Goal: Task Accomplishment & Management: Manage account settings

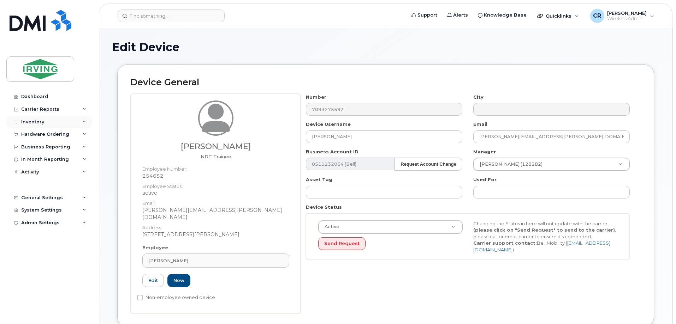
click at [30, 122] on div "Inventory" at bounding box center [32, 122] width 23 height 6
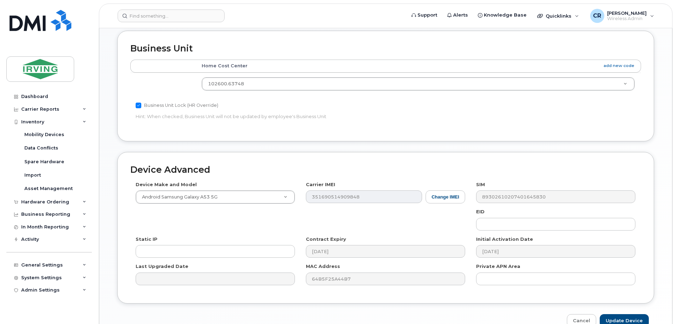
scroll to position [338, 0]
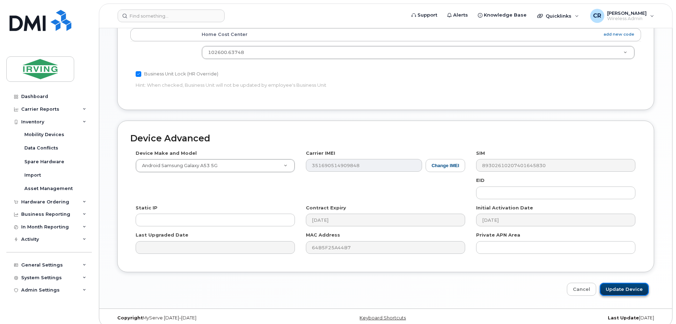
click at [642, 285] on input "Update Device" at bounding box center [623, 289] width 49 height 13
type input "Saving..."
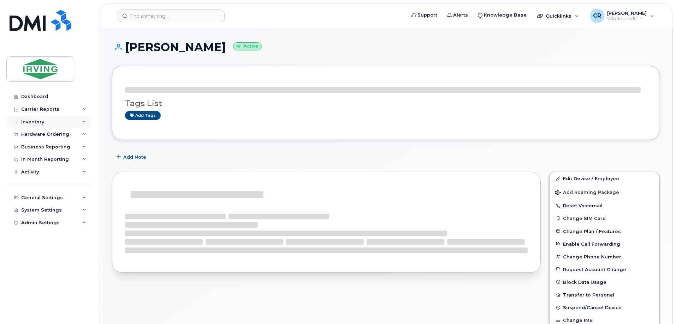
click at [34, 122] on div "Inventory" at bounding box center [32, 122] width 23 height 6
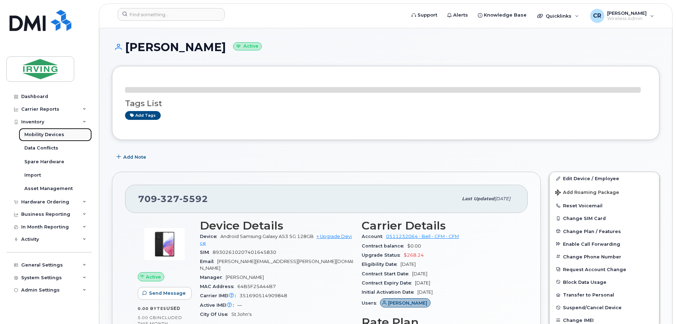
click at [37, 133] on div "Mobility Devices" at bounding box center [44, 135] width 40 height 6
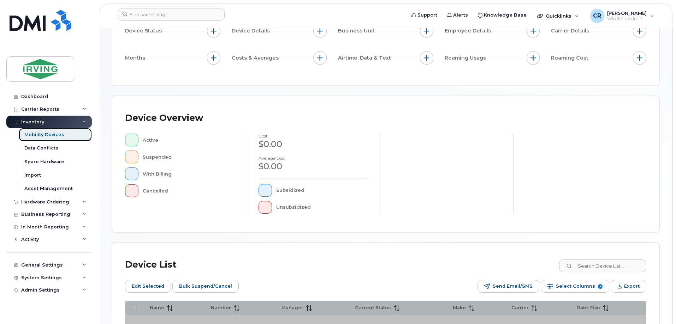
scroll to position [174, 0]
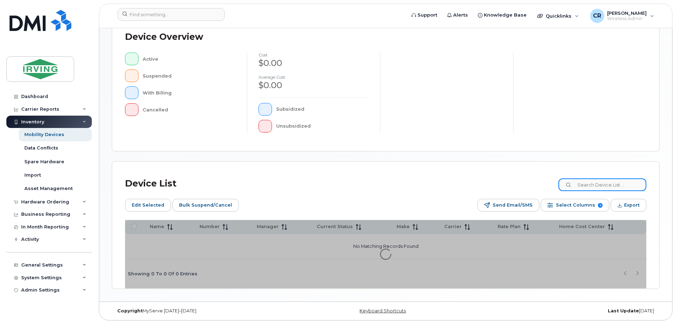
click at [587, 182] on input at bounding box center [602, 185] width 88 height 13
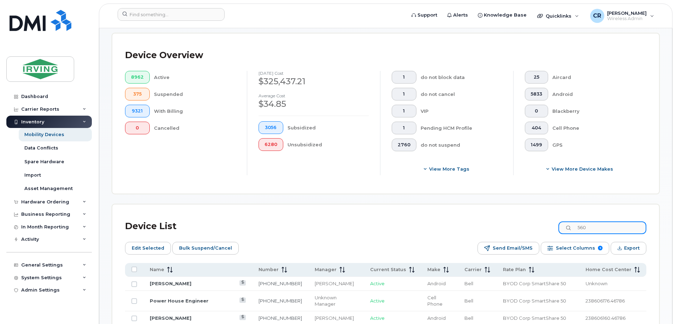
click at [601, 222] on input "560" at bounding box center [602, 228] width 88 height 13
drag, startPoint x: 601, startPoint y: 221, endPoint x: 540, endPoint y: 220, distance: 60.4
click at [540, 220] on div "Device List 560" at bounding box center [385, 226] width 521 height 18
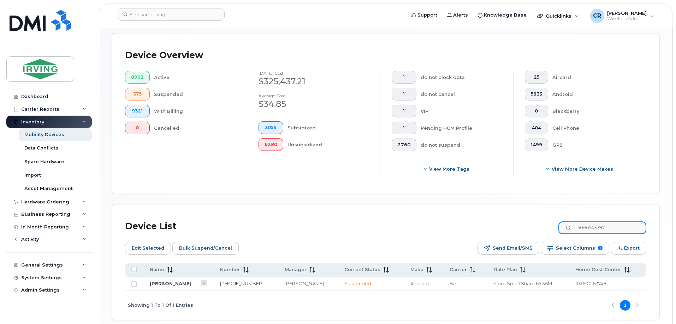
type input "5066543797"
click at [404, 281] on td "[PERSON_NAME]" at bounding box center [424, 284] width 40 height 14
click at [172, 281] on link "[PERSON_NAME]" at bounding box center [171, 284] width 42 height 6
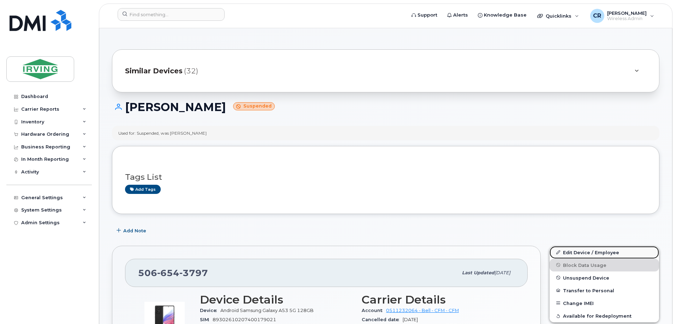
click at [586, 251] on link "Edit Device / Employee" at bounding box center [603, 252] width 109 height 13
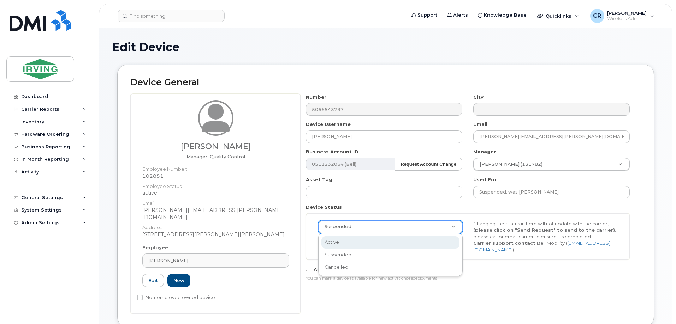
scroll to position [0, 2]
select select "active"
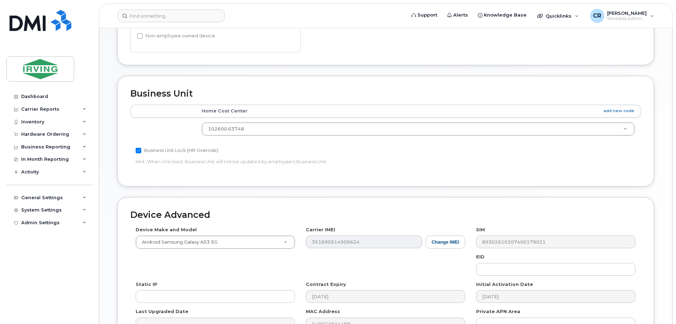
scroll to position [338, 0]
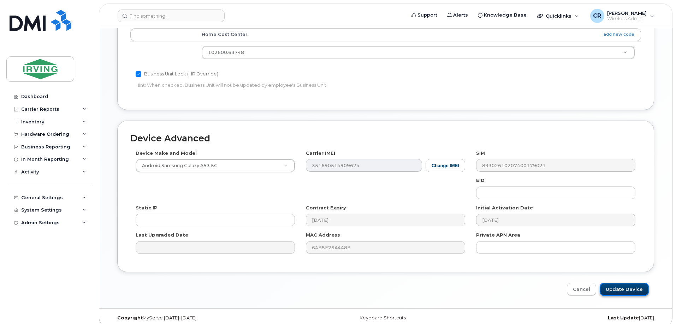
click at [622, 283] on input "Update Device" at bounding box center [623, 289] width 49 height 13
type input "Saving..."
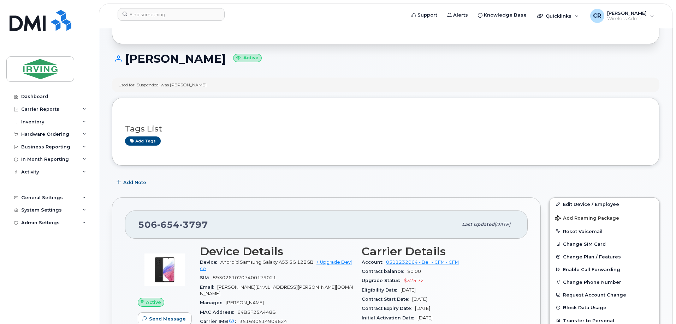
scroll to position [35, 0]
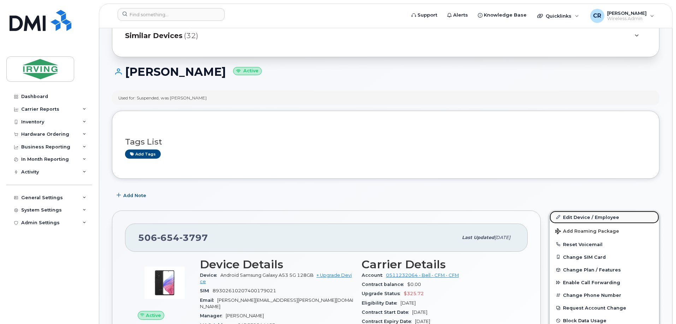
click at [583, 215] on link "Edit Device / Employee" at bounding box center [603, 217] width 109 height 13
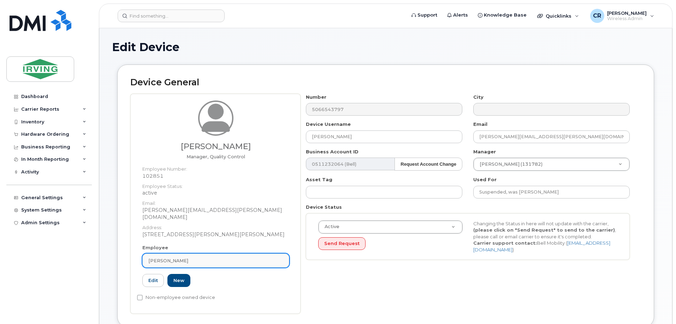
click at [177, 258] on span "[PERSON_NAME]" at bounding box center [168, 261] width 40 height 7
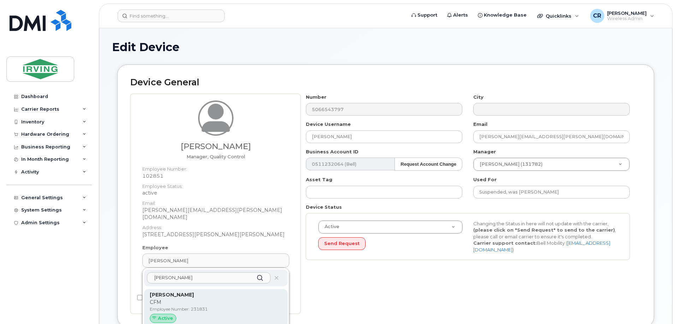
type input "emily small"
click at [157, 292] on strong "[PERSON_NAME]" at bounding box center [172, 295] width 44 height 6
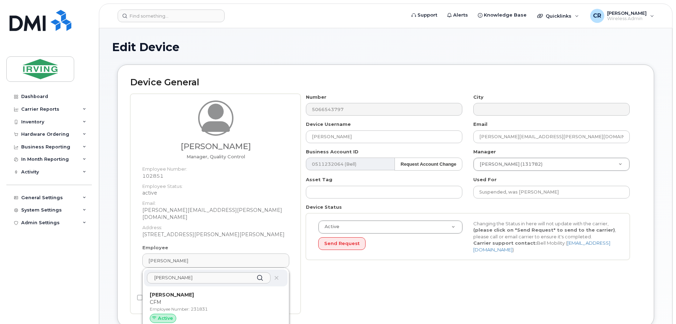
type input "231831"
type input "[PERSON_NAME]"
type input "small.emily@cfmservice.ca"
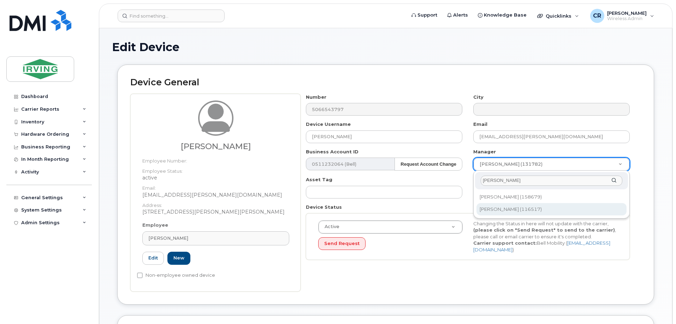
type input "sheri"
type input "1456727"
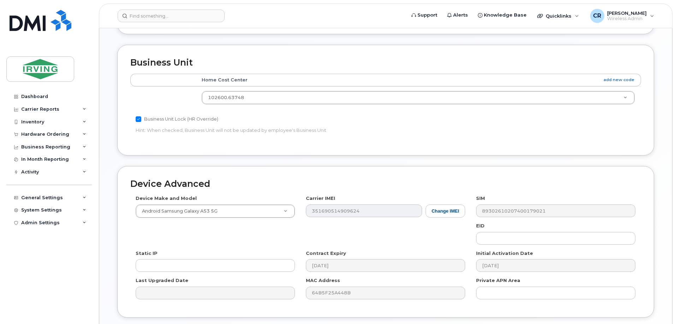
scroll to position [323, 0]
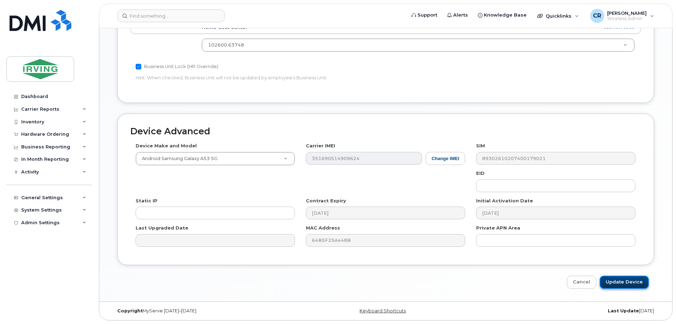
click at [632, 283] on input "Update Device" at bounding box center [623, 282] width 49 height 13
type input "Saving..."
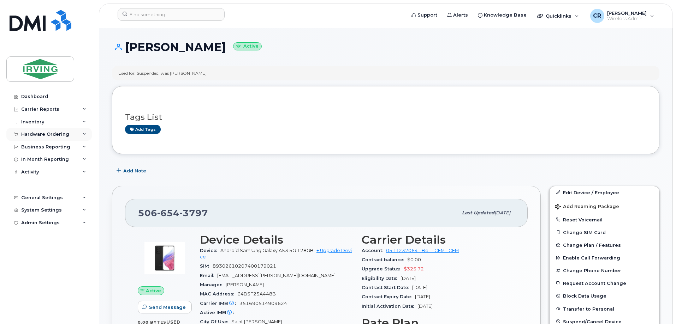
click at [36, 137] on div "Hardware Ordering" at bounding box center [45, 135] width 48 height 6
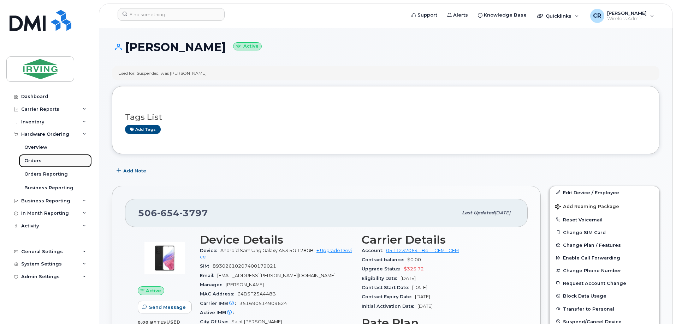
click at [37, 163] on div "Orders" at bounding box center [32, 161] width 17 height 6
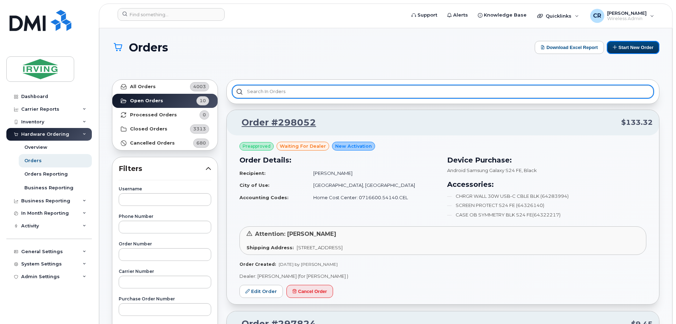
drag, startPoint x: 630, startPoint y: 49, endPoint x: 617, endPoint y: 89, distance: 42.3
click at [630, 49] on button "Start New Order" at bounding box center [632, 47] width 53 height 13
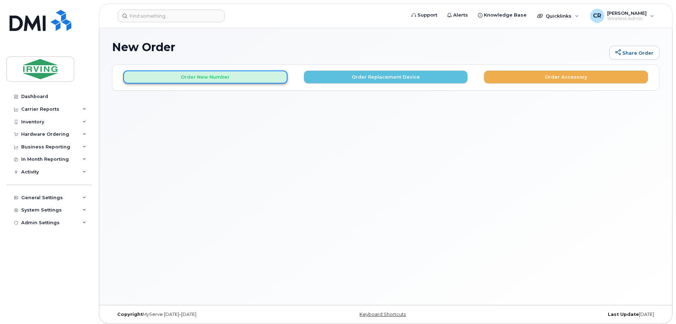
click at [203, 71] on button "Order New Number" at bounding box center [205, 77] width 164 height 13
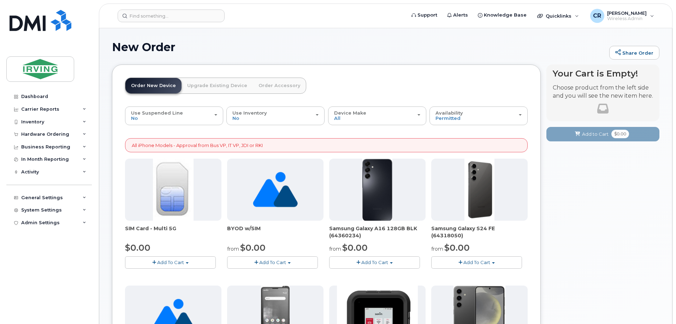
click at [472, 261] on span "Add To Cart" at bounding box center [476, 263] width 27 height 6
click at [469, 275] on link "$0.00 - 3 year term - voice & data plan (128GB)" at bounding box center [494, 275] width 122 height 9
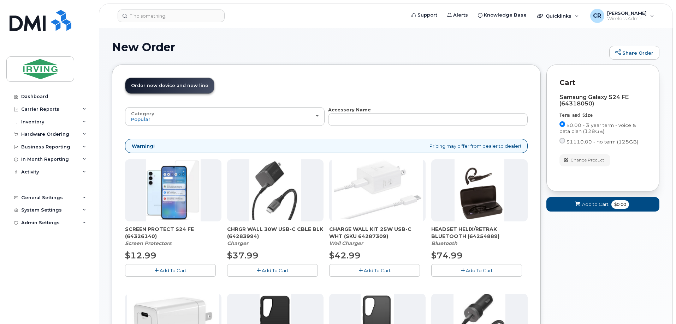
click at [174, 272] on span "Add To Cart" at bounding box center [173, 271] width 27 height 6
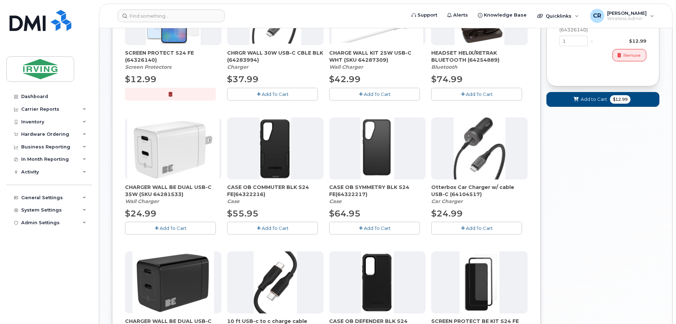
scroll to position [247, 0]
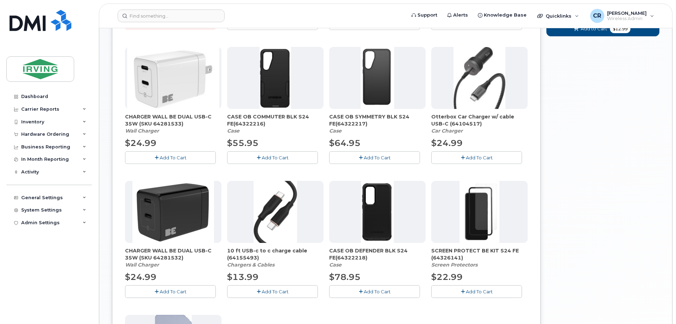
click at [363, 291] on button "Add To Cart" at bounding box center [374, 292] width 91 height 12
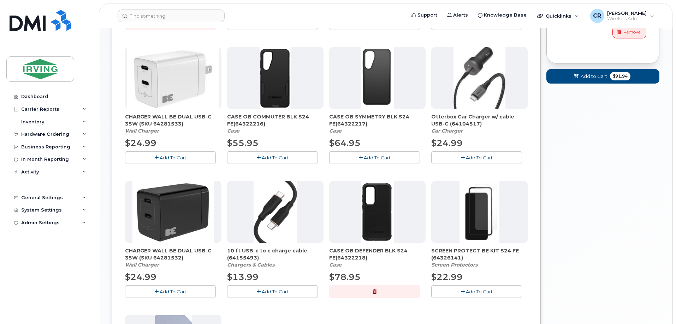
click at [174, 287] on button "Add To Cart" at bounding box center [170, 292] width 91 height 12
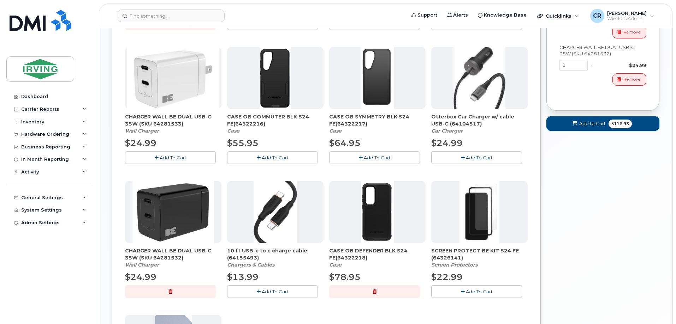
click at [606, 122] on button "Add to Cart $116.93" at bounding box center [602, 123] width 113 height 14
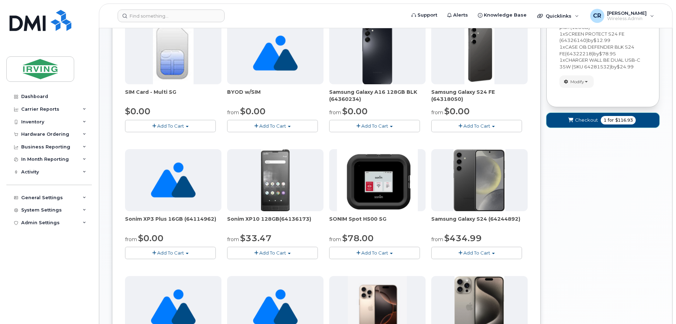
click at [599, 121] on button "Checkout 1 for $116.93" at bounding box center [602, 120] width 113 height 14
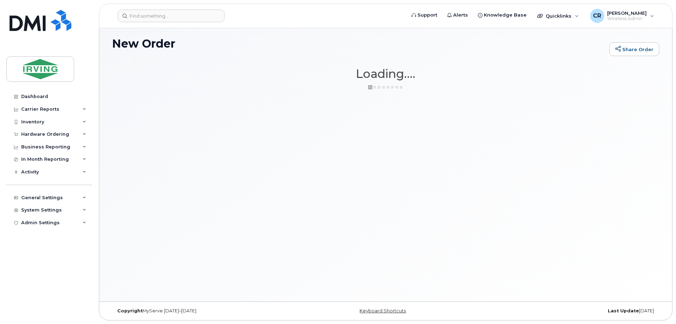
scroll to position [4, 0]
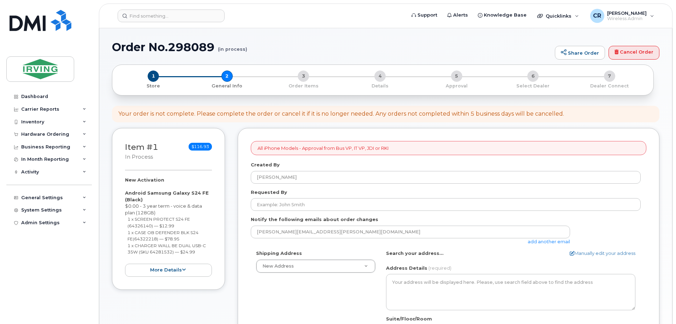
select select
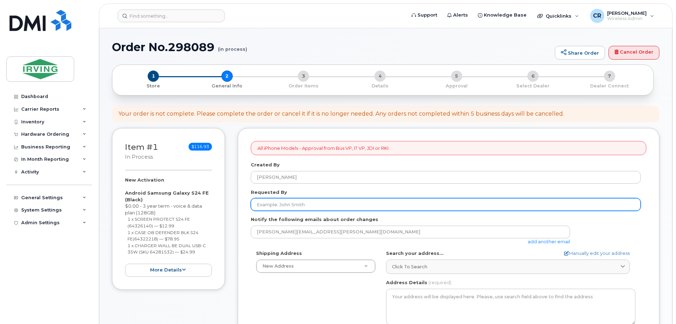
click at [286, 204] on input "Requested By" at bounding box center [446, 204] width 390 height 13
type input "[PERSON_NAME]"
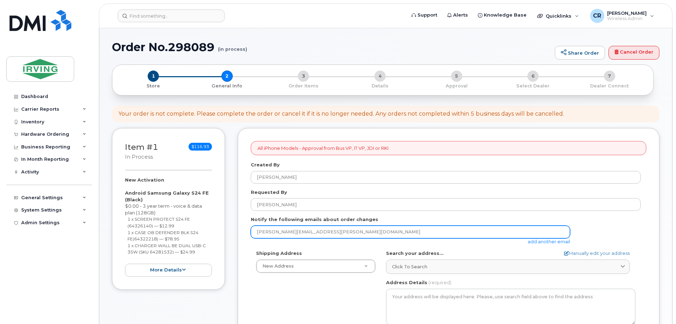
drag, startPoint x: 327, startPoint y: 233, endPoint x: 115, endPoint y: 226, distance: 212.2
click at [115, 226] on div "Item #1 in process $116.93 New Activation Android Samsung Galaxy S24 FE (Black)…" at bounding box center [385, 329] width 547 height 402
type input "jdiswitchboard@jdirving.com"
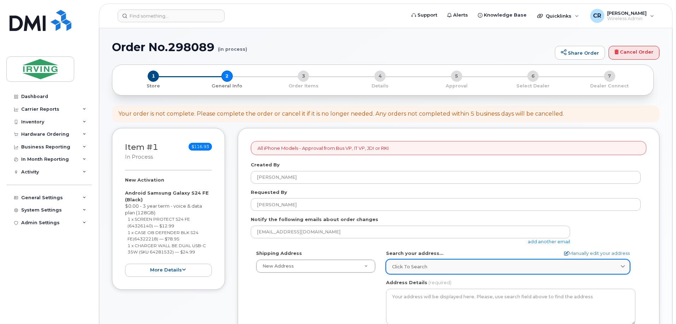
click at [432, 270] on div "Click to search" at bounding box center [508, 267] width 232 height 7
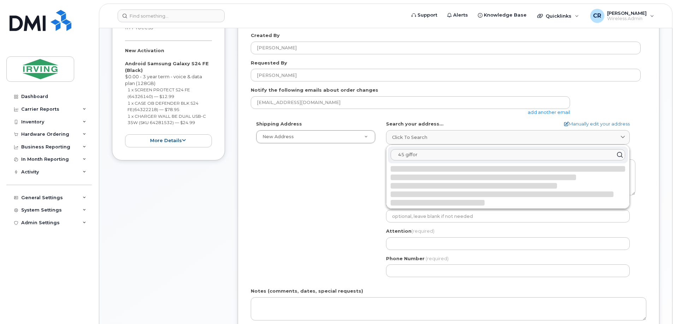
scroll to position [141, 0]
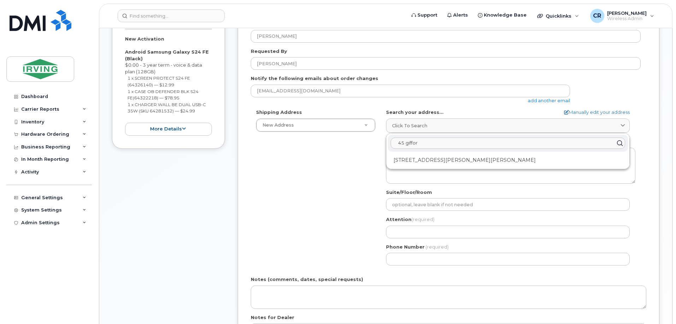
type input "45 giffor"
click at [423, 161] on div "45 Gifford Rd Saint John NB E2M 5K7" at bounding box center [508, 161] width 240 height 12
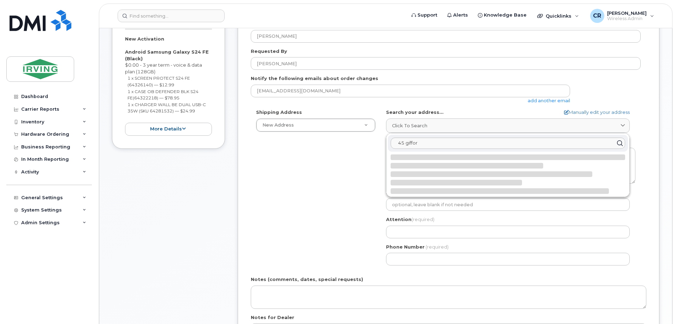
select select
type textarea "45 Gifford Rd SAINT JOHN NB E2M 5K7 CANADA"
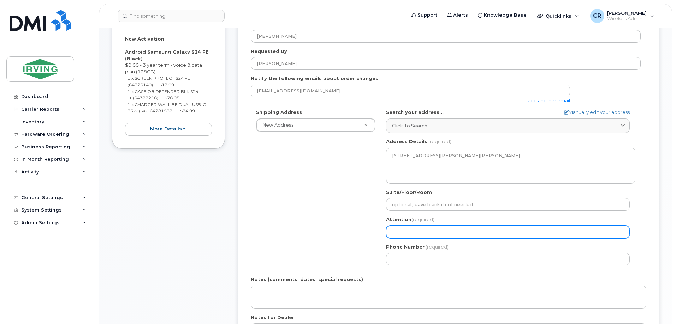
click at [410, 232] on input "Attention (required)" at bounding box center [508, 232] width 244 height 13
select select
type input "A"
select select
type input "Am"
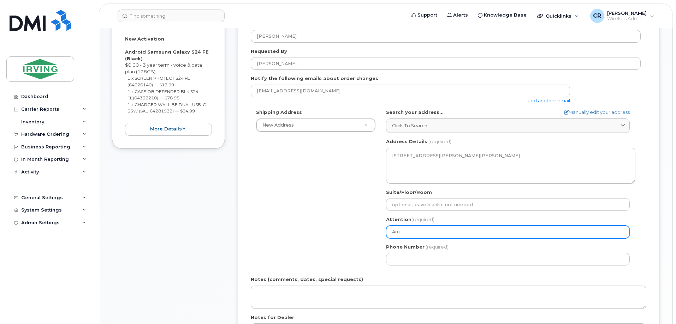
select select
type input "Ama"
select select
type input "Aman"
select select
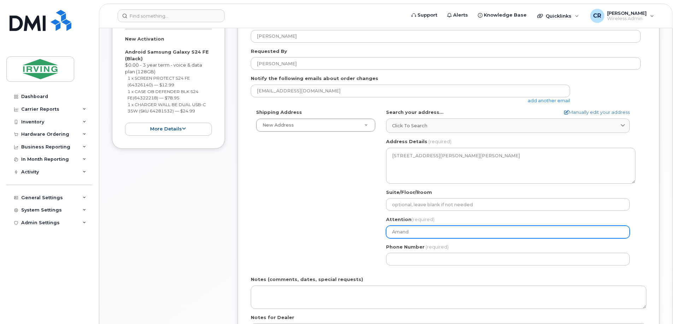
type input "Amanda"
select select
type input "[PERSON_NAME], CFM"
select select
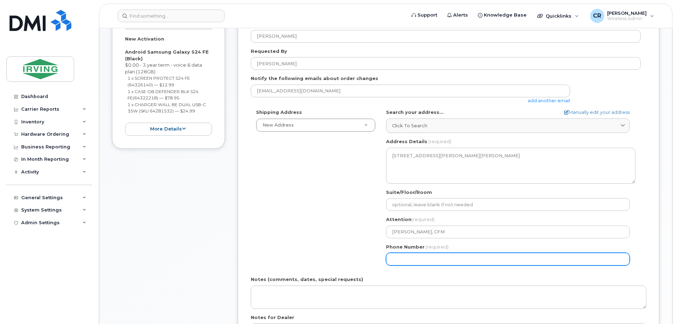
click at [420, 256] on input "Phone Number" at bounding box center [508, 259] width 244 height 13
click at [445, 257] on input "Phone Number" at bounding box center [508, 259] width 244 height 13
type input "506349760"
select select
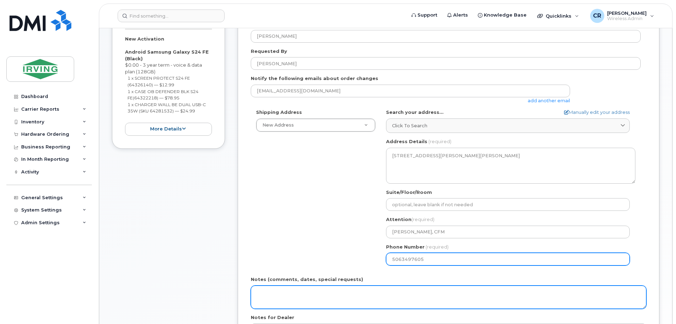
type input "5063497605"
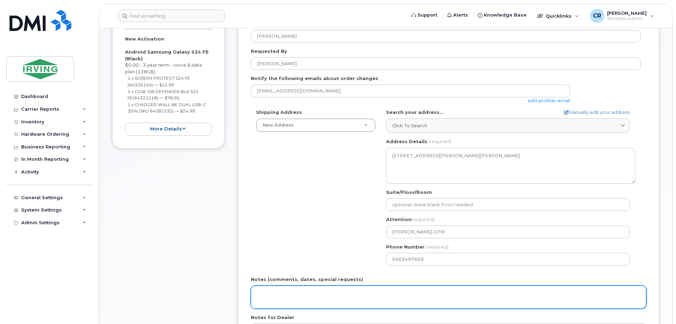
click at [291, 289] on textarea "Notes (comments, dates, special requests)" at bounding box center [448, 297] width 395 height 23
click at [294, 295] on textarea "Order#:" at bounding box center [448, 297] width 395 height 23
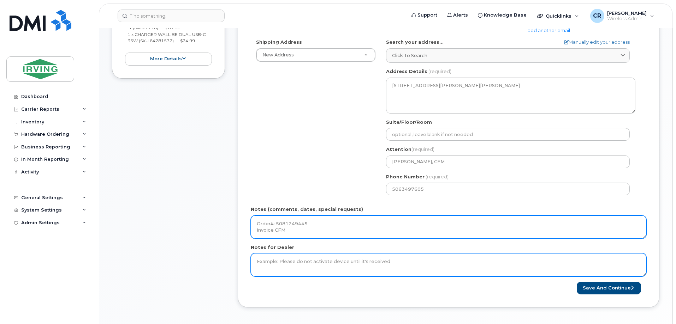
scroll to position [212, 0]
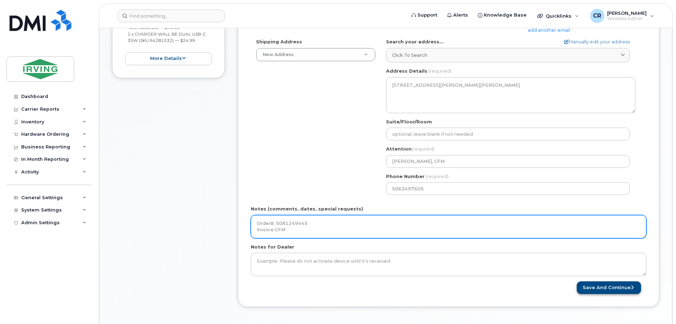
type textarea "Order#: 5081249445 Invoice CFM"
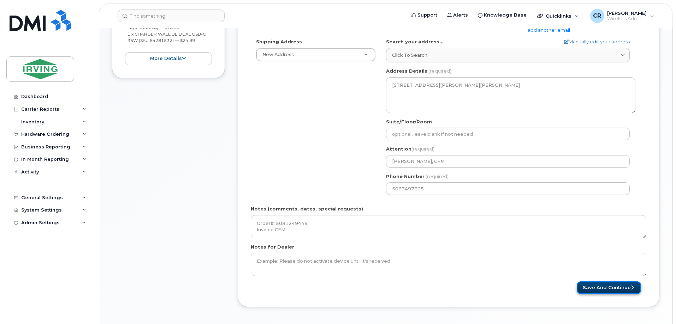
click at [596, 282] on button "Save and Continue" at bounding box center [608, 288] width 64 height 13
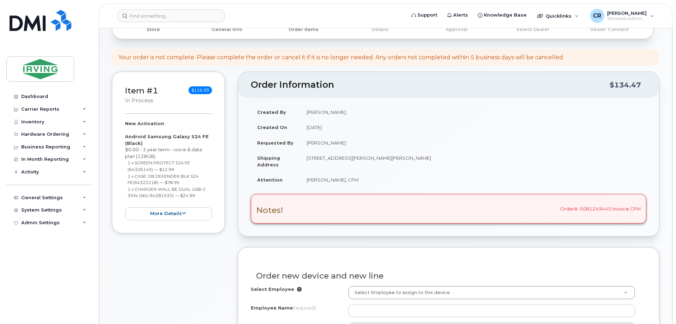
scroll to position [141, 0]
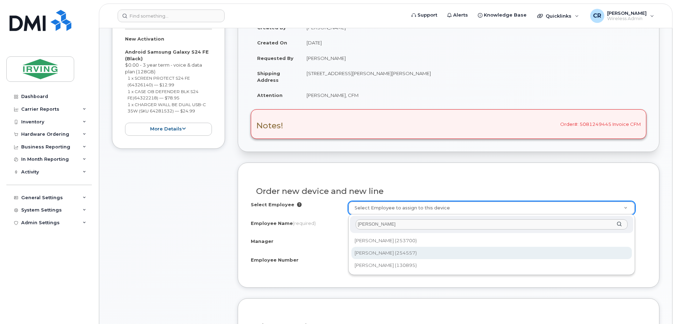
type input "jacob sh"
type input "2991286"
type input "[PERSON_NAME]"
type input "254557"
type input "102840"
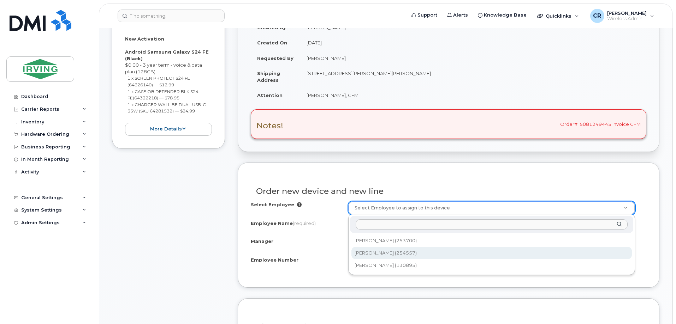
select select "1468399"
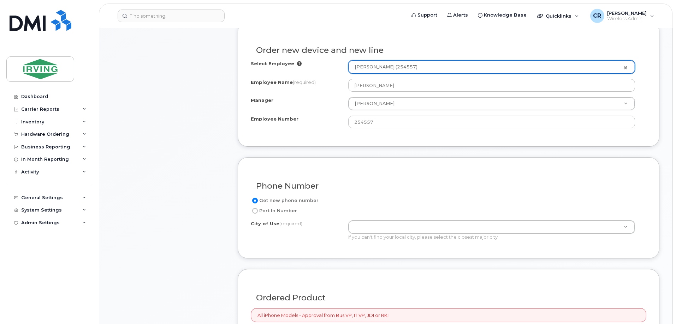
scroll to position [318, 0]
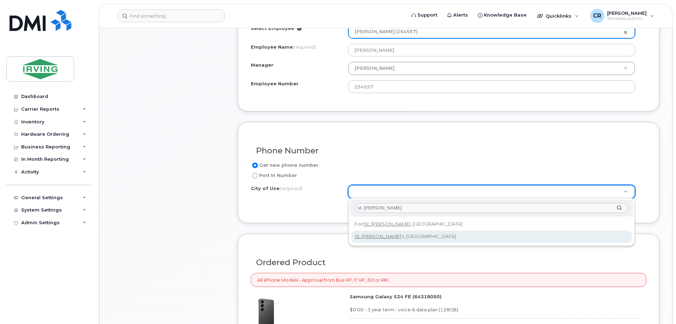
type input "st. john"
type input "2716"
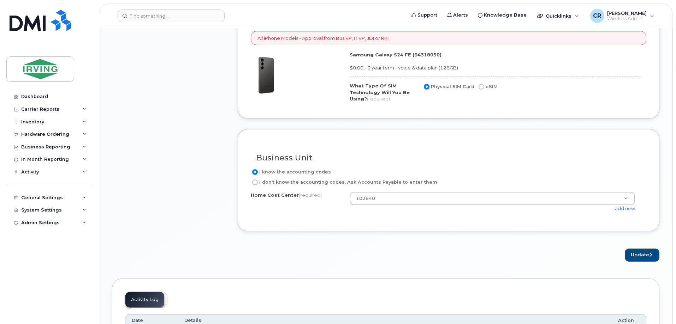
scroll to position [565, 0]
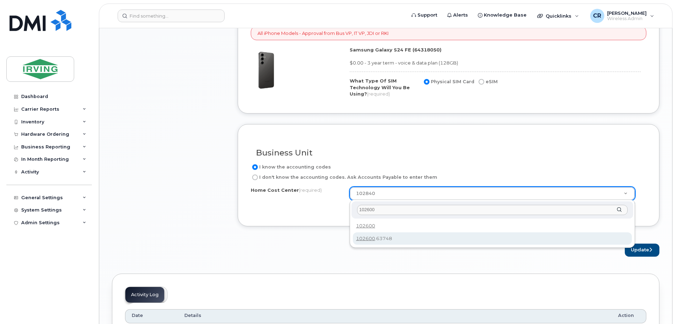
type input "102600"
type input "102600.63748"
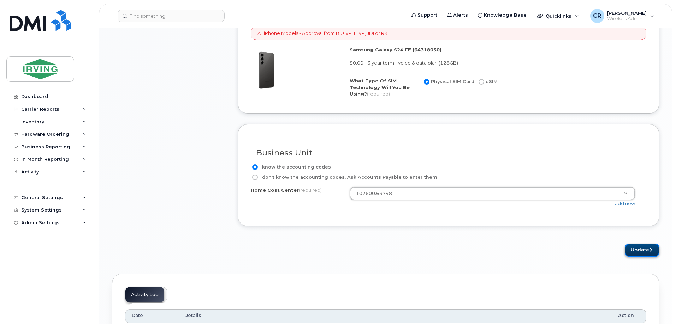
click at [628, 246] on button "Update" at bounding box center [641, 250] width 35 height 13
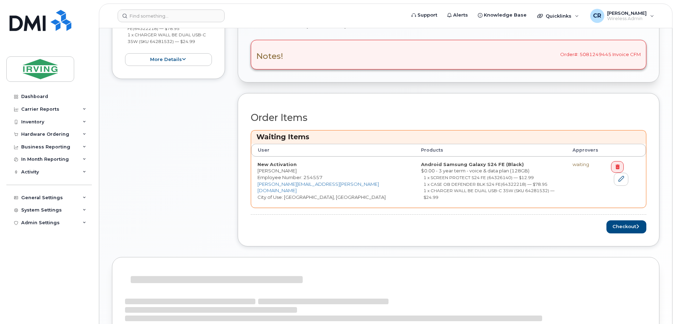
scroll to position [247, 0]
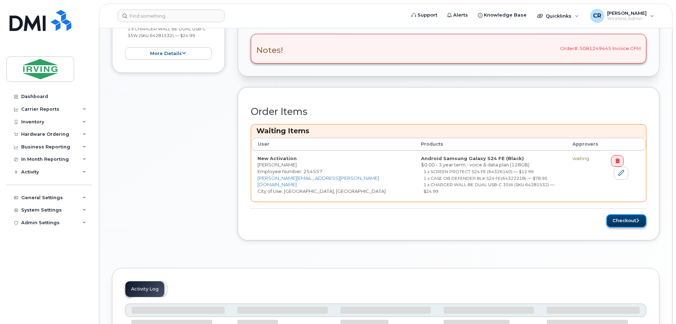
click at [616, 215] on button "Checkout" at bounding box center [626, 221] width 40 height 13
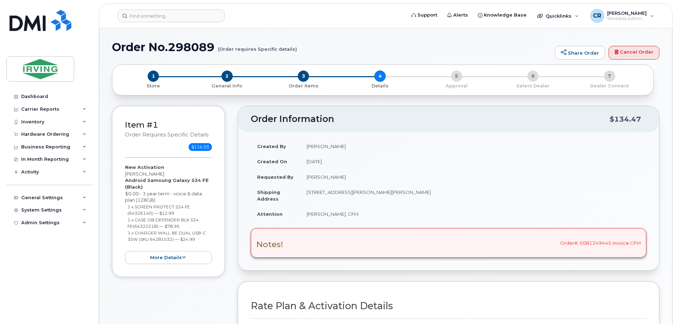
scroll to position [176, 0]
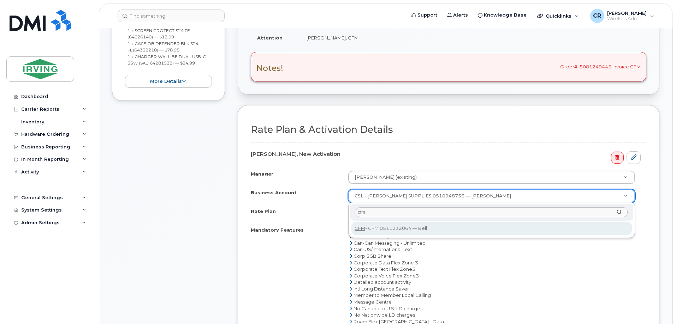
type input "cfm"
select select "11281"
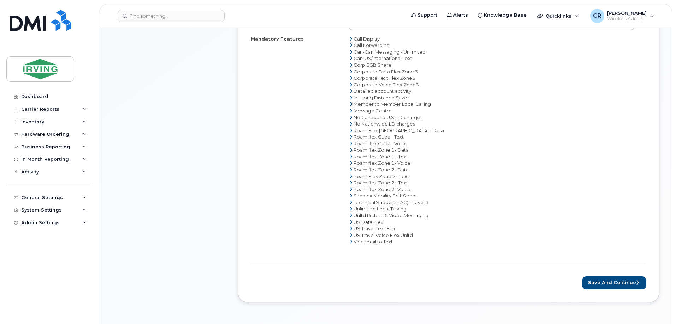
scroll to position [388, 0]
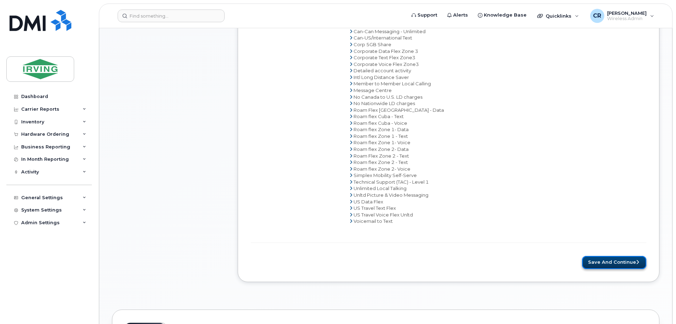
click at [627, 263] on button "Save and Continue" at bounding box center [614, 262] width 64 height 13
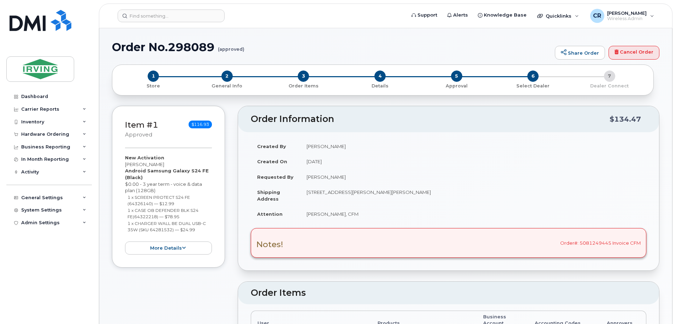
radio input "true"
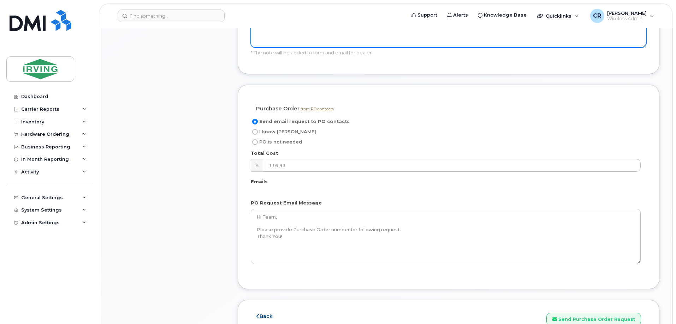
scroll to position [565, 0]
click at [254, 128] on input "I know [PERSON_NAME]" at bounding box center [255, 131] width 6 height 6
radio input "true"
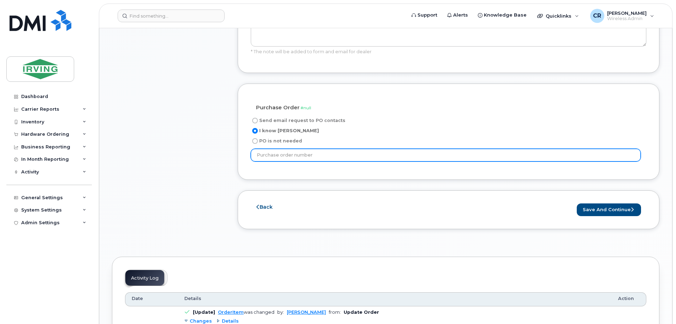
click at [286, 149] on input "text" at bounding box center [446, 155] width 390 height 13
type input "192156"
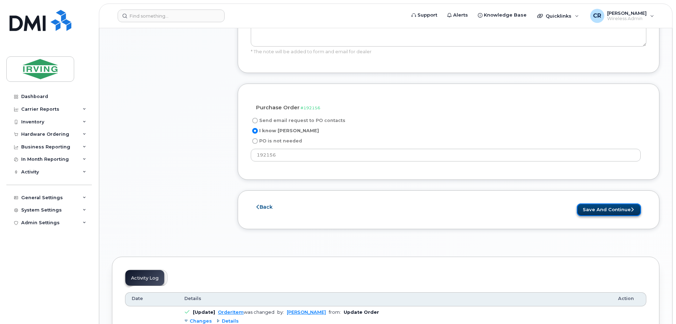
click at [586, 204] on button "Save and Continue" at bounding box center [608, 210] width 64 height 13
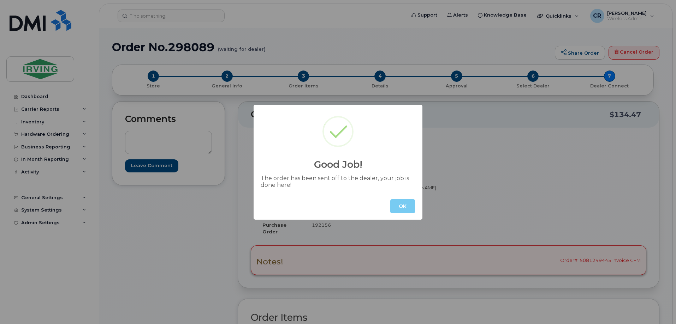
click at [404, 207] on button "OK" at bounding box center [402, 206] width 25 height 14
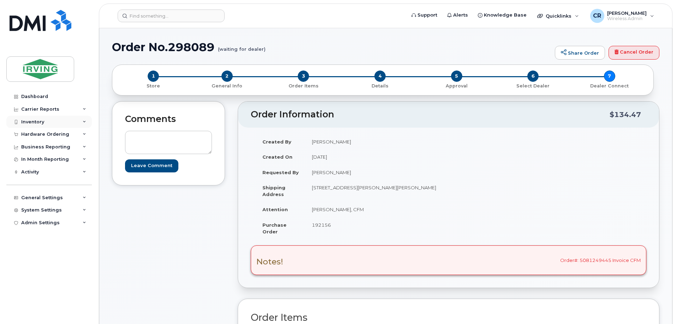
click at [36, 120] on div "Inventory" at bounding box center [32, 122] width 23 height 6
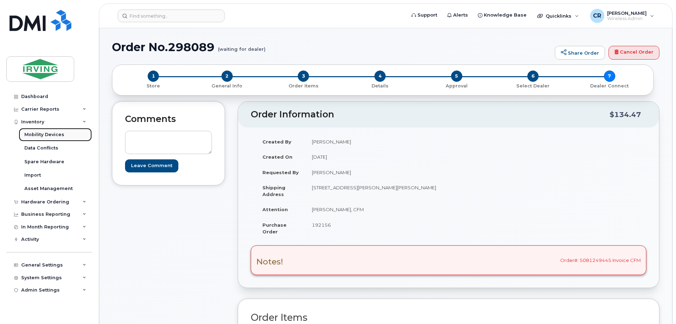
click at [33, 131] on link "Mobility Devices" at bounding box center [55, 134] width 73 height 13
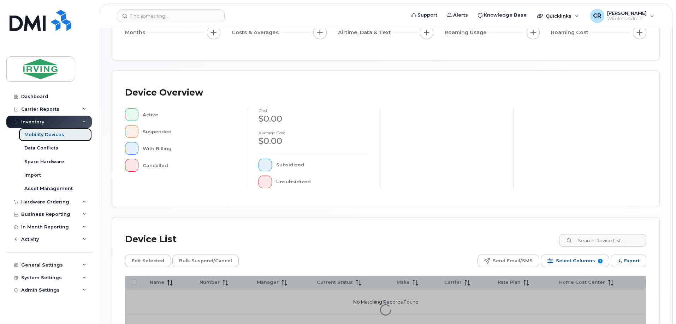
scroll to position [106, 0]
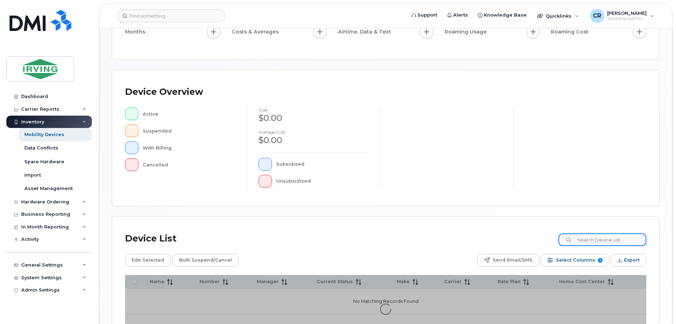
click at [595, 243] on input at bounding box center [602, 240] width 88 height 13
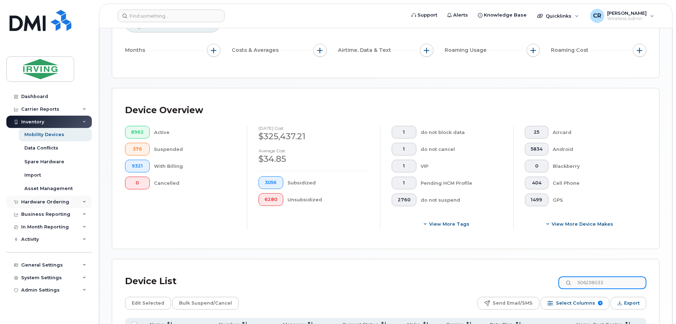
type input "506238033"
click at [49, 201] on div "Hardware Ordering" at bounding box center [45, 202] width 48 height 6
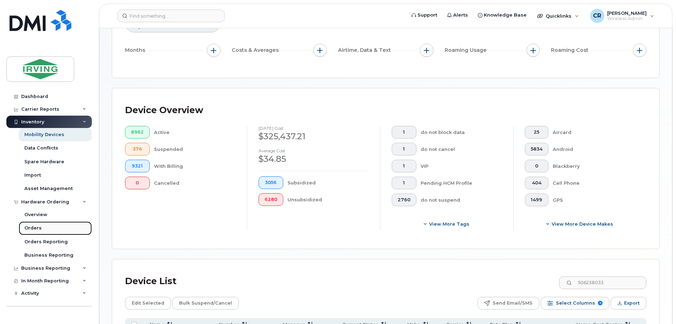
click at [35, 226] on div "Orders" at bounding box center [32, 228] width 17 height 6
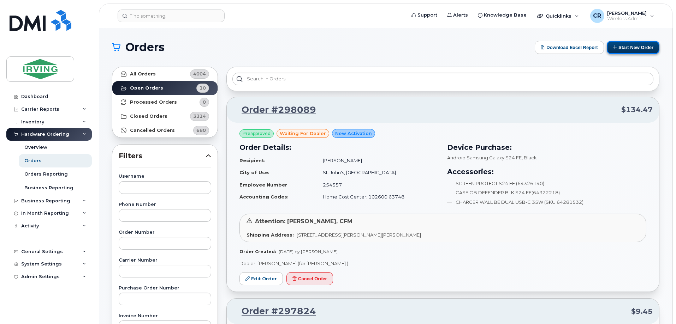
click at [633, 45] on button "Start New Order" at bounding box center [632, 47] width 53 height 13
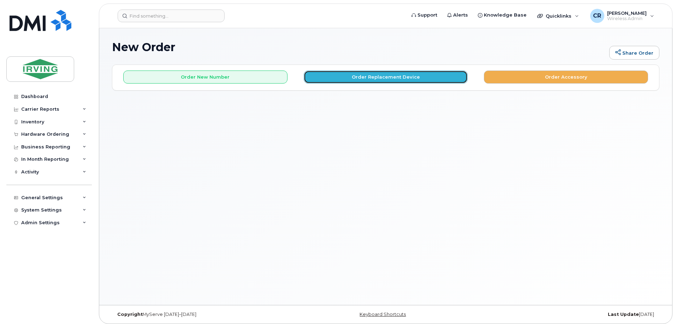
click at [376, 76] on button "Order Replacement Device" at bounding box center [386, 77] width 164 height 13
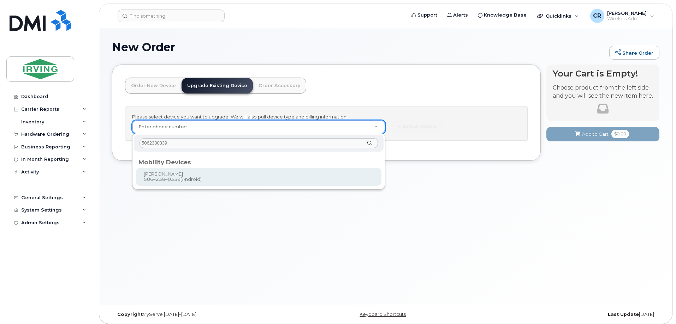
type input "5062380339"
type input "702788"
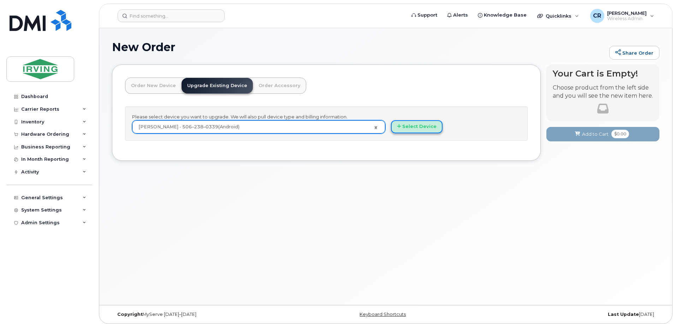
click at [412, 127] on button "Select Device" at bounding box center [417, 126] width 52 height 13
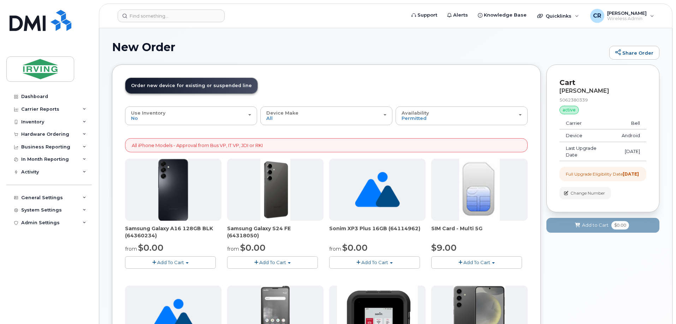
click at [275, 261] on span "Add To Cart" at bounding box center [272, 263] width 27 height 6
click at [272, 272] on link "$0.00 - 3 year term - voice & data plan (128GB)" at bounding box center [290, 275] width 122 height 9
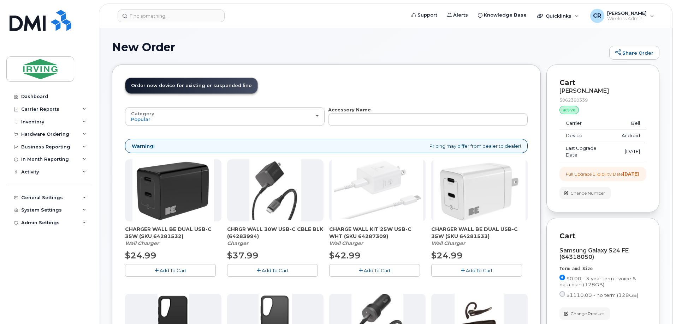
click at [164, 274] on button "Add To Cart" at bounding box center [170, 270] width 91 height 12
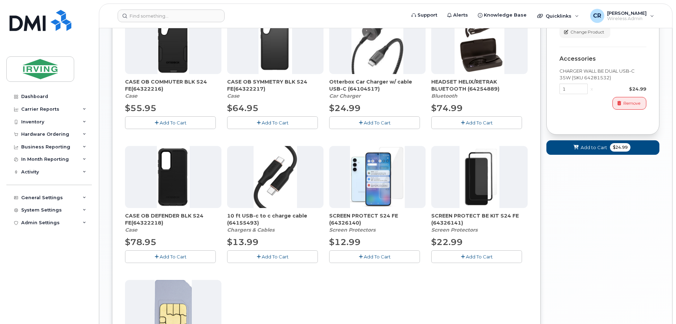
scroll to position [282, 0]
click at [168, 255] on span "Add To Cart" at bounding box center [173, 257] width 27 height 6
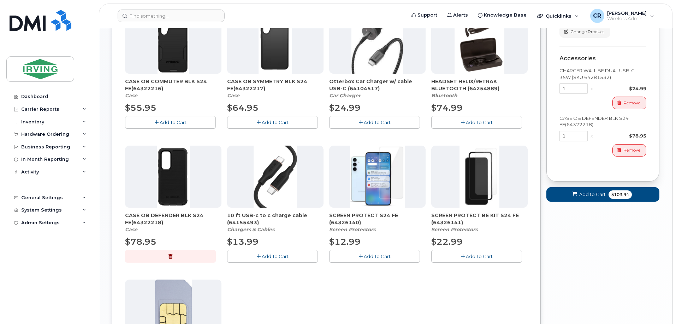
click at [360, 255] on icon "button" at bounding box center [361, 256] width 4 height 5
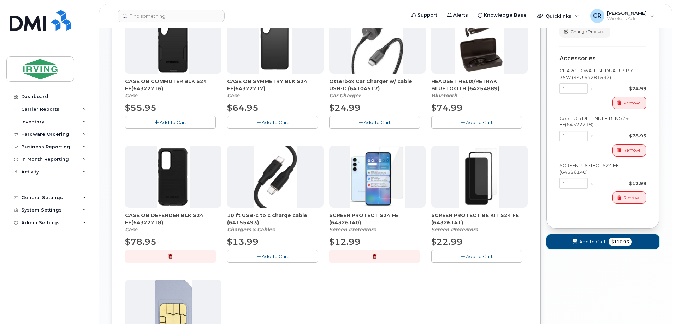
click at [615, 246] on span "$116.93" at bounding box center [619, 242] width 23 height 8
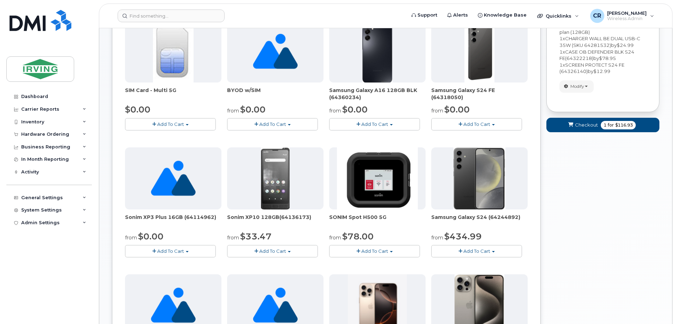
scroll to position [31, 0]
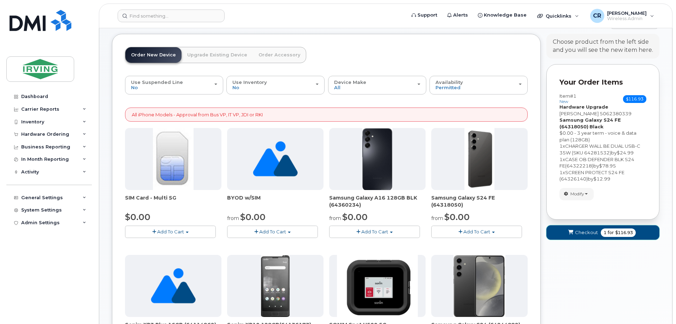
click at [601, 233] on span "1 for $116.93" at bounding box center [617, 233] width 35 height 8
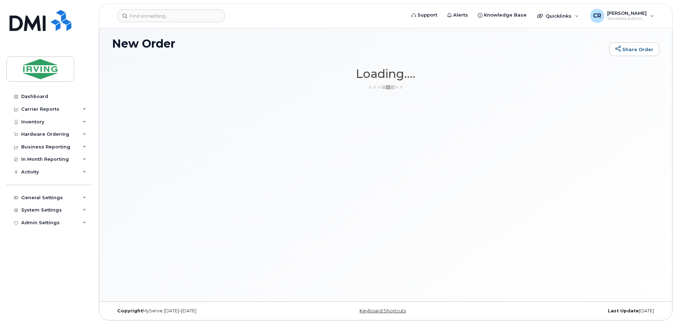
scroll to position [4, 0]
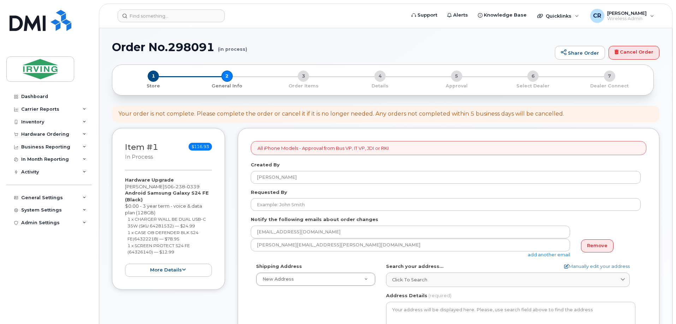
select select
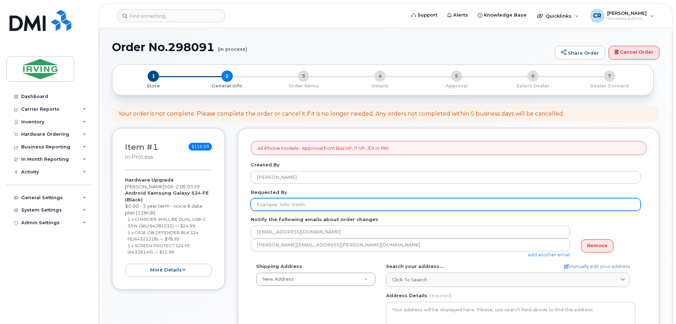
click at [299, 206] on input "Requested By" at bounding box center [446, 204] width 390 height 13
type input "[PERSON_NAME]"
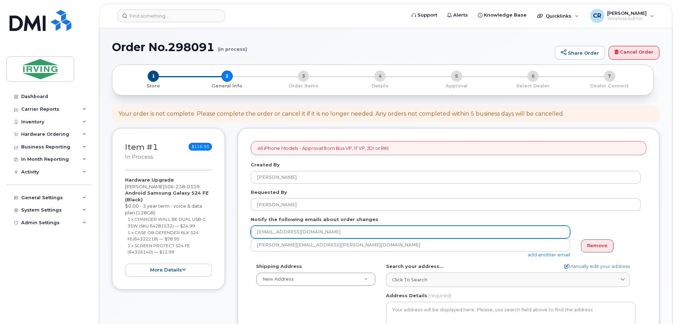
click at [323, 234] on input "[EMAIL_ADDRESS][DOMAIN_NAME]" at bounding box center [410, 232] width 319 height 13
drag, startPoint x: 332, startPoint y: 233, endPoint x: 91, endPoint y: 233, distance: 241.4
type input "jdiswitchboard@jdirving.com"
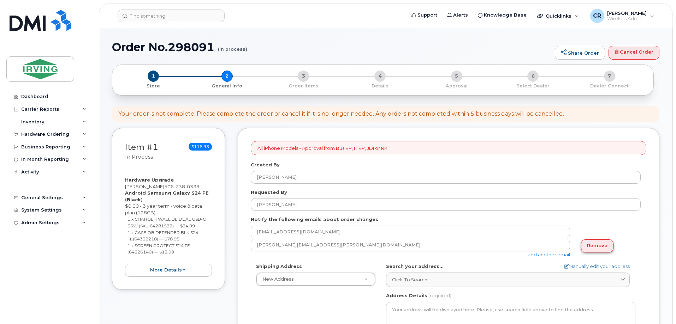
click at [593, 247] on link "Remove" at bounding box center [597, 246] width 32 height 13
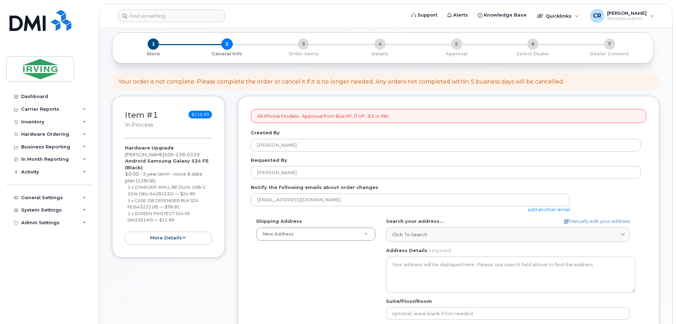
scroll to position [141, 0]
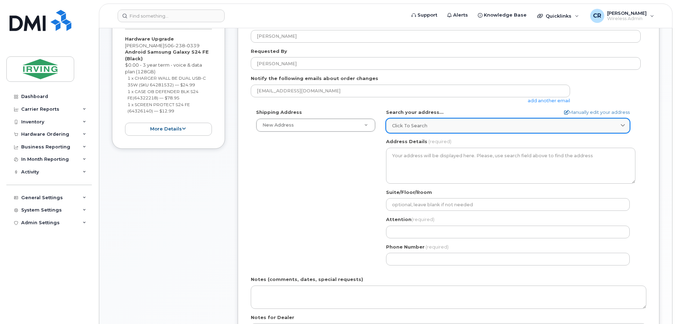
click at [406, 129] on span "Click to search" at bounding box center [409, 125] width 35 height 7
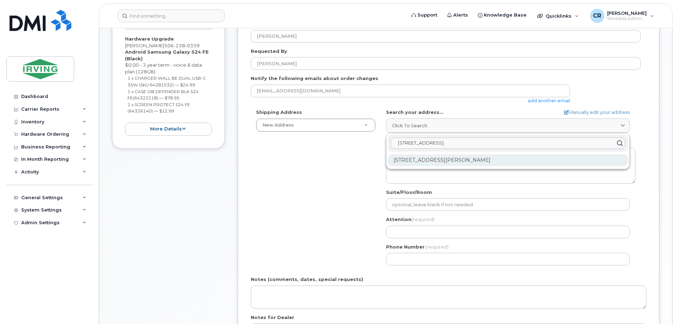
type input "290 main st.chi"
click at [451, 161] on div "290 Main St Chipman NB E4A 2M7" at bounding box center [508, 161] width 240 height 12
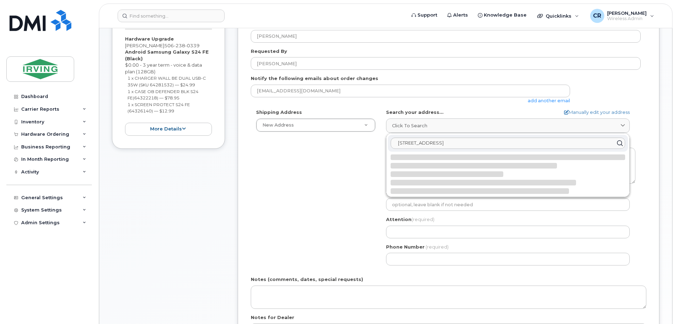
select select
type textarea "290 Main St CHIPMAN NB E4A 2M7 CANADA"
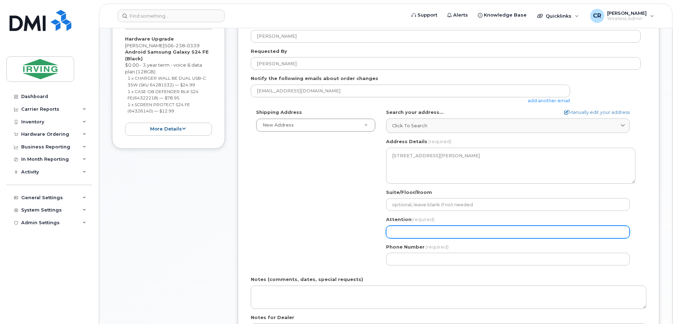
click at [404, 229] on input "Attention (required)" at bounding box center [508, 232] width 244 height 13
select select
type input "Ma"
select select
type input "Max"
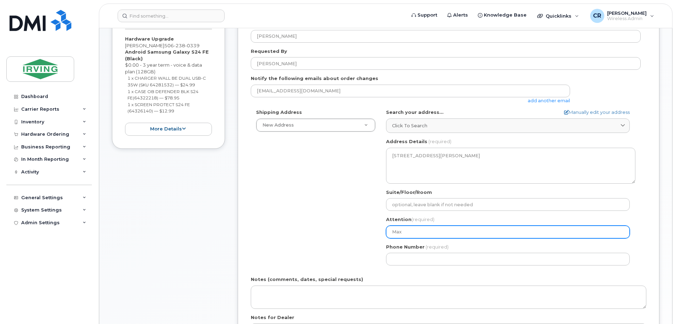
select select
type input "Max C"
select select
type input "Max Co"
select select
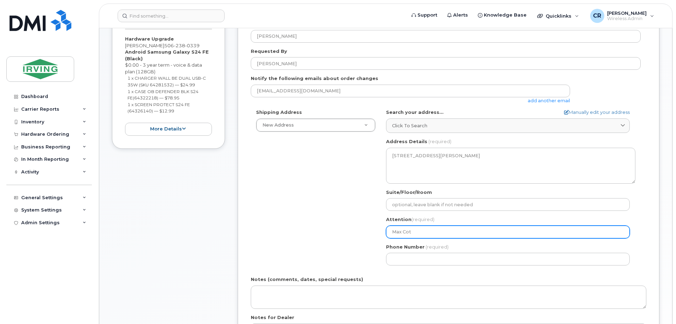
type input "Max Cote"
select select
type input "Max Cote"
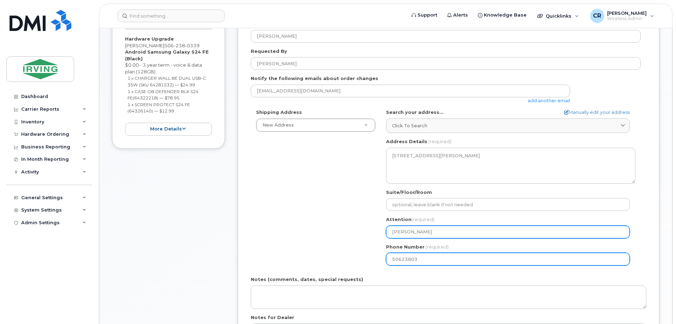
type input "506238033"
select select
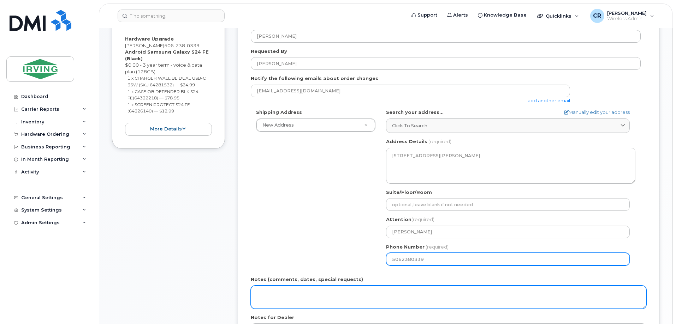
type input "5062380339"
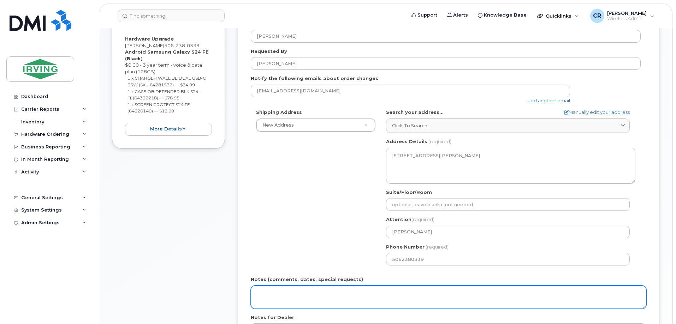
click at [297, 289] on textarea "Notes (comments, dates, special requests)" at bounding box center [448, 297] width 395 height 23
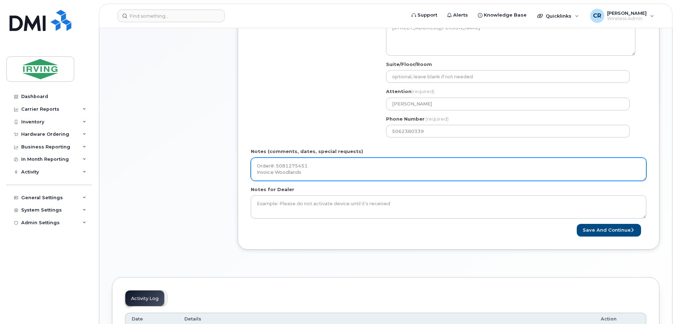
scroll to position [282, 0]
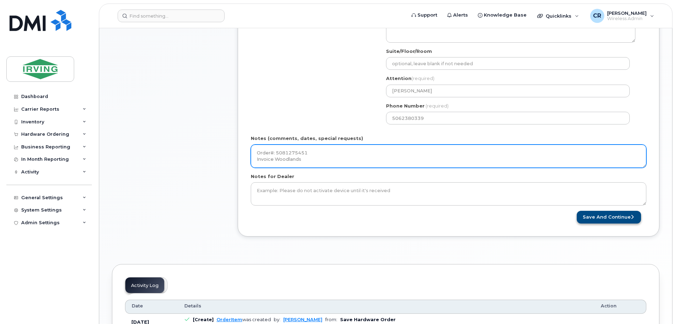
type textarea "Order#: 5081275451 Invoice Woodlands"
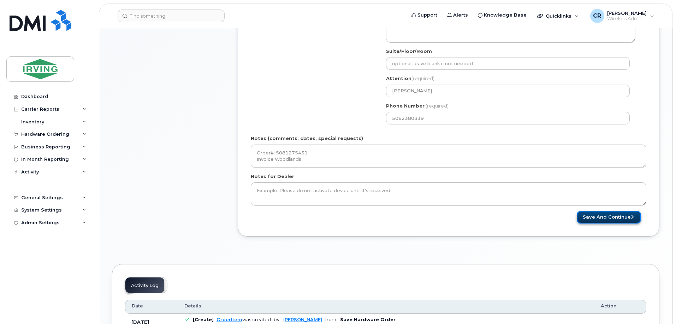
click at [604, 218] on button "Save and Continue" at bounding box center [608, 217] width 64 height 13
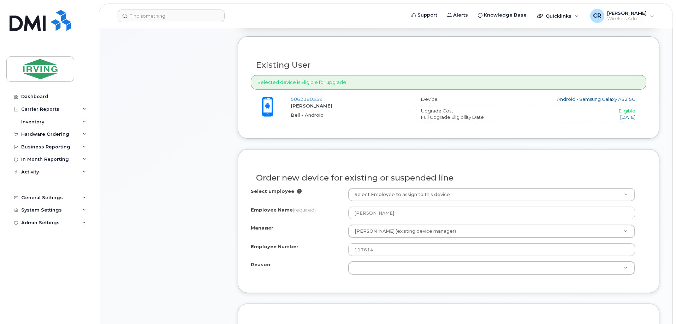
scroll to position [282, 0]
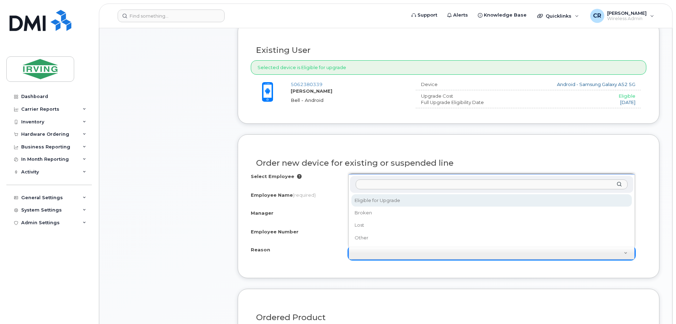
select select "eligible_for_upgrade"
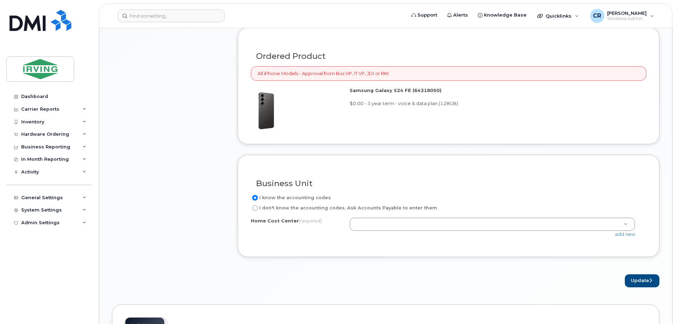
scroll to position [635, 0]
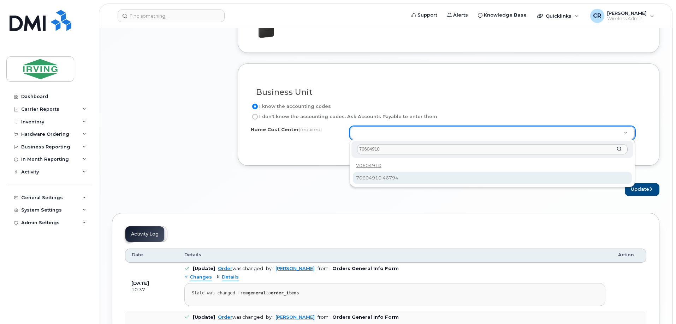
type input "70604910"
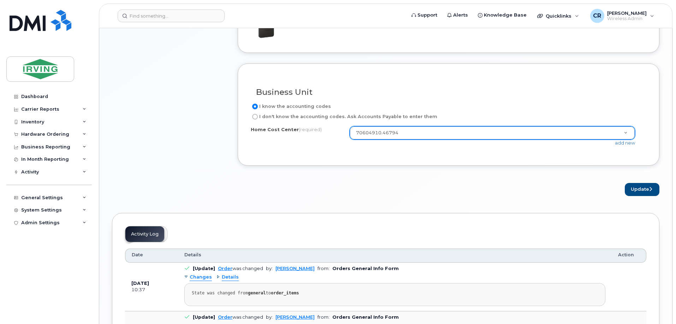
click at [636, 188] on button "Update" at bounding box center [641, 189] width 35 height 13
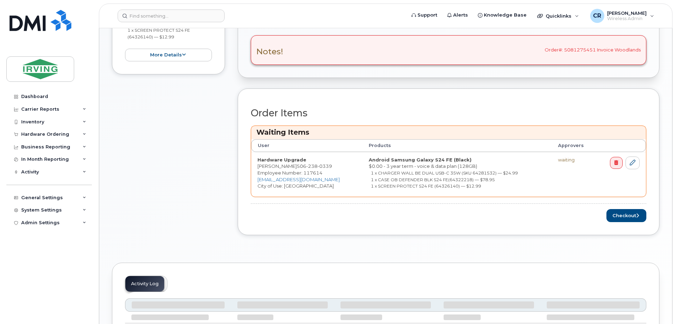
scroll to position [247, 0]
click at [610, 212] on button "Checkout" at bounding box center [626, 214] width 40 height 13
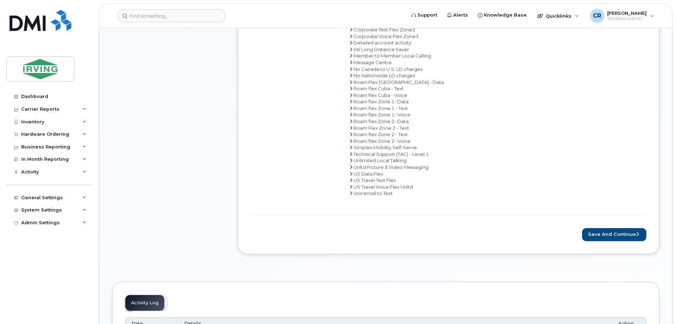
scroll to position [418, 0]
drag, startPoint x: 599, startPoint y: 229, endPoint x: 513, endPoint y: 248, distance: 88.3
click at [599, 229] on button "Save and Continue" at bounding box center [614, 233] width 64 height 13
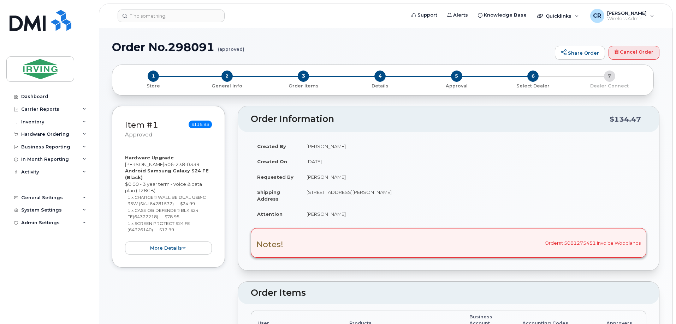
radio input "true"
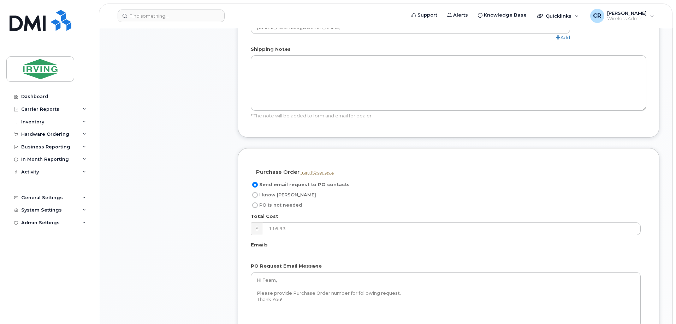
scroll to position [494, 0]
click at [258, 191] on label "I know PO" at bounding box center [283, 195] width 65 height 8
click at [258, 192] on input "I know PO" at bounding box center [255, 195] width 6 height 6
radio input "true"
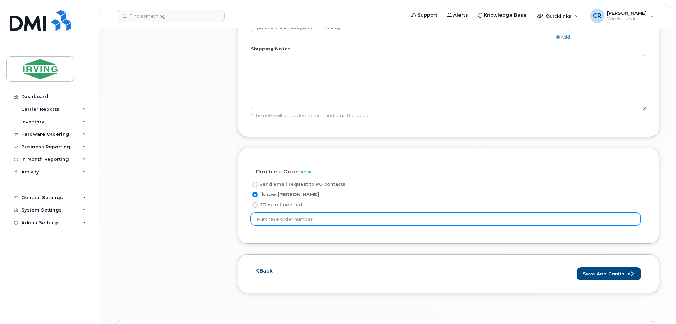
click at [284, 213] on input "text" at bounding box center [446, 219] width 390 height 13
type input "912157"
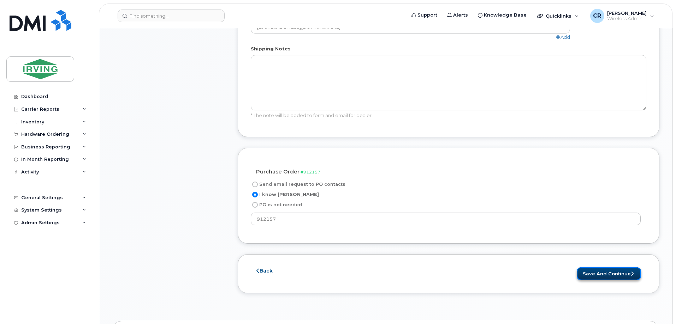
click at [613, 268] on button "Save and Continue" at bounding box center [608, 274] width 64 height 13
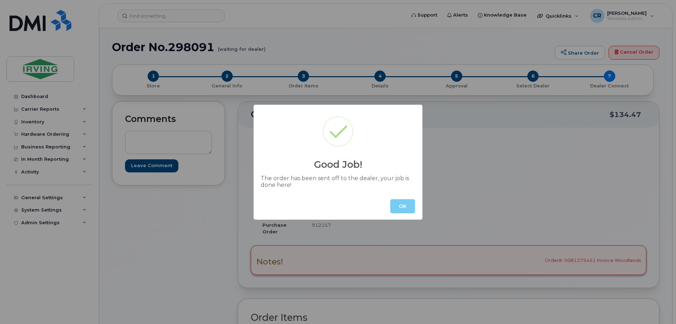
click at [402, 208] on button "OK" at bounding box center [402, 206] width 25 height 14
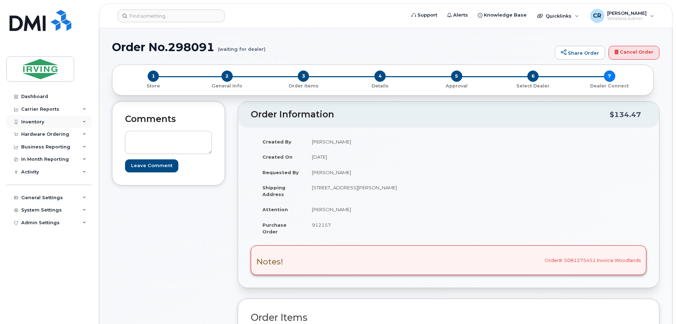
click at [34, 120] on div "Inventory" at bounding box center [32, 122] width 23 height 6
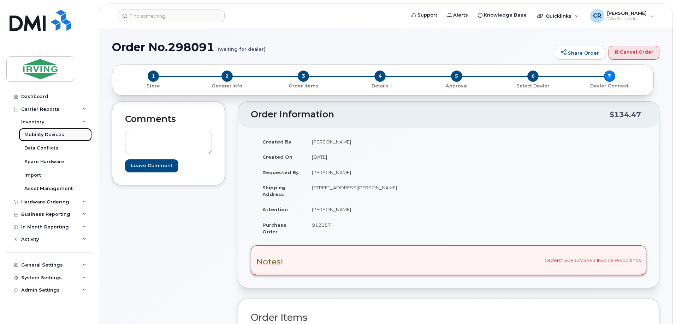
click at [33, 134] on div "Mobility Devices" at bounding box center [44, 135] width 40 height 6
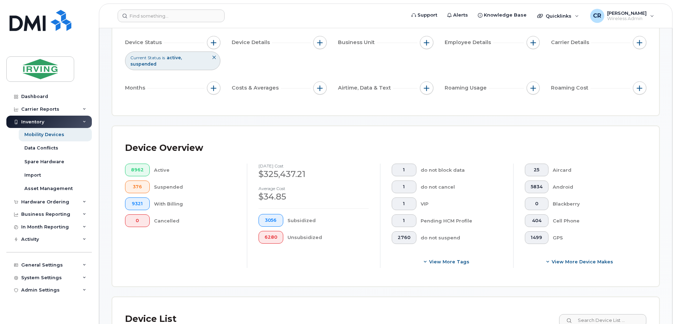
scroll to position [176, 0]
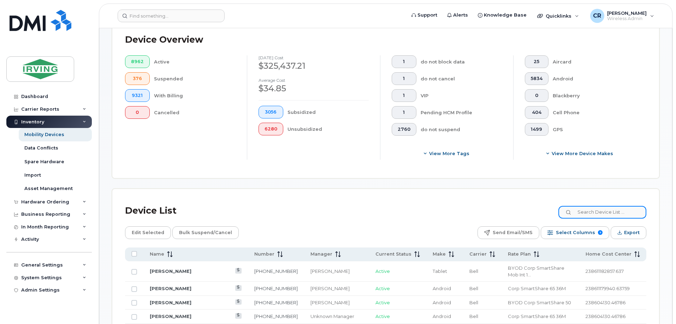
click at [610, 206] on input at bounding box center [602, 212] width 88 height 13
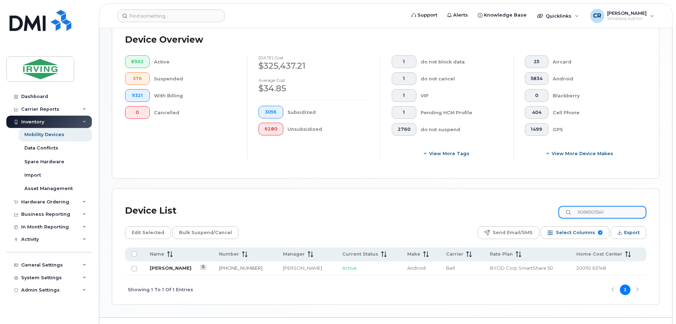
type input "5066505541"
click at [168, 265] on link "Dan Marino" at bounding box center [171, 268] width 42 height 6
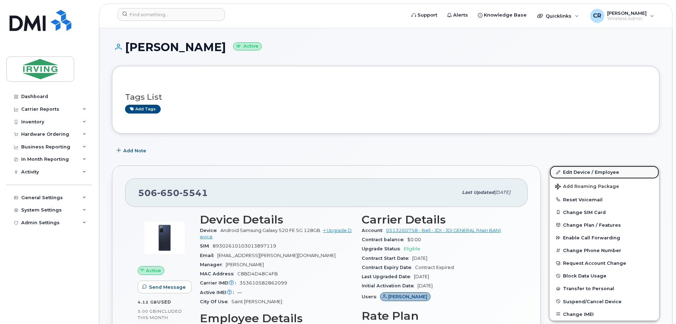
click at [592, 172] on link "Edit Device / Employee" at bounding box center [603, 172] width 109 height 13
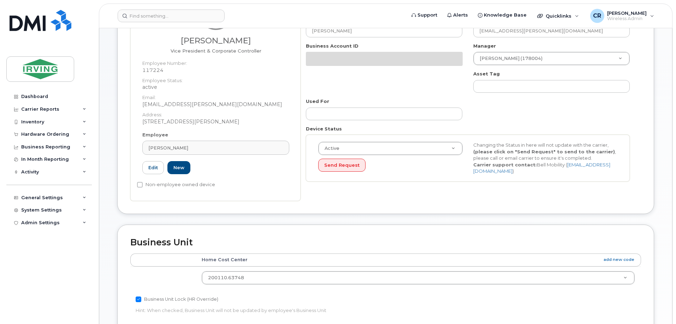
scroll to position [106, 0]
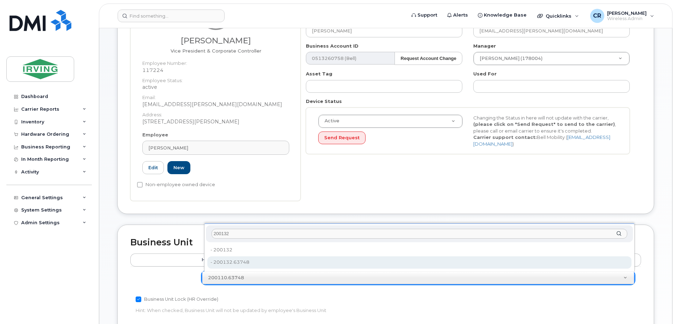
type input "200132"
type input "4316515"
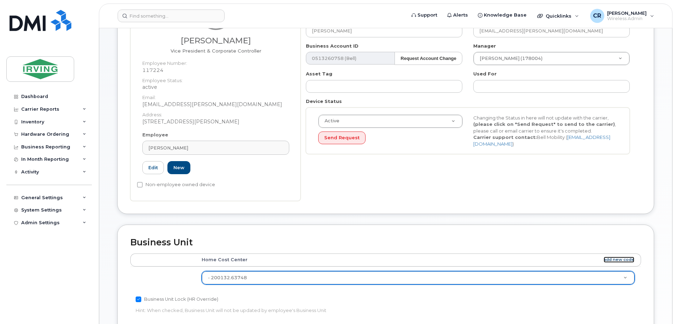
click at [623, 262] on link "add new code" at bounding box center [618, 260] width 31 height 6
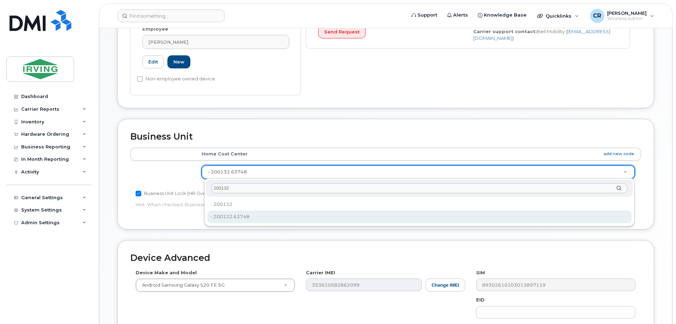
type input "200132"
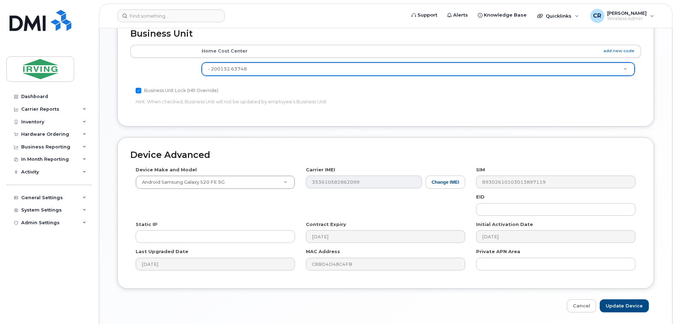
scroll to position [318, 0]
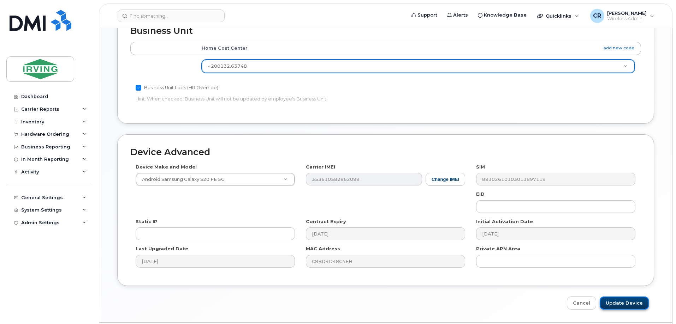
click at [623, 302] on input "Update Device" at bounding box center [623, 303] width 49 height 13
type input "Saving..."
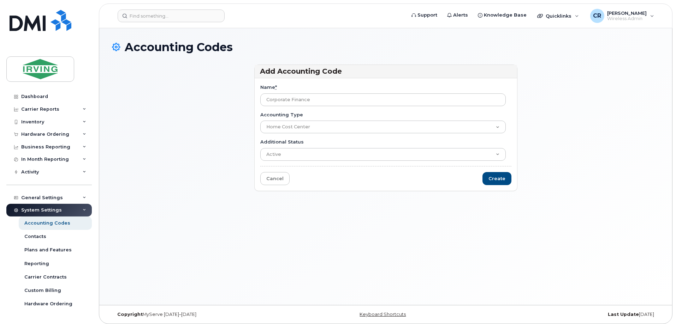
drag, startPoint x: 336, startPoint y: 98, endPoint x: 192, endPoint y: 99, distance: 143.7
click at [192, 99] on div "Add Accounting Code Name * Corporate Finance Accounting Type Home Cost Center A…" at bounding box center [385, 131] width 547 height 133
type input "200132.63748"
drag, startPoint x: 487, startPoint y: 179, endPoint x: 437, endPoint y: 193, distance: 52.2
click at [487, 179] on input "Create" at bounding box center [496, 178] width 29 height 13
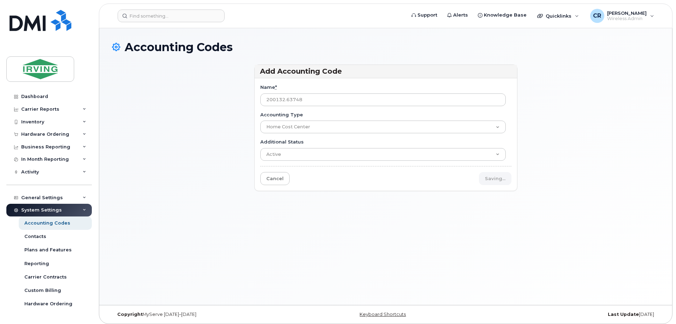
type input "Saving..."
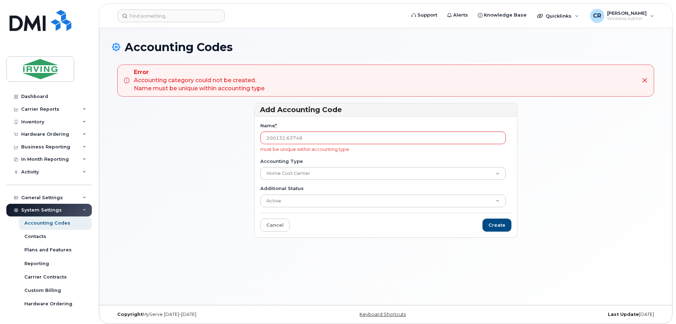
click at [645, 78] on icon at bounding box center [644, 81] width 6 height 6
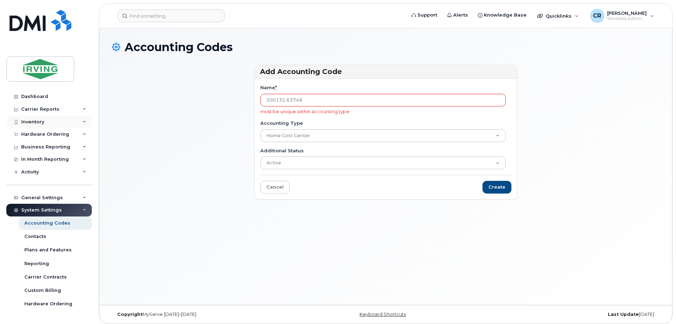
click at [37, 119] on div "Inventory" at bounding box center [32, 122] width 23 height 6
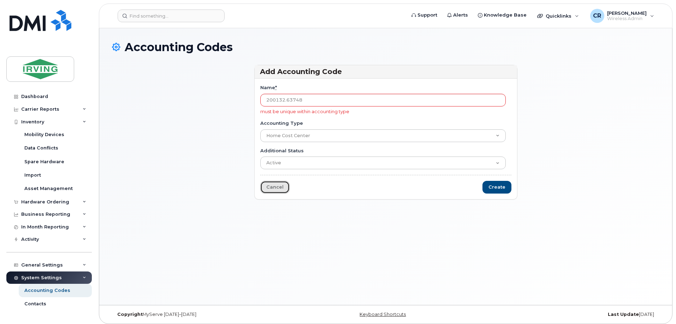
click at [272, 186] on link "Cancel" at bounding box center [274, 187] width 29 height 13
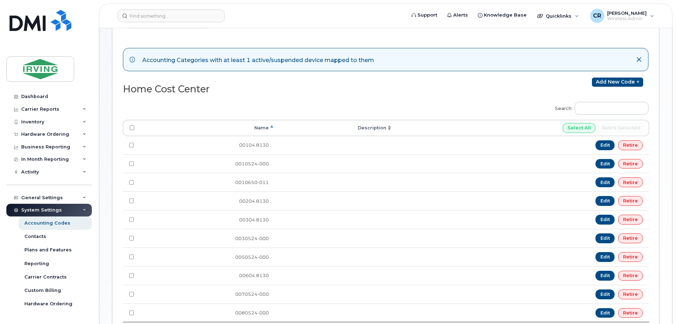
scroll to position [71, 0]
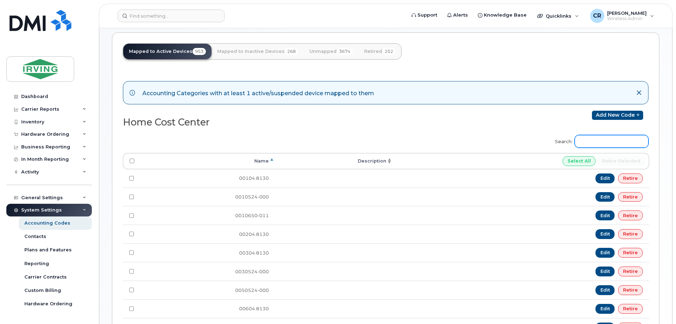
click at [607, 143] on input "Search:" at bounding box center [611, 141] width 74 height 13
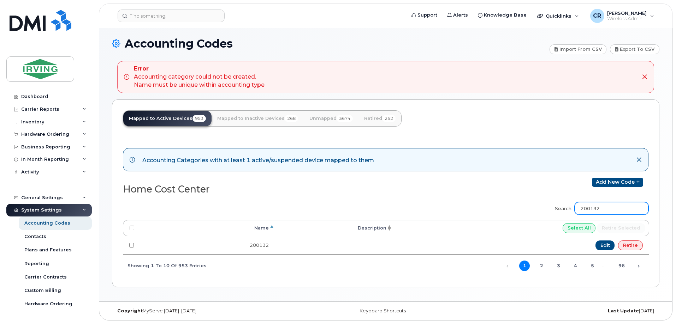
scroll to position [4, 0]
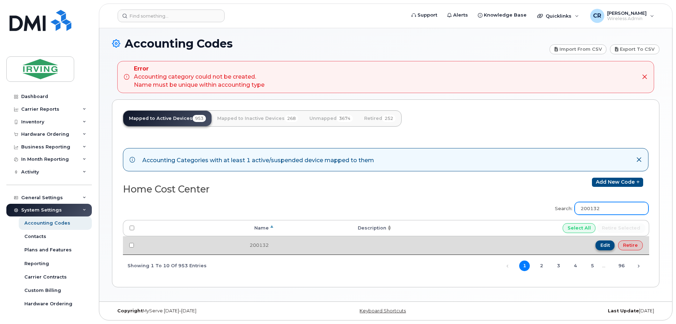
type input "200132"
click at [602, 246] on link "Edit" at bounding box center [604, 246] width 19 height 10
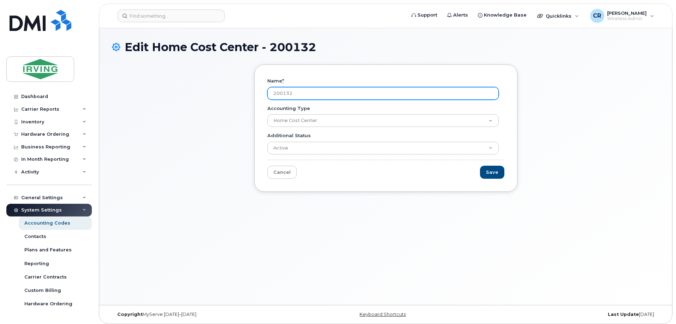
click at [316, 92] on input "200132" at bounding box center [382, 93] width 231 height 13
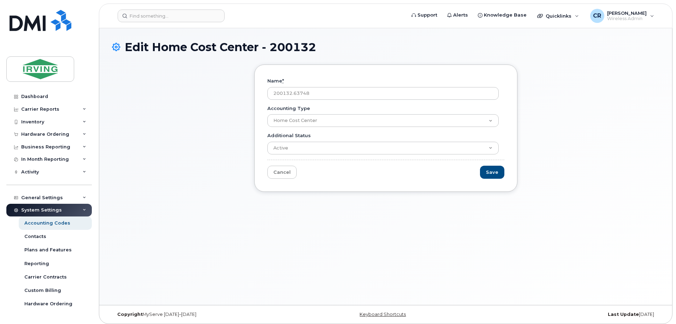
type input "200132.63748"
click at [362, 160] on div at bounding box center [385, 160] width 237 height 0
click at [490, 173] on input "Save" at bounding box center [492, 172] width 24 height 13
type input "Saving..."
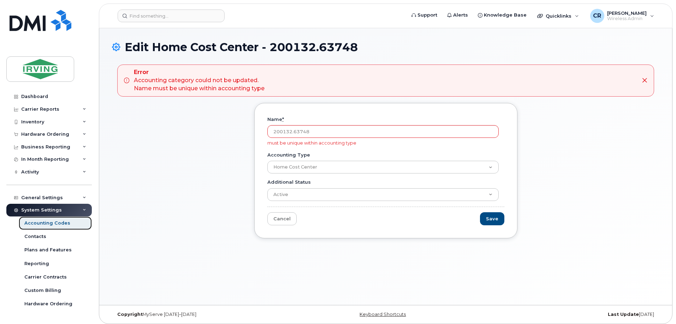
click at [49, 222] on div "Accounting Codes" at bounding box center [47, 223] width 46 height 6
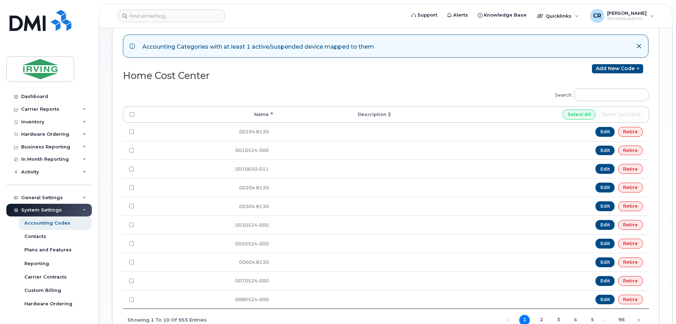
scroll to position [141, 0]
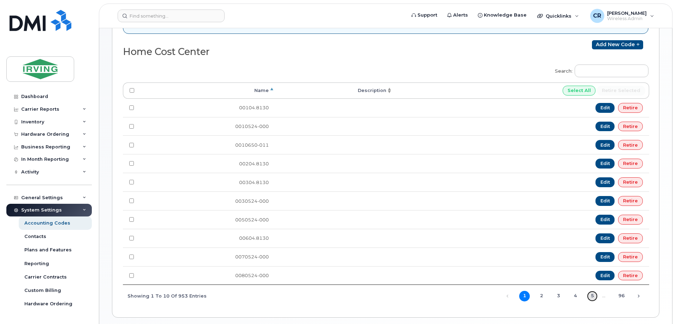
click at [589, 295] on link "5" at bounding box center [592, 296] width 11 height 11
click at [589, 295] on link "6" at bounding box center [592, 296] width 11 height 11
click at [619, 296] on link "96" at bounding box center [621, 296] width 11 height 11
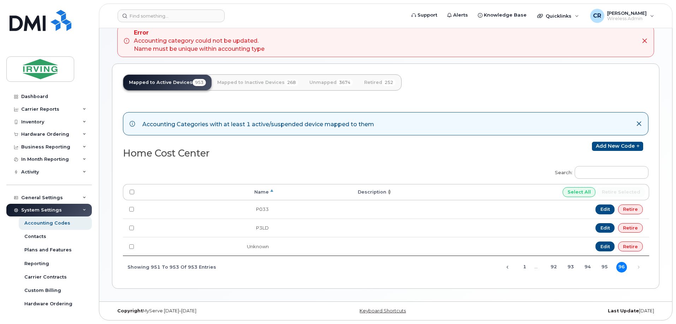
scroll to position [40, 0]
click at [586, 265] on link "94" at bounding box center [587, 267] width 11 height 11
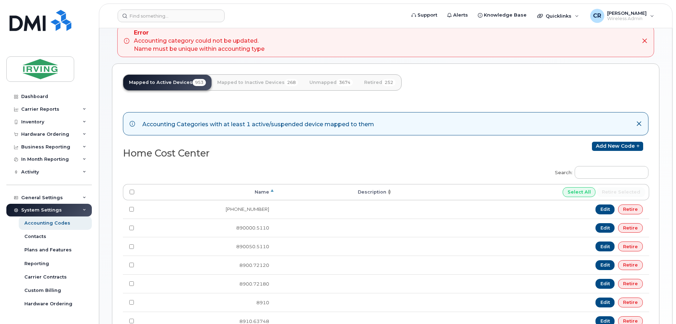
click at [571, 267] on td "Edit Retire" at bounding box center [520, 265] width 256 height 19
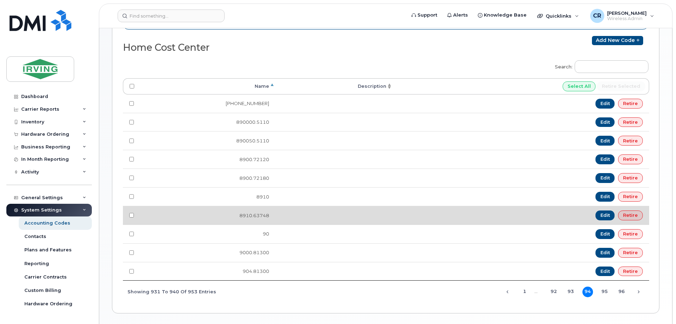
scroll to position [170, 0]
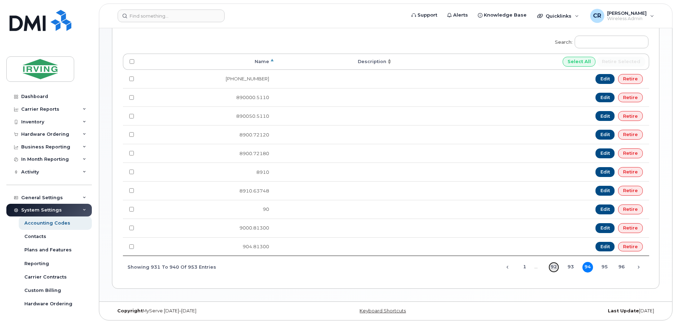
click at [555, 265] on link "92" at bounding box center [553, 267] width 11 height 11
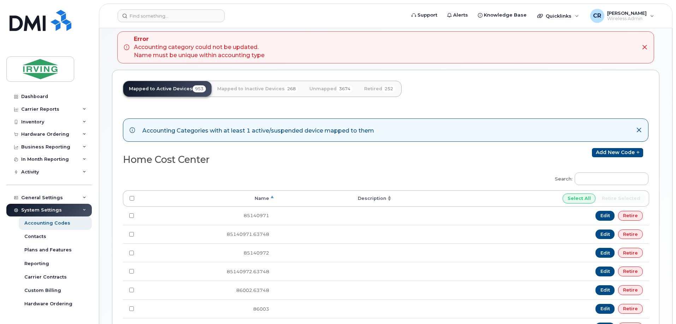
scroll to position [29, 0]
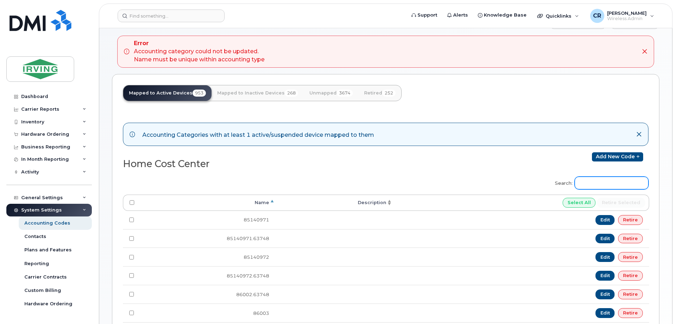
click at [586, 184] on input "Search:" at bounding box center [611, 183] width 74 height 13
type input "1"
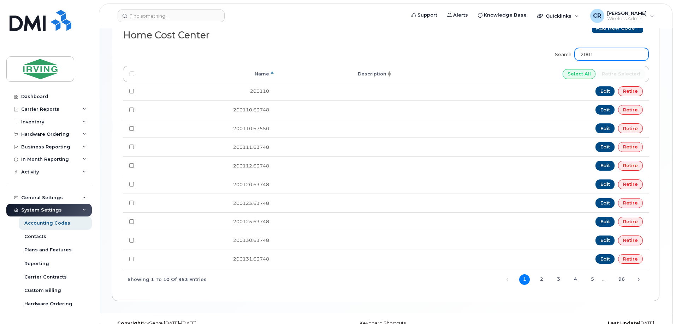
scroll to position [170, 0]
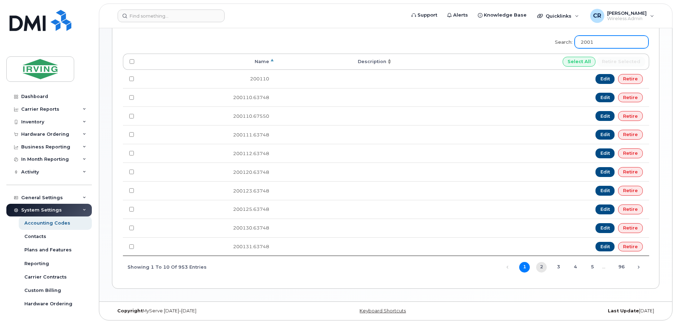
type input "2001"
click at [538, 268] on link "2" at bounding box center [541, 267] width 11 height 11
click at [628, 78] on link "Retire" at bounding box center [630, 79] width 25 height 10
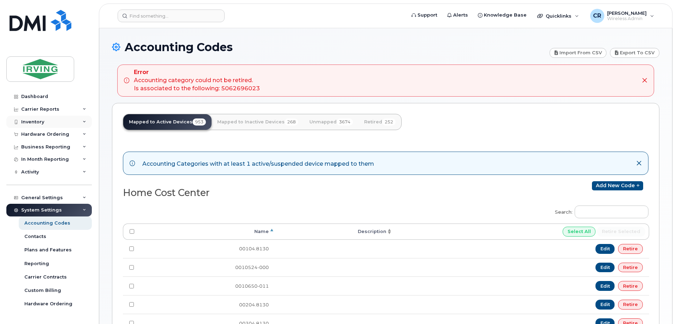
click at [33, 122] on div "Inventory" at bounding box center [32, 122] width 23 height 6
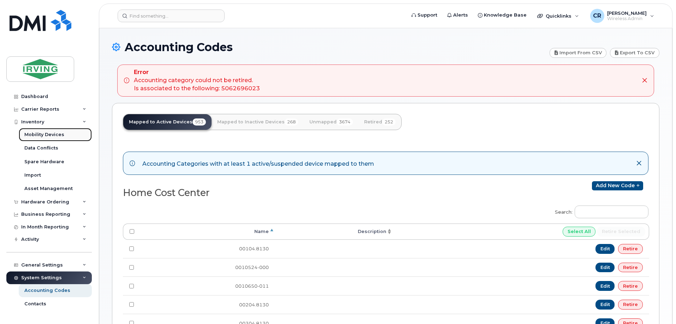
click at [38, 135] on div "Mobility Devices" at bounding box center [44, 135] width 40 height 6
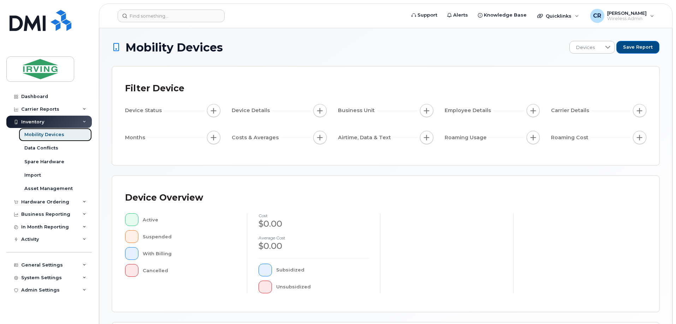
scroll to position [161, 0]
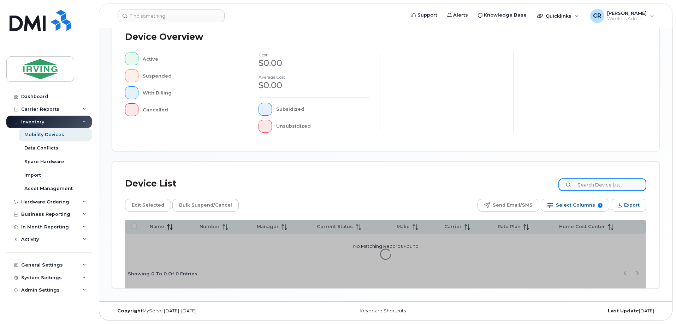
click at [593, 182] on input at bounding box center [602, 185] width 88 height 13
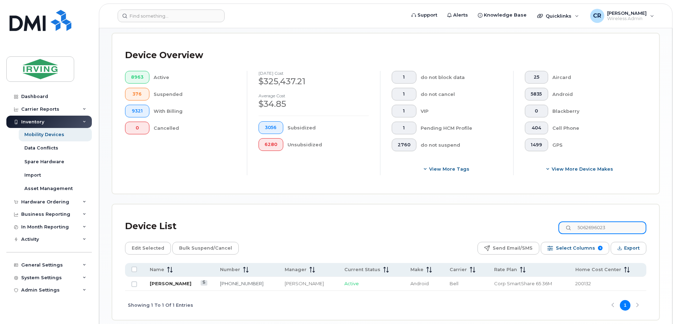
type input "5062696023"
click at [166, 281] on link "Theresa Lowe" at bounding box center [171, 284] width 42 height 6
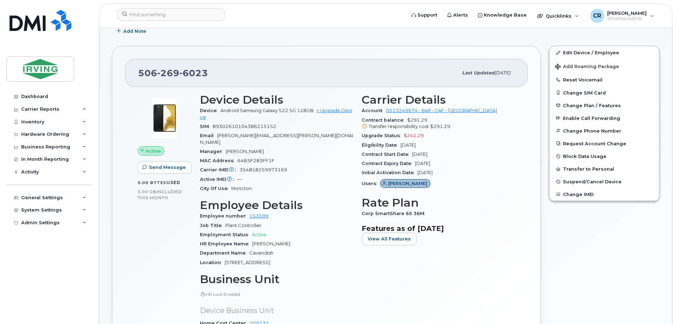
scroll to position [141, 0]
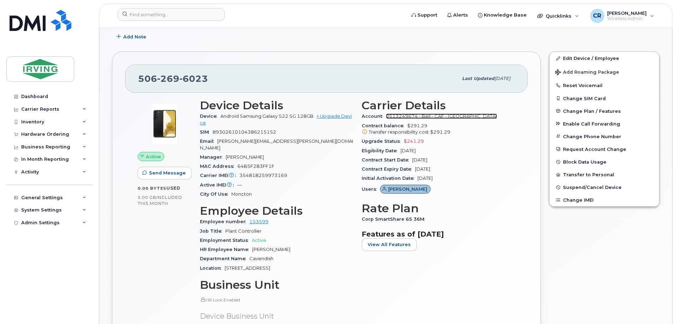
click at [455, 115] on link "0513249674 - Bell - CAF - [GEOGRAPHIC_DATA]" at bounding box center [441, 116] width 111 height 5
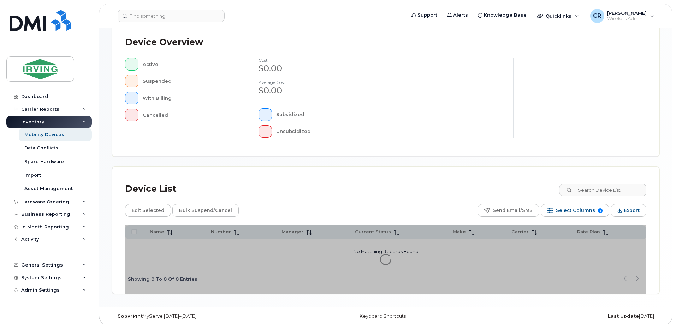
scroll to position [161, 0]
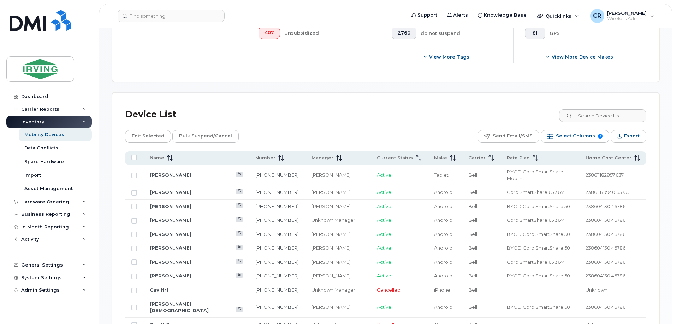
scroll to position [198, 0]
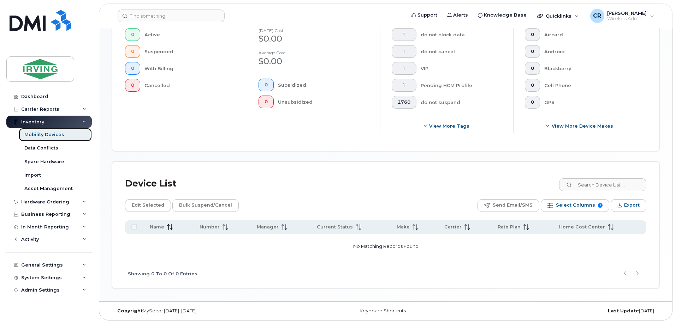
click at [43, 133] on div "Mobility Devices" at bounding box center [44, 135] width 40 height 6
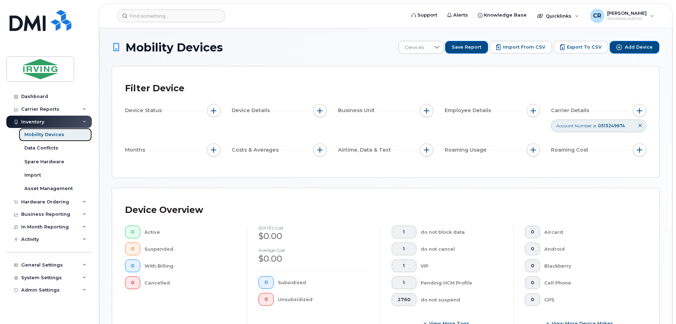
click at [43, 134] on div "Mobility Devices" at bounding box center [44, 135] width 40 height 6
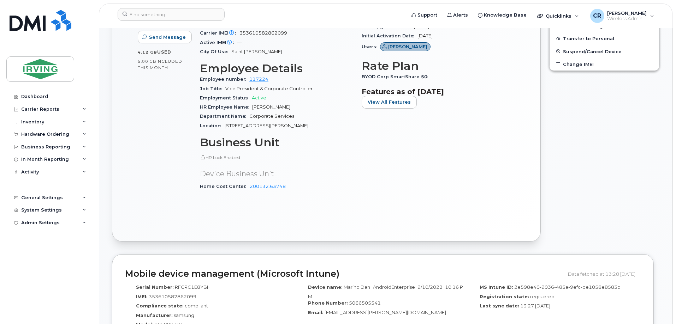
scroll to position [318, 0]
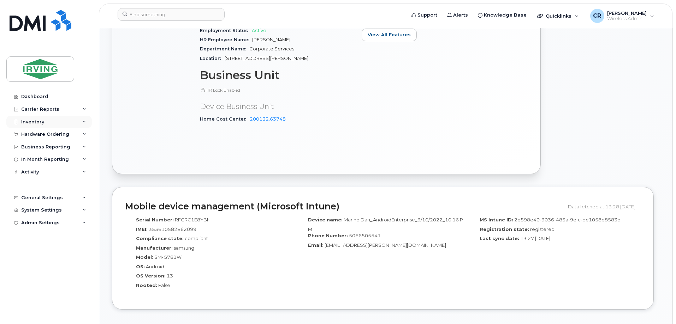
click at [37, 122] on div "Inventory" at bounding box center [32, 122] width 23 height 6
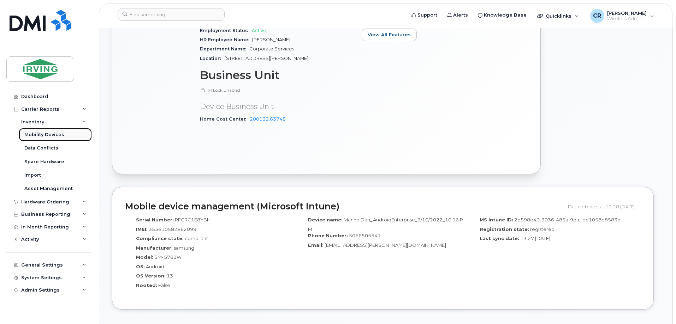
click at [44, 132] on div "Mobility Devices" at bounding box center [44, 135] width 40 height 6
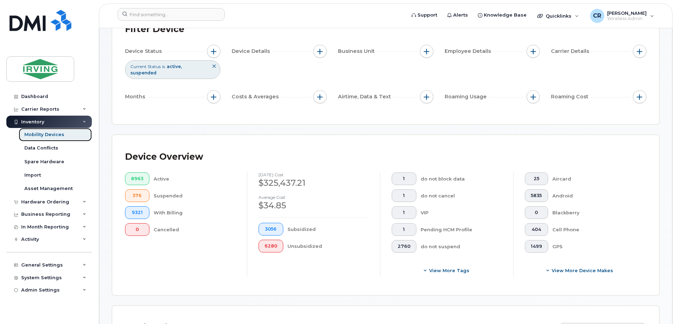
scroll to position [176, 0]
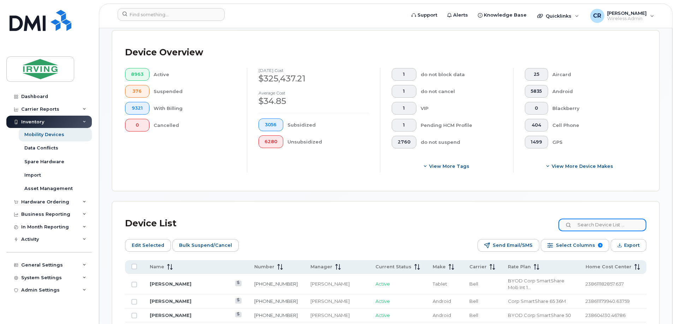
click at [606, 223] on input at bounding box center [602, 225] width 88 height 13
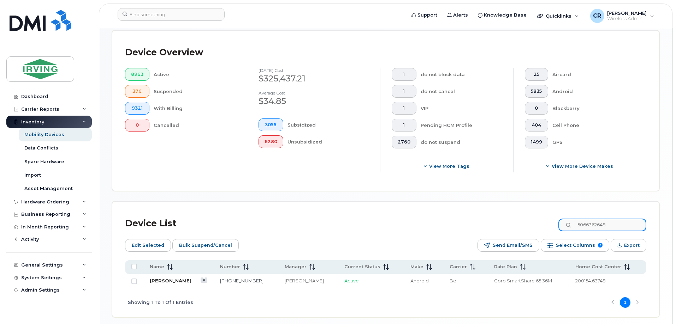
type input "5066362648"
click at [170, 278] on link "Jason Lutes" at bounding box center [171, 281] width 42 height 6
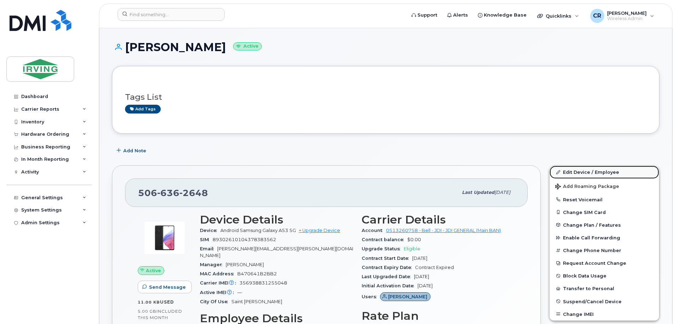
click at [601, 172] on link "Edit Device / Employee" at bounding box center [603, 172] width 109 height 13
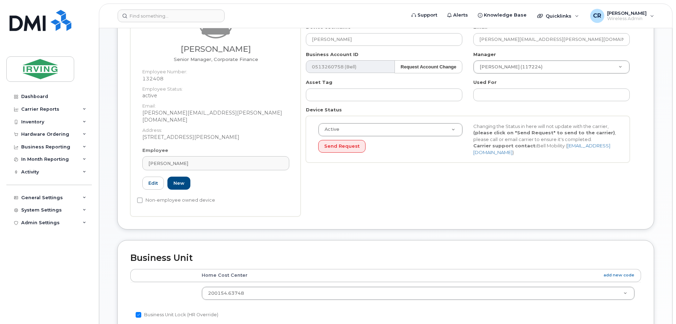
scroll to position [106, 0]
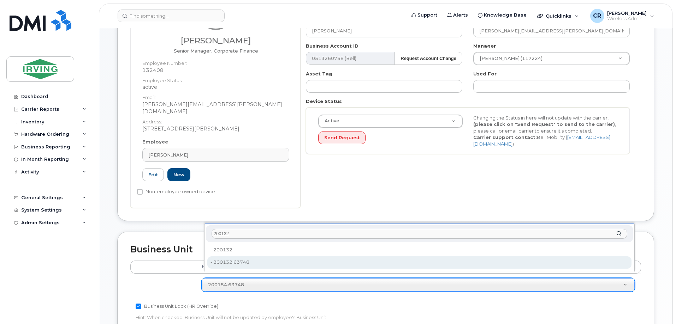
type input "200132"
type input "4316515"
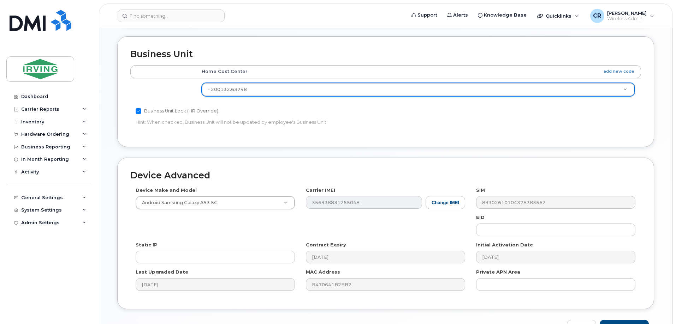
scroll to position [318, 0]
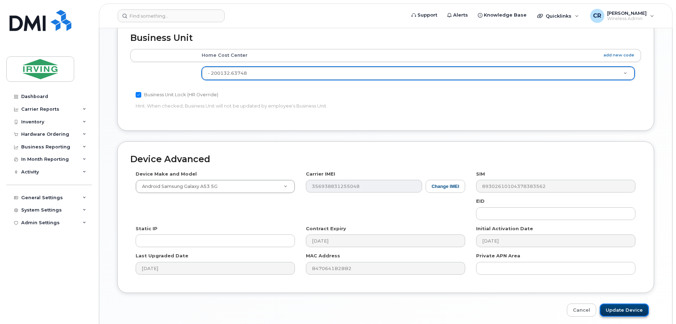
click at [629, 304] on input "Update Device" at bounding box center [623, 310] width 49 height 13
type input "Saving..."
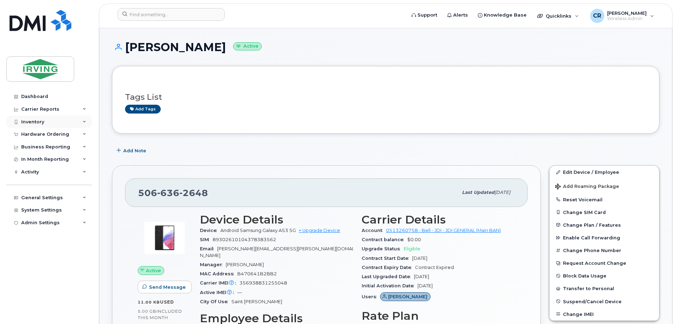
click at [30, 120] on div "Inventory" at bounding box center [32, 122] width 23 height 6
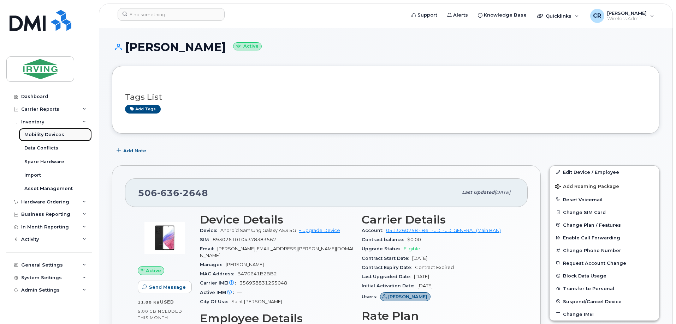
click at [47, 134] on div "Mobility Devices" at bounding box center [44, 135] width 40 height 6
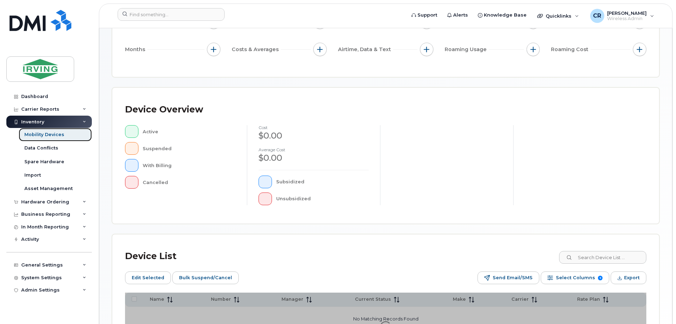
scroll to position [141, 0]
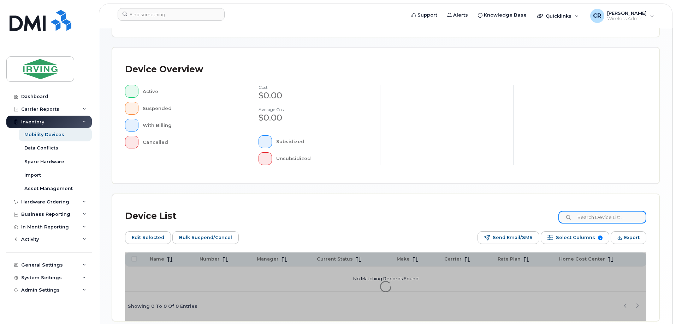
click at [588, 217] on input at bounding box center [602, 217] width 88 height 13
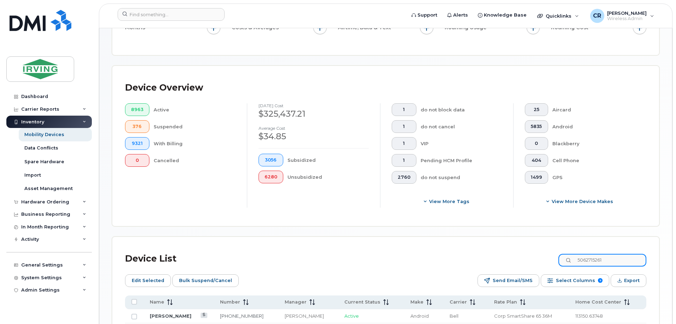
scroll to position [154, 0]
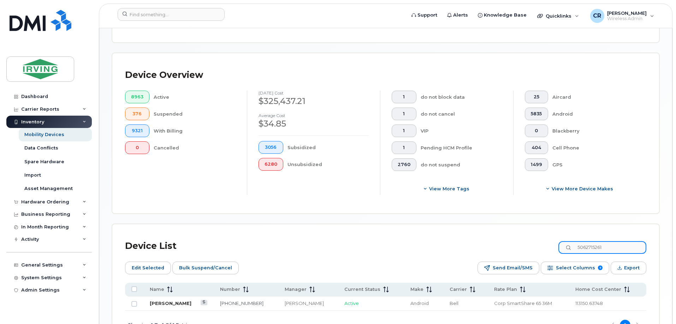
type input "5062715261"
click at [182, 301] on link "[PERSON_NAME]" at bounding box center [171, 304] width 42 height 6
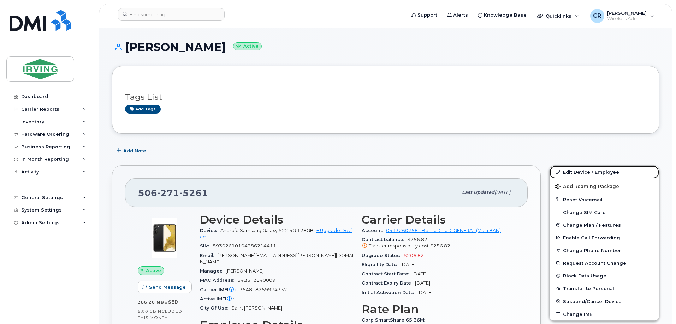
drag, startPoint x: 583, startPoint y: 172, endPoint x: 389, endPoint y: 197, distance: 195.4
click at [583, 172] on link "Edit Device / Employee" at bounding box center [603, 172] width 109 height 13
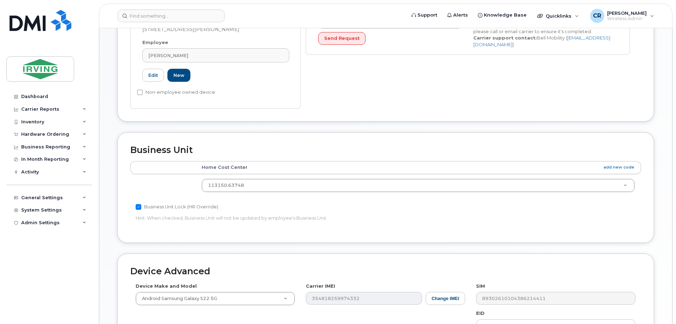
scroll to position [212, 0]
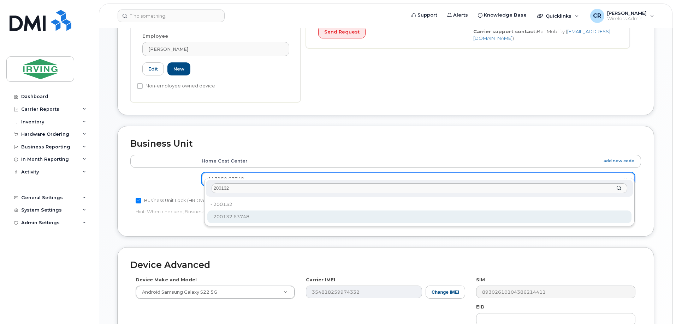
type input "200132"
type input "4316515"
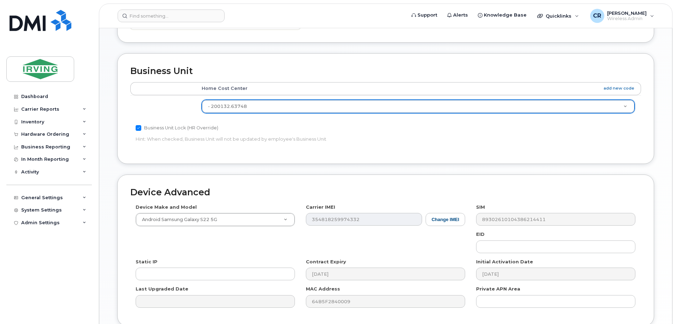
scroll to position [338, 0]
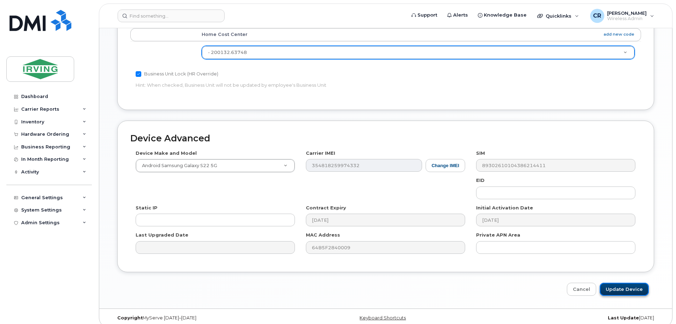
click at [627, 283] on input "Update Device" at bounding box center [623, 289] width 49 height 13
type input "Saving..."
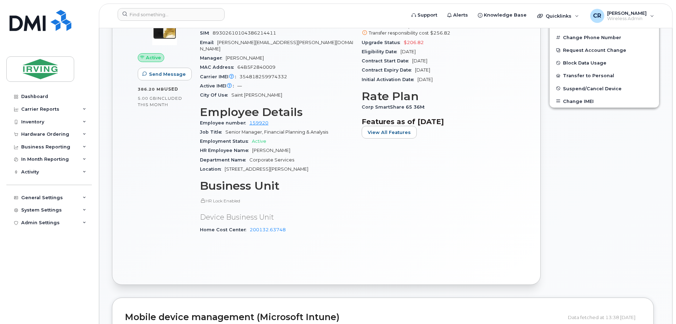
scroll to position [212, 0]
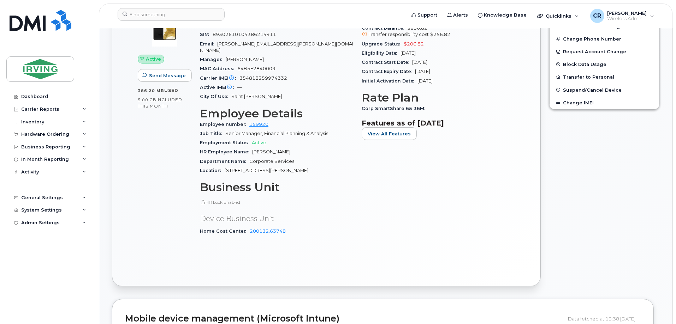
click at [584, 135] on div "Edit Device / Employee Add Roaming Package Reset Voicemail Change SIM Card Chan…" at bounding box center [604, 120] width 119 height 341
click at [36, 121] on div "Inventory" at bounding box center [32, 122] width 23 height 6
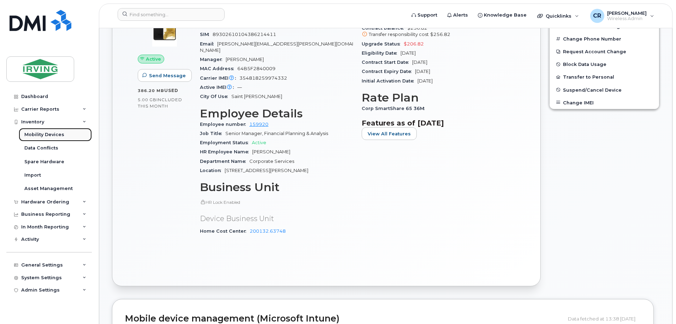
click at [38, 132] on div "Mobility Devices" at bounding box center [44, 135] width 40 height 6
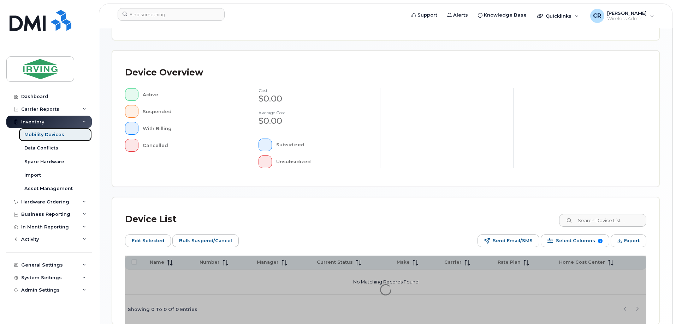
scroll to position [141, 0]
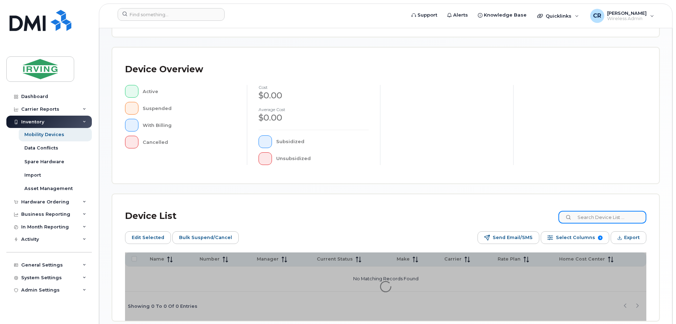
click at [585, 217] on input at bounding box center [602, 217] width 88 height 13
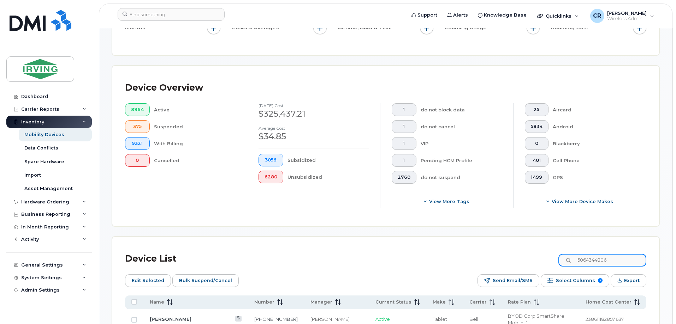
scroll to position [154, 0]
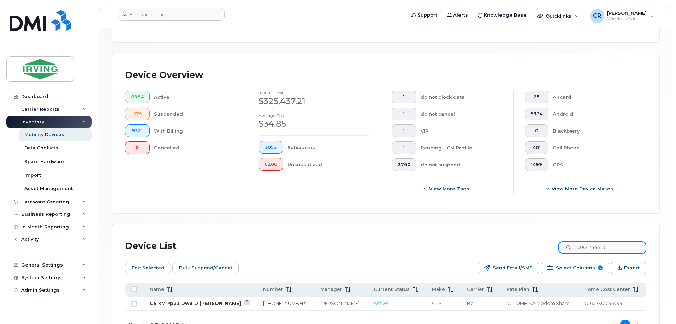
type input "5064344806"
click at [173, 301] on link "G9 K7 Pp23 Dw8 D [PERSON_NAME]" at bounding box center [195, 304] width 91 height 6
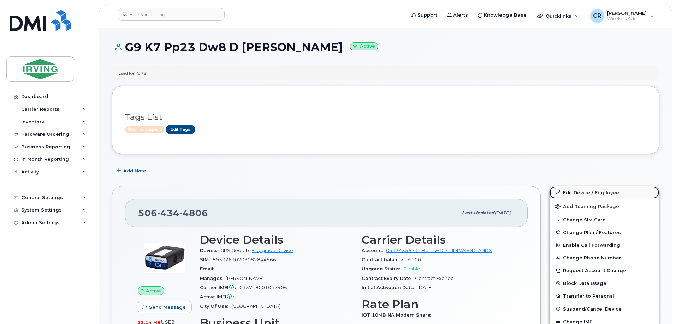
click at [584, 192] on link "Edit Device / Employee" at bounding box center [603, 192] width 109 height 13
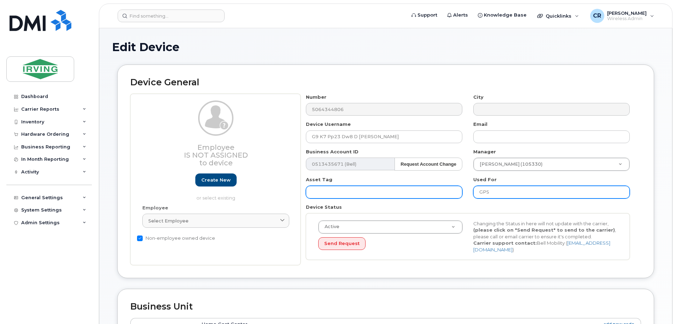
drag, startPoint x: 494, startPoint y: 192, endPoint x: 453, endPoint y: 191, distance: 41.0
click at [453, 191] on div "Number 5064344806 City Device Username G9 K7 Pp23 Dw8 D [PERSON_NAME] Email Bus…" at bounding box center [467, 180] width 335 height 172
drag, startPoint x: 529, startPoint y: 188, endPoint x: 424, endPoint y: 188, distance: 104.8
click at [426, 189] on div "Number 5064344806 City Device Username G9 K7 Pp23 Dw8 D [PERSON_NAME] Email Bus…" at bounding box center [467, 180] width 335 height 172
paste input "9-K7P-P23-DW8D"
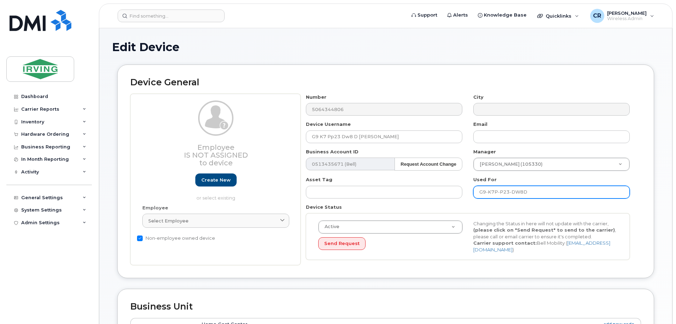
click at [488, 192] on input "G9-K7P-P23-DW8D" at bounding box center [551, 192] width 156 height 13
type input "G9K7PP23DW8D - UNIT 4522"
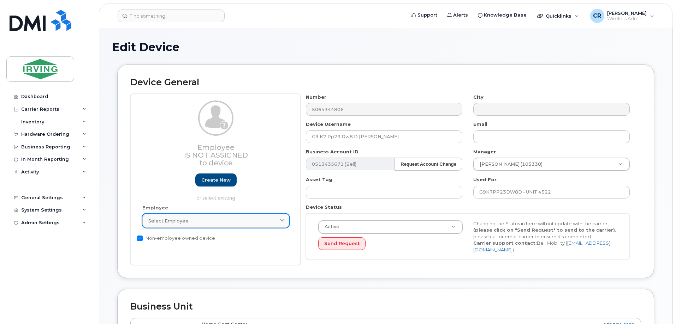
click at [155, 217] on link "Select employee" at bounding box center [215, 221] width 147 height 14
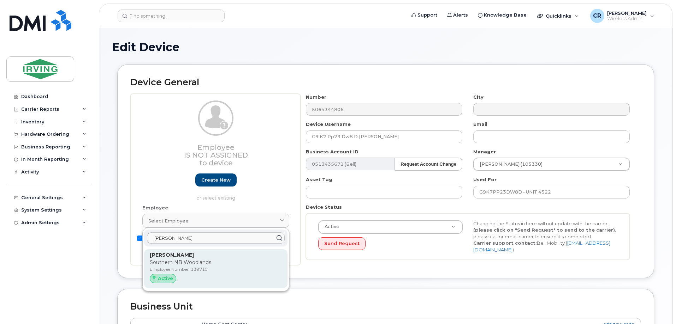
type input "CALEB WAI"
click at [188, 267] on div "Caleb Waite Southern NB Woodlands Employee Number: 139715 Active" at bounding box center [216, 269] width 132 height 35
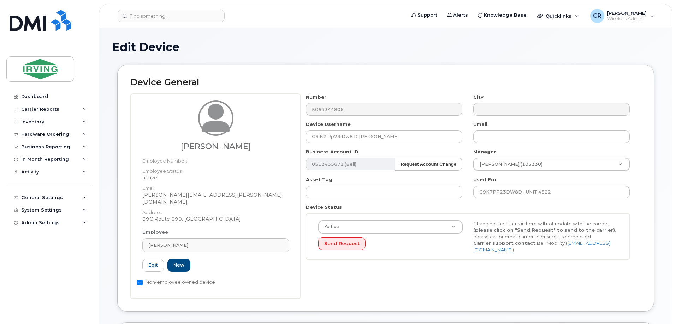
type input "139715"
type input "[PERSON_NAME]"
type input "[PERSON_NAME][EMAIL_ADDRESS][PERSON_NAME][DOMAIN_NAME]"
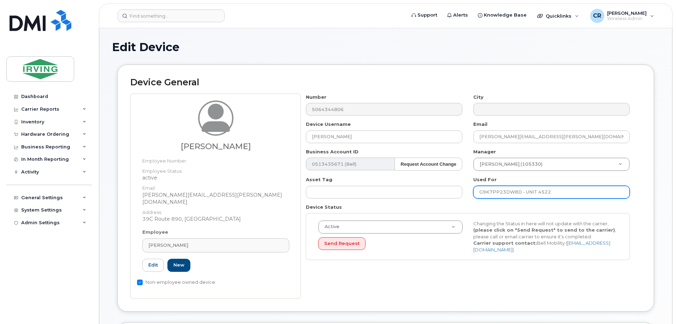
click at [488, 191] on input "G9K7PP23DW8D - UNIT 4522" at bounding box center [551, 192] width 156 height 13
click at [493, 156] on div "Manager James Alberts (105330) 1445613" at bounding box center [551, 160] width 167 height 23
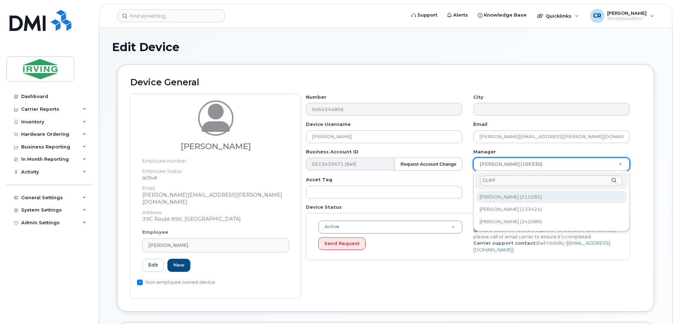
type input "CLIFF"
type input "1587397"
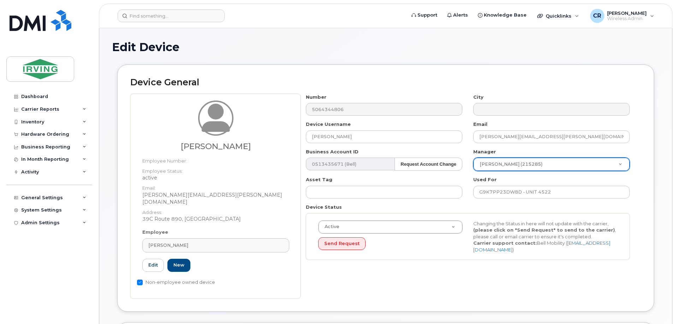
scroll to position [141, 0]
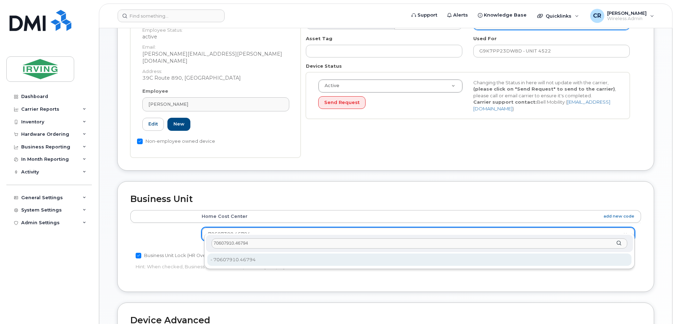
type input "70607910.46794"
type input "4316628"
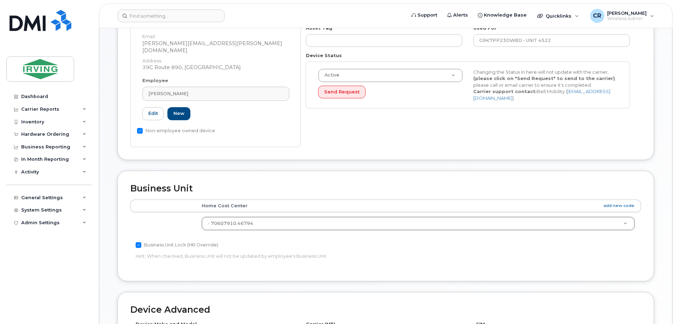
scroll to position [323, 0]
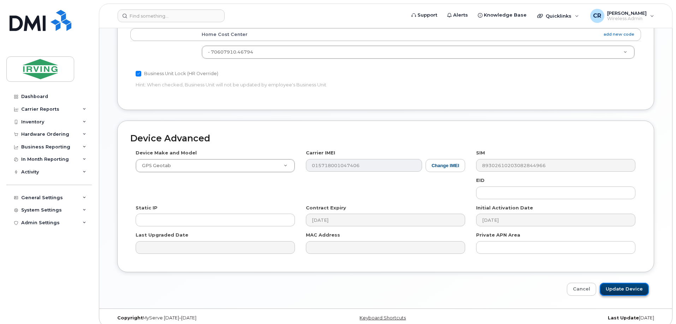
click at [619, 285] on input "Update Device" at bounding box center [623, 289] width 49 height 13
type input "Saving..."
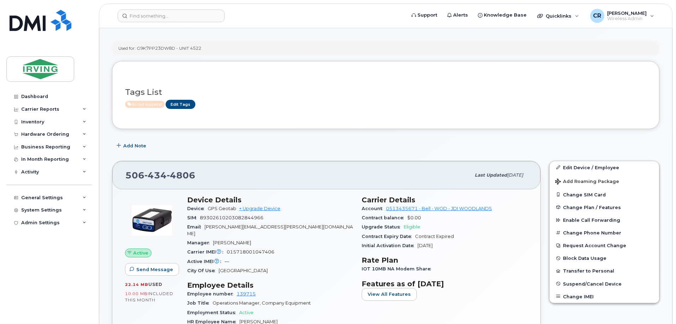
scroll to position [71, 0]
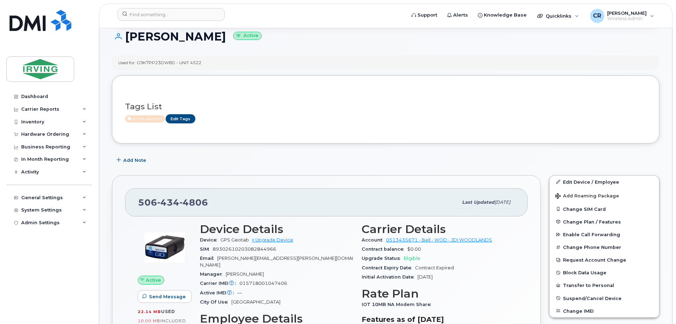
drag, startPoint x: 205, startPoint y: 65, endPoint x: 139, endPoint y: 62, distance: 66.8
click at [139, 62] on div "Used for: G9K7PP23DW8D - UNIT 4522" at bounding box center [385, 62] width 547 height 14
copy div "G9K7PP23DW8D - UNIT 4522"
click at [36, 127] on div "Inventory" at bounding box center [48, 122] width 85 height 13
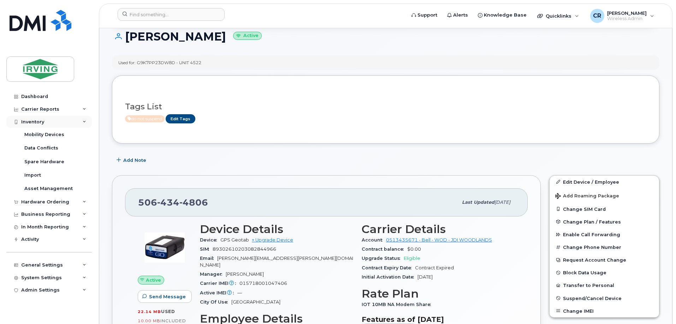
click at [36, 121] on div "Inventory" at bounding box center [32, 122] width 23 height 6
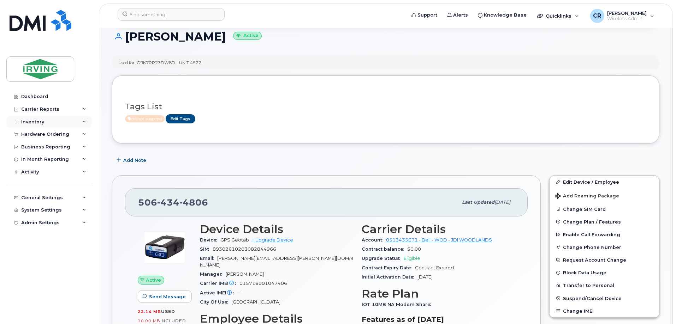
click at [40, 125] on div "Inventory" at bounding box center [32, 122] width 23 height 6
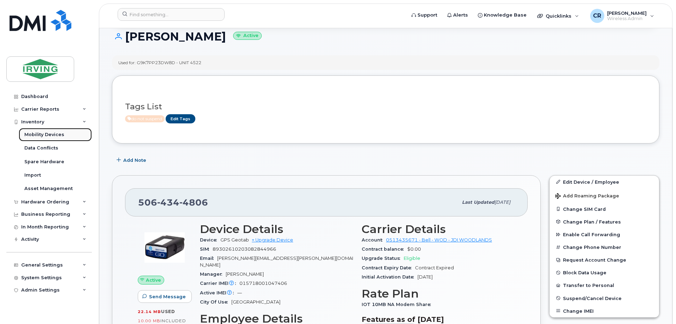
click at [44, 134] on div "Mobility Devices" at bounding box center [44, 135] width 40 height 6
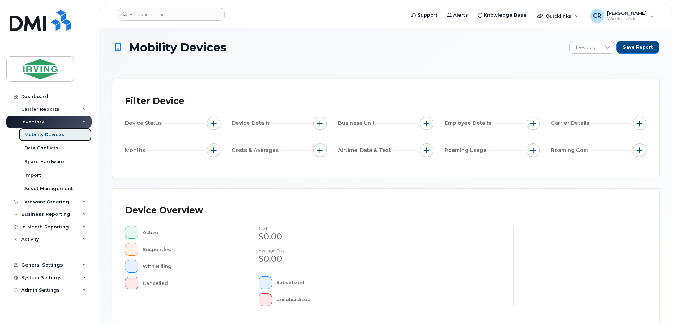
scroll to position [174, 0]
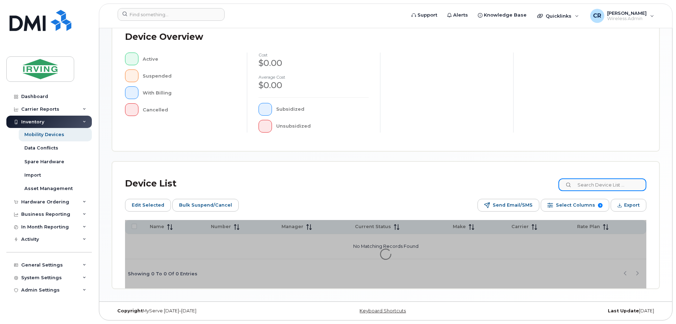
click at [588, 186] on input at bounding box center [602, 185] width 88 height 13
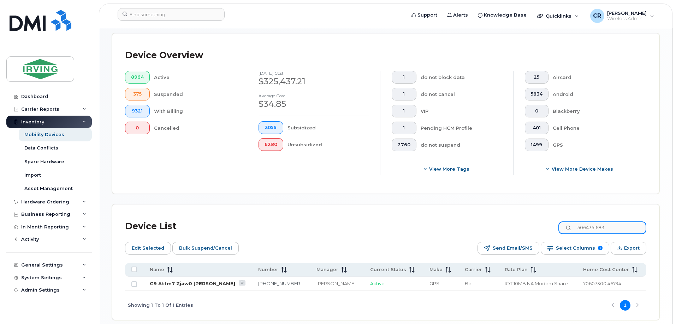
type input "5064351683"
click at [176, 281] on link "G9 Atfm7 Zjaw0 Daryl Alberts" at bounding box center [192, 284] width 85 height 6
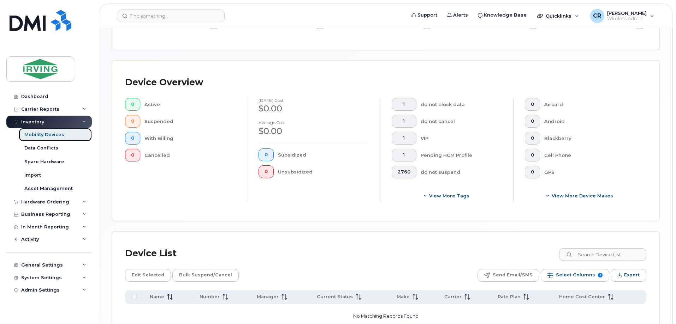
scroll to position [141, 0]
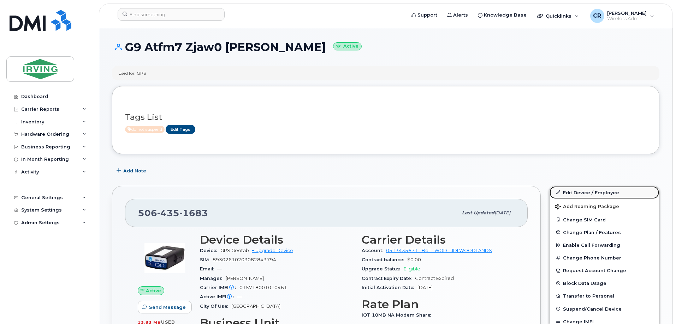
click at [588, 191] on link "Edit Device / Employee" at bounding box center [603, 192] width 109 height 13
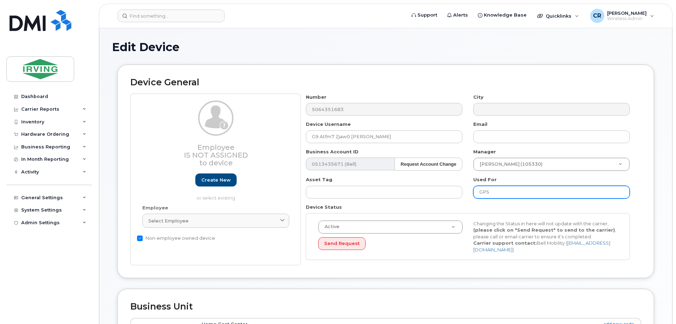
click at [496, 191] on input "GPS" at bounding box center [551, 192] width 156 height 13
drag, startPoint x: 496, startPoint y: 191, endPoint x: 463, endPoint y: 192, distance: 32.5
click at [463, 192] on div "Number 5064351683 City Device Username G9 Atfm7 Zjaw0 [PERSON_NAME] Email Busin…" at bounding box center [467, 180] width 335 height 172
click at [526, 191] on input "G9ATFM7ZJAW0 - uNIT 9132" at bounding box center [551, 192] width 156 height 13
type input "G9ATFM7ZJAW0 - UNIT 9132"
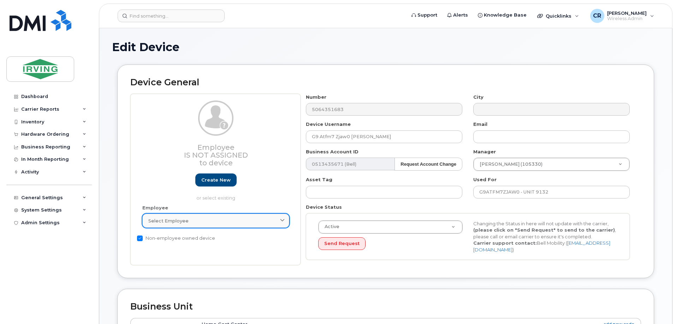
click at [179, 215] on link "Select employee" at bounding box center [215, 221] width 147 height 14
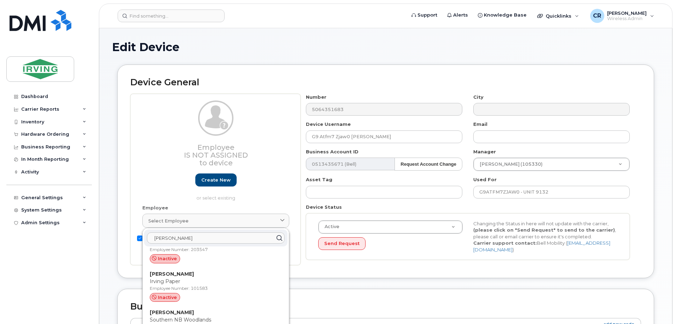
scroll to position [635, 0]
type input "[PERSON_NAME]"
click at [174, 293] on p "Employee Number: 106181" at bounding box center [216, 292] width 132 height 6
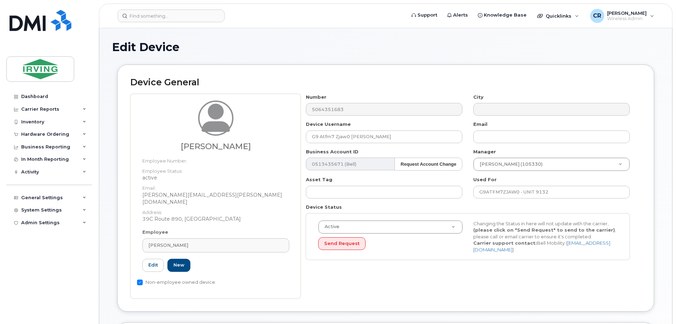
type input "106181"
type input "[PERSON_NAME]"
type input "[PERSON_NAME][EMAIL_ADDRESS][PERSON_NAME][DOMAIN_NAME]"
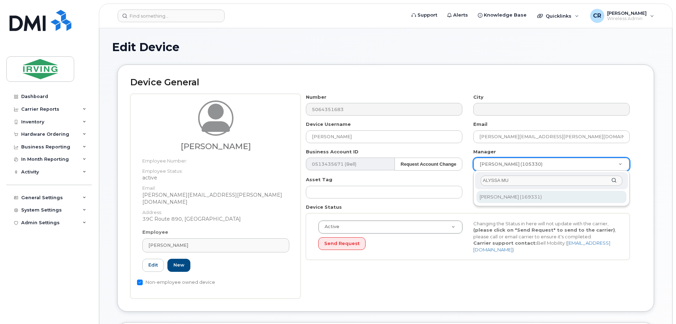
type input "ALYSSA MU"
type input "1485686"
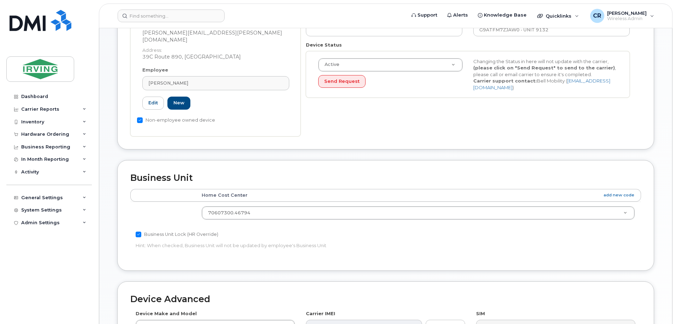
scroll to position [176, 0]
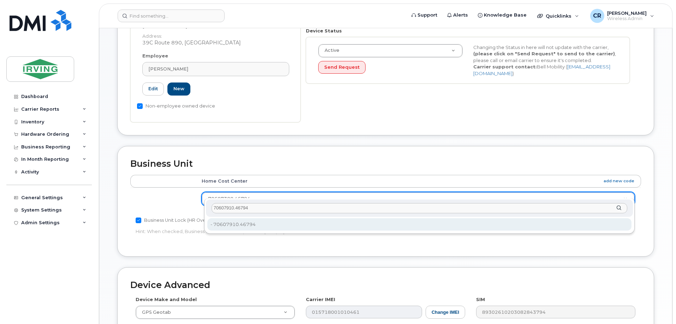
type input "70607910.46794"
type input "4316628"
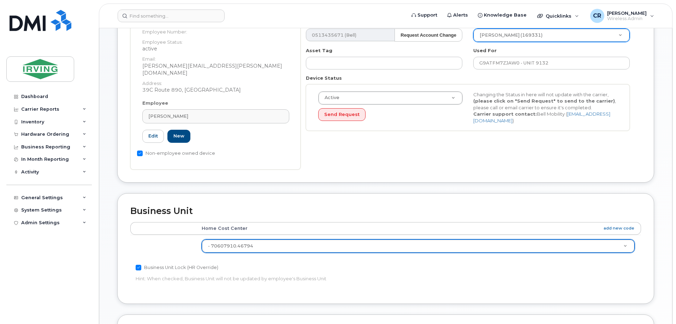
scroll to position [71, 0]
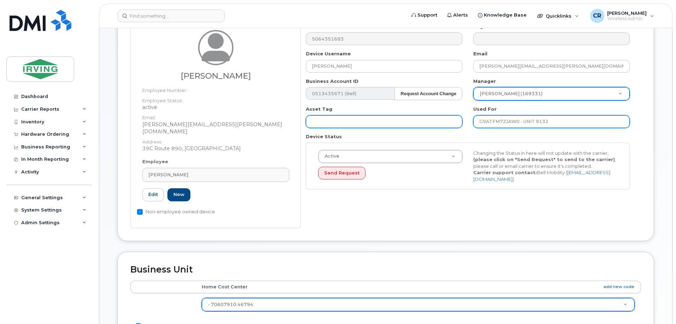
drag, startPoint x: 478, startPoint y: 123, endPoint x: 398, endPoint y: 124, distance: 79.4
click at [399, 124] on div "Number 5064351683 City Device Username Kenneth Parlee Email parlee.kenneth@jdir…" at bounding box center [467, 109] width 335 height 172
click at [561, 120] on input "G9ATFM7ZJAW0 - UNIT 9132" at bounding box center [551, 121] width 156 height 13
drag, startPoint x: 561, startPoint y: 120, endPoint x: 489, endPoint y: 121, distance: 72.0
click at [489, 121] on input "G9ATFM7ZJAW0 - UNIT 9132" at bounding box center [551, 121] width 156 height 13
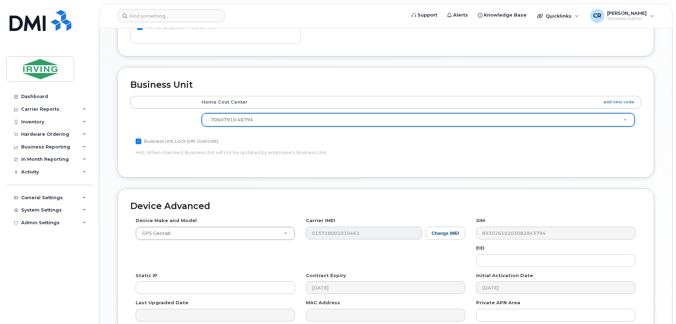
scroll to position [323, 0]
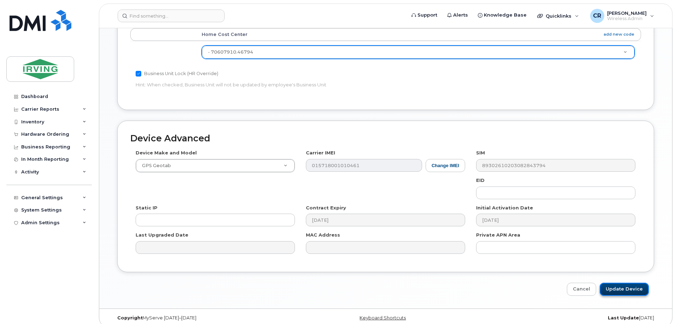
click at [627, 283] on input "Update Device" at bounding box center [623, 289] width 49 height 13
type input "Saving..."
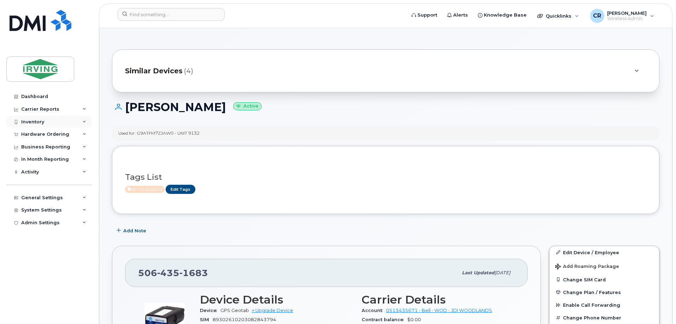
click at [41, 120] on div "Inventory" at bounding box center [32, 122] width 23 height 6
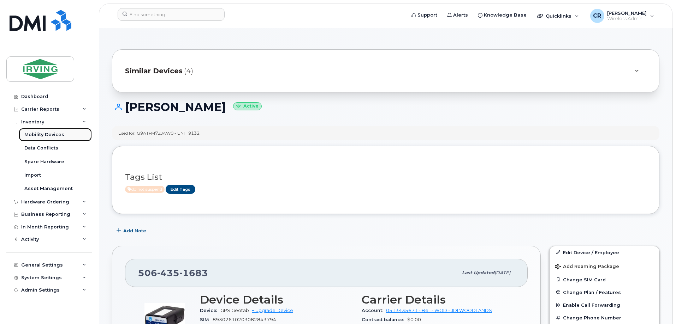
click at [44, 133] on div "Mobility Devices" at bounding box center [44, 135] width 40 height 6
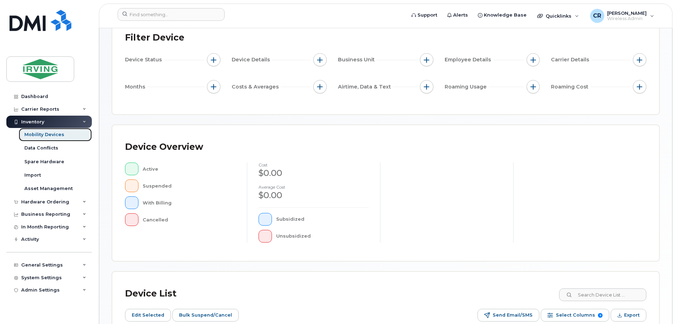
scroll to position [141, 0]
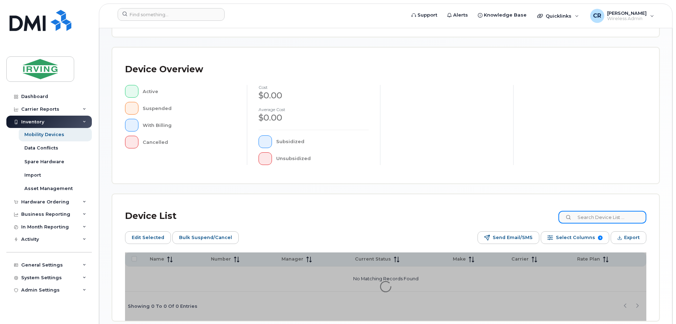
click at [611, 215] on input at bounding box center [602, 217] width 88 height 13
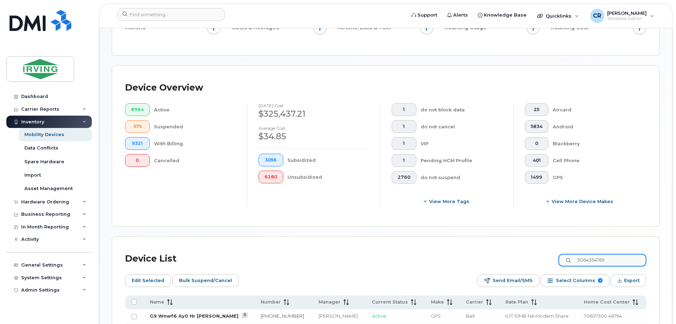
scroll to position [154, 0]
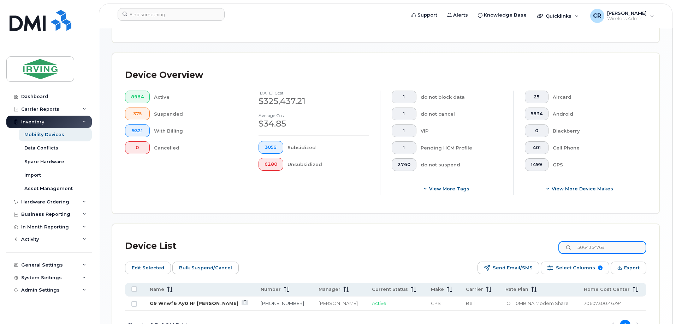
type input "5064354769"
click at [179, 301] on link "G9 Wnwf6 Ay0 Hr [PERSON_NAME]" at bounding box center [194, 304] width 89 height 6
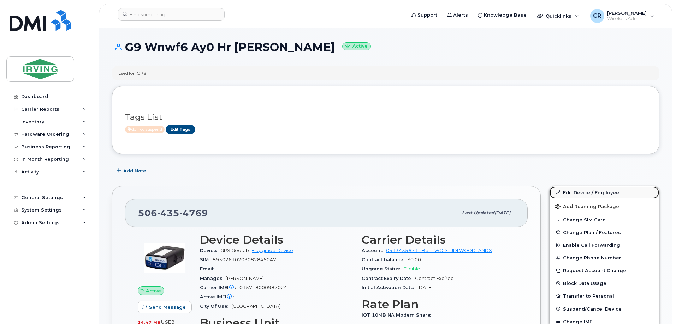
click at [580, 196] on link "Edit Device / Employee" at bounding box center [603, 192] width 109 height 13
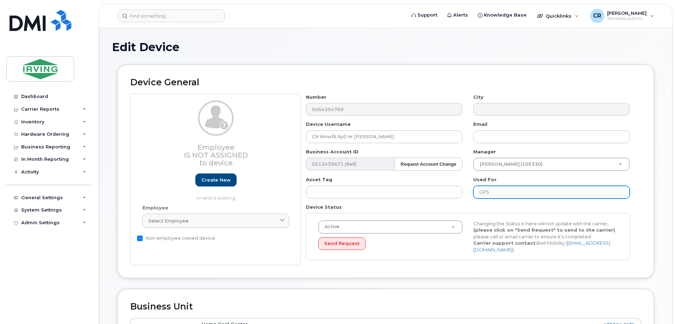
drag, startPoint x: 511, startPoint y: 194, endPoint x: 462, endPoint y: 194, distance: 48.7
click at [462, 194] on div "Number 5064354769 City Device Username G9 Wnwf6 Ay0 Hr [PERSON_NAME] Email Busi…" at bounding box center [467, 180] width 335 height 172
type input "G9WNWF6AYOHR - UNIT 9455"
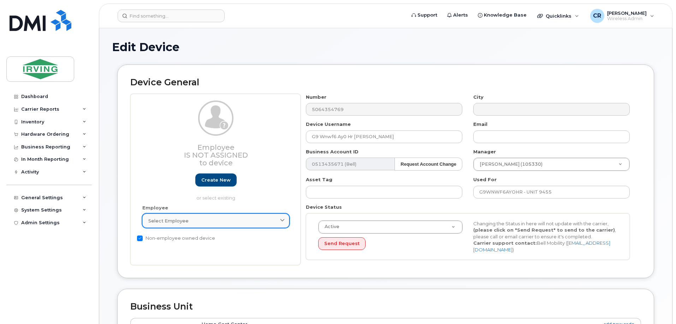
click at [173, 223] on span "Select employee" at bounding box center [168, 221] width 40 height 7
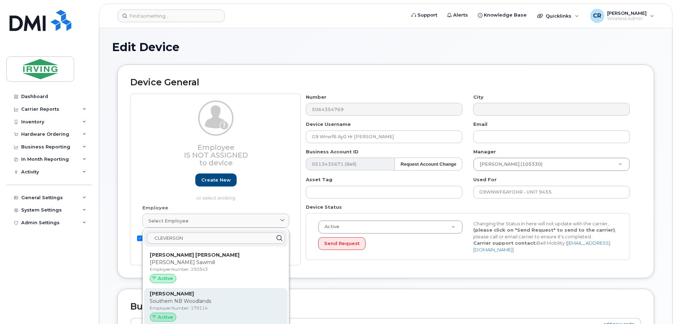
type input "CLEVERSON"
click at [199, 301] on p "Southern NB Woodlands" at bounding box center [216, 301] width 132 height 7
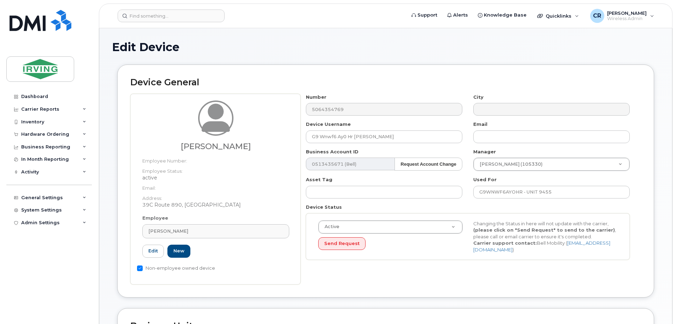
type input "179114"
type input "[PERSON_NAME]"
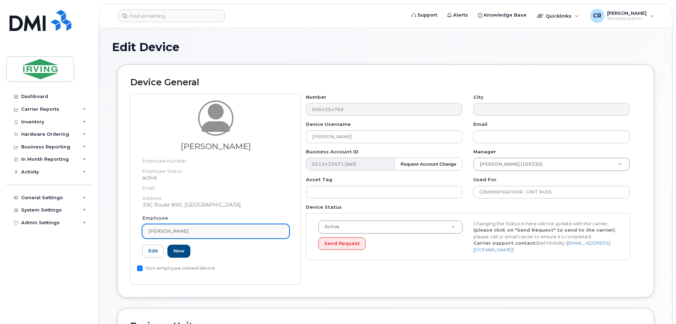
drag, startPoint x: 224, startPoint y: 231, endPoint x: 183, endPoint y: 231, distance: 41.7
click at [183, 231] on div "[PERSON_NAME]" at bounding box center [215, 231] width 135 height 7
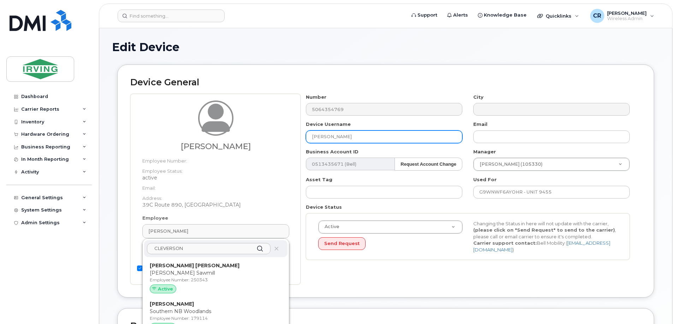
drag, startPoint x: 393, startPoint y: 139, endPoint x: 287, endPoint y: 137, distance: 106.3
click at [287, 137] on div "[PERSON_NAME] Employee Number: Employee Status: active Email: Address: [STREET_…" at bounding box center [385, 189] width 510 height 191
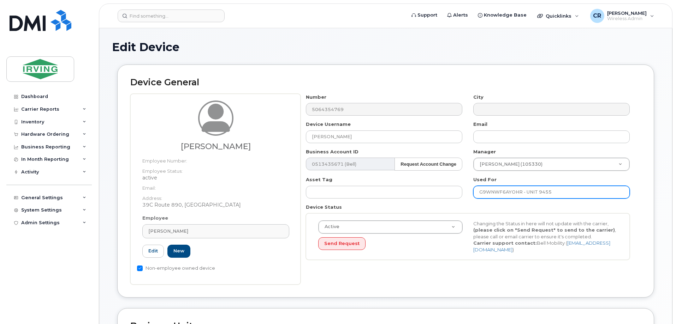
click at [566, 191] on input "G9WNWF6AYOHR - UNIT 9455" at bounding box center [551, 192] width 156 height 13
paste input "[PERSON_NAME]"
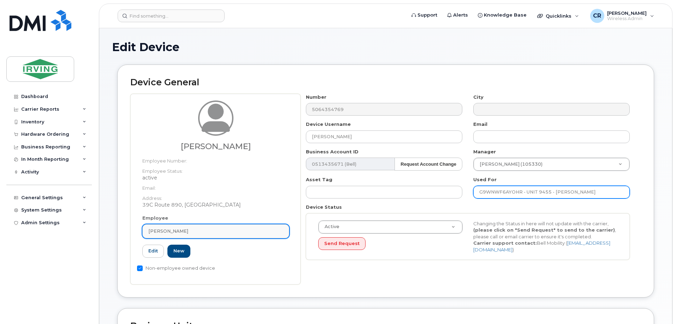
type input "G9WNWF6AYOHR - UNIT 9455 - [PERSON_NAME]"
click at [160, 230] on span "[PERSON_NAME]" at bounding box center [168, 231] width 40 height 7
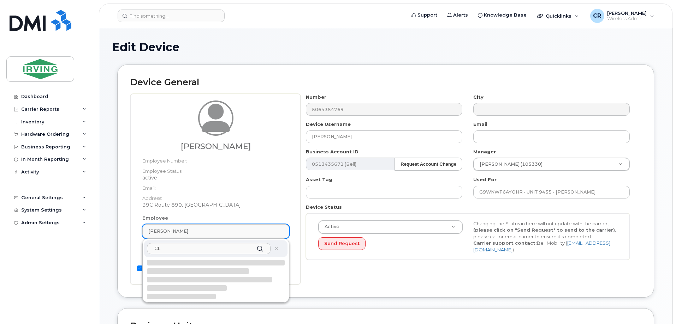
type input "C"
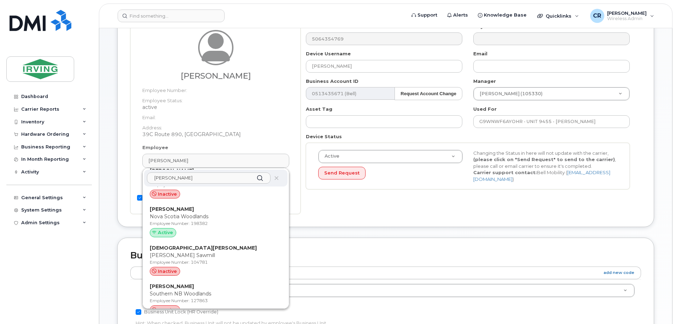
scroll to position [424, 0]
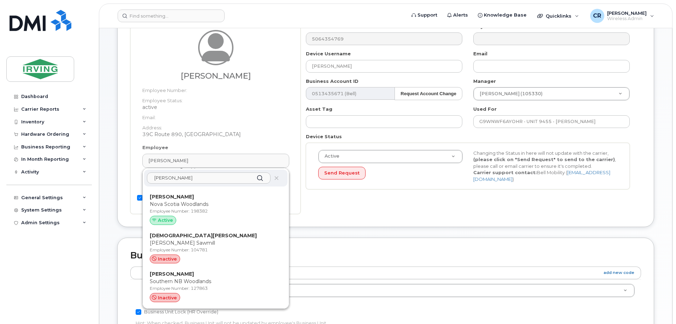
type input "[PERSON_NAME]"
click at [185, 177] on input "NORTHRUP" at bounding box center [209, 178] width 124 height 11
drag, startPoint x: 187, startPoint y: 178, endPoint x: 119, endPoint y: 178, distance: 68.8
click at [119, 178] on div "Device General Cleverson De Oliveira Munhos Employee Number: Employee Status: a…" at bounding box center [385, 110] width 537 height 233
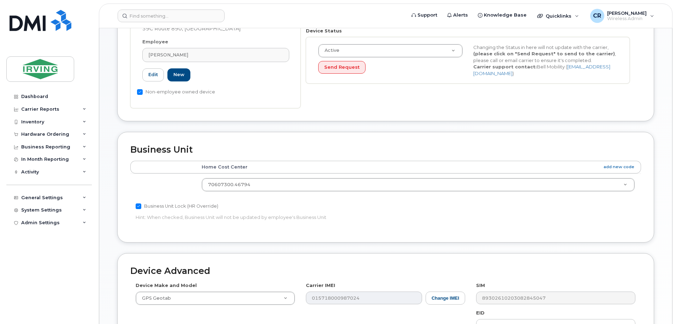
scroll to position [316, 0]
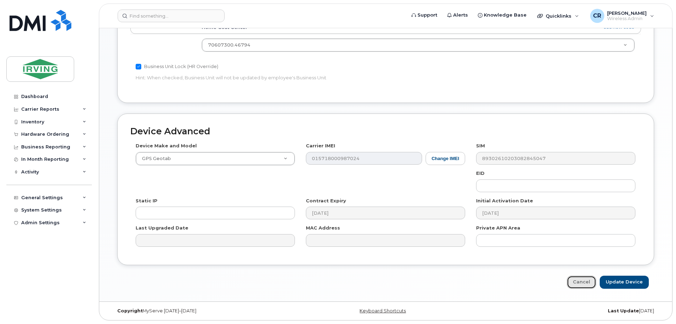
click at [576, 282] on link "Cancel" at bounding box center [581, 282] width 29 height 13
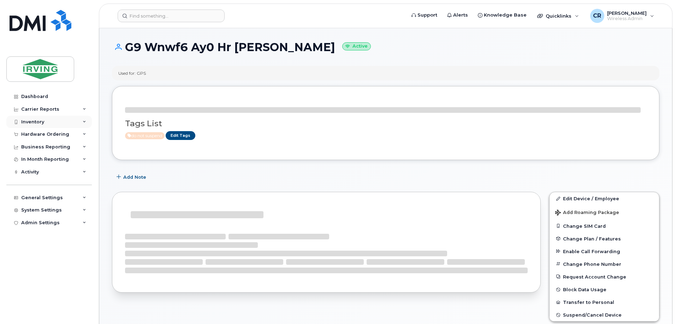
click at [32, 121] on div "Inventory" at bounding box center [32, 122] width 23 height 6
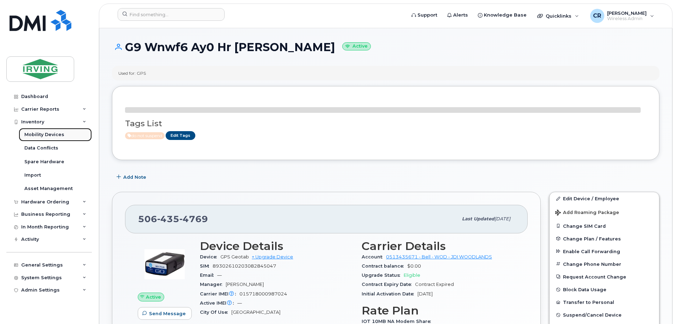
click at [38, 131] on link "Mobility Devices" at bounding box center [55, 134] width 73 height 13
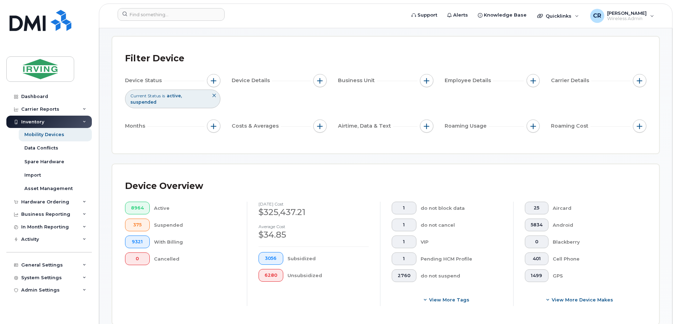
scroll to position [141, 0]
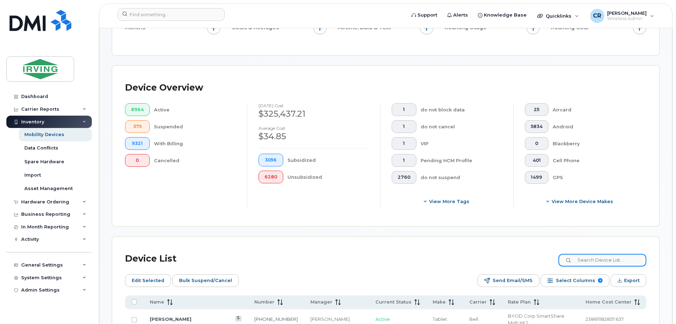
click at [601, 254] on input at bounding box center [602, 260] width 88 height 13
click at [602, 256] on input "506435" at bounding box center [602, 260] width 88 height 13
type input "5064350917"
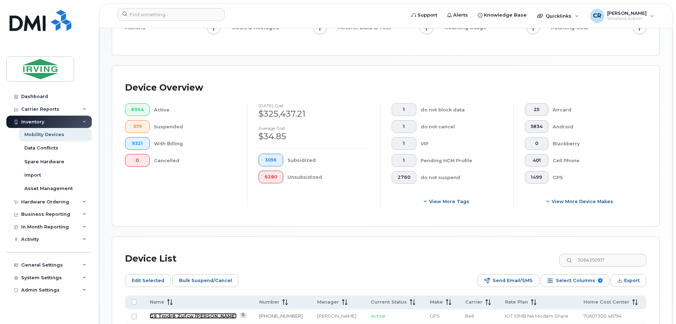
click at [186, 313] on link "G9 Tmdr8 Zufcw [PERSON_NAME]" at bounding box center [193, 316] width 87 height 6
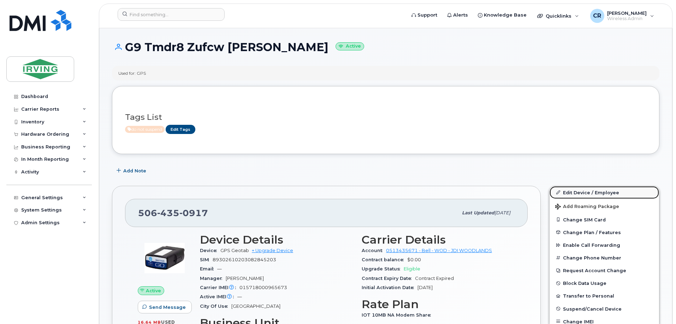
click at [590, 193] on link "Edit Device / Employee" at bounding box center [603, 192] width 109 height 13
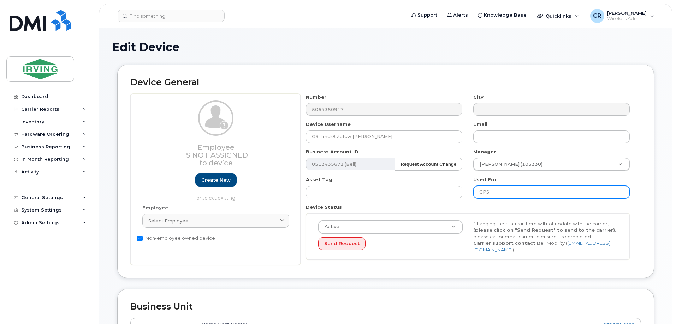
click at [496, 192] on input "GPS" at bounding box center [551, 192] width 156 height 13
drag, startPoint x: 496, startPoint y: 192, endPoint x: 448, endPoint y: 191, distance: 47.7
click at [448, 191] on div "Number 5064350917 City Device Username G9 Tmdr8 Zufcw [PERSON_NAME] Email Busin…" at bounding box center [467, 180] width 335 height 172
drag, startPoint x: 477, startPoint y: 189, endPoint x: 436, endPoint y: 188, distance: 41.0
click at [440, 188] on div "Number 5064350917 City Device Username G9 Tmdr8 Zufcw Daryl Alberts Email Busin…" at bounding box center [467, 180] width 335 height 172
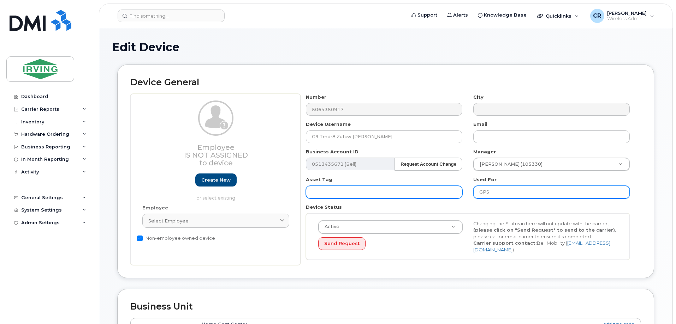
paste input "9TMDR8ZUFCW"
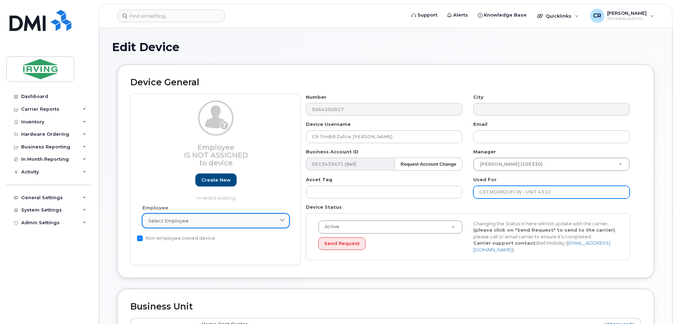
type input "G9TMDR8ZUFCW - UNIT 4310"
click at [161, 223] on span "Select employee" at bounding box center [168, 221] width 40 height 7
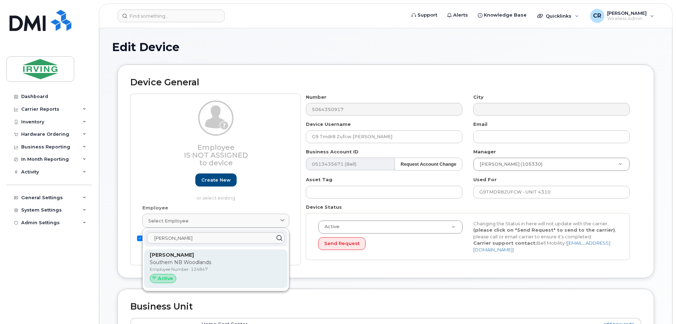
type input "MARK TUCK"
click at [156, 265] on p "Southern NB Woodlands" at bounding box center [216, 262] width 132 height 7
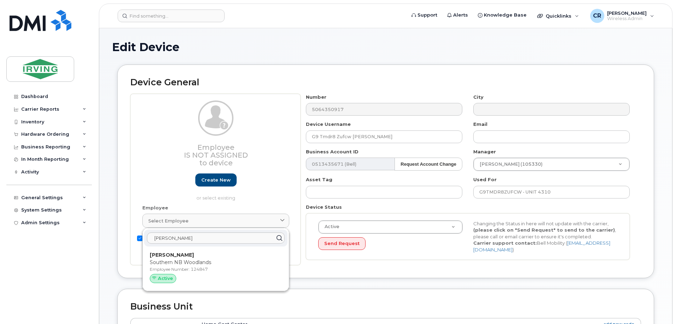
type input "124847"
type input "Mark Tucker"
type input "tucker.mark@jdirving.com"
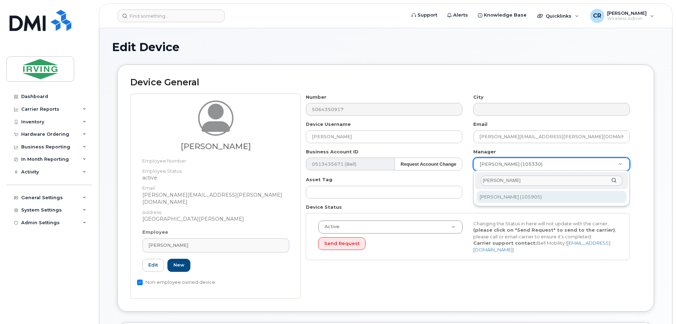
type input "JAMES BEN"
type input "1446187"
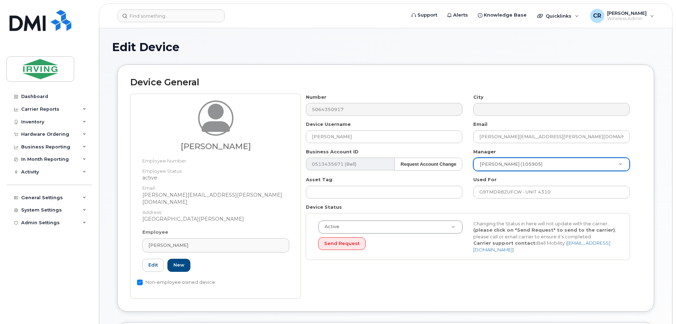
scroll to position [176, 0]
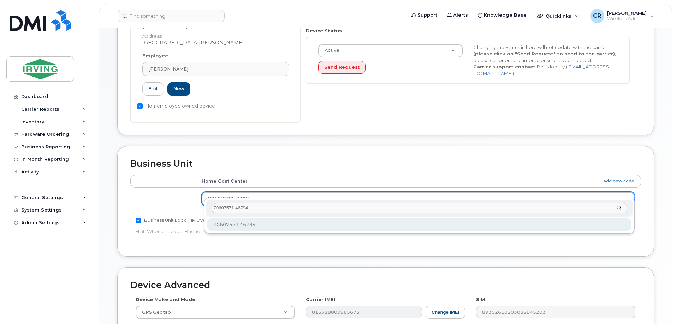
type input "70607571.46794"
type input "4316626"
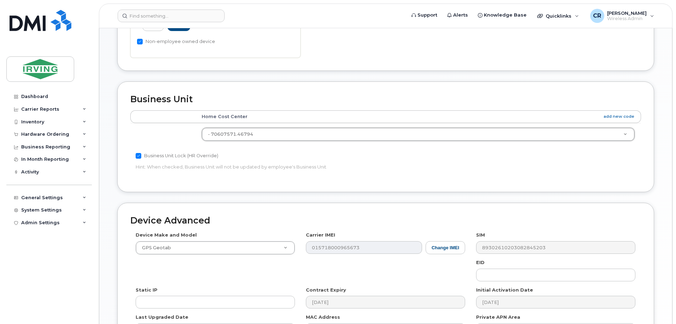
scroll to position [323, 0]
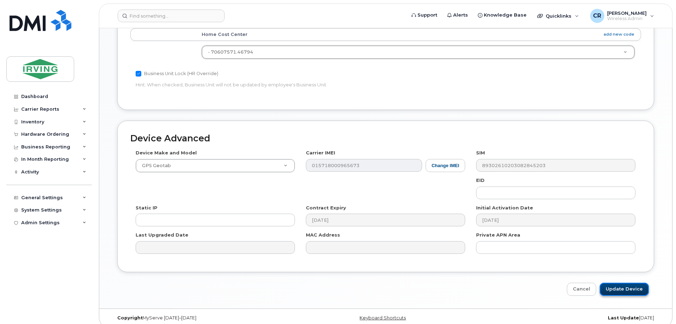
click at [624, 285] on input "Update Device" at bounding box center [623, 289] width 49 height 13
type input "Saving..."
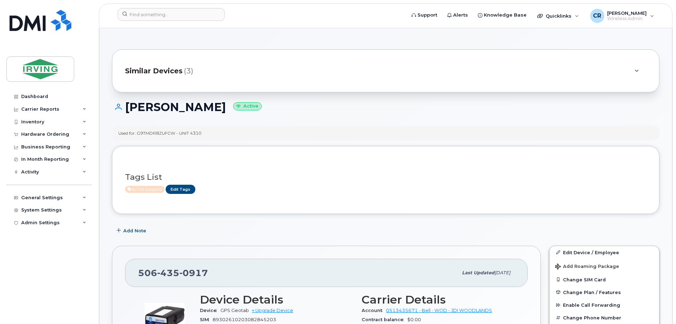
drag, startPoint x: 205, startPoint y: 136, endPoint x: 138, endPoint y: 136, distance: 66.4
click at [138, 136] on div "Used for: G9TMDR8ZUFCW - UNIT 4310" at bounding box center [385, 133] width 547 height 14
copy div "G9TMDR8ZUFCW - UNIT 4310"
click at [34, 121] on div "Inventory" at bounding box center [32, 122] width 23 height 6
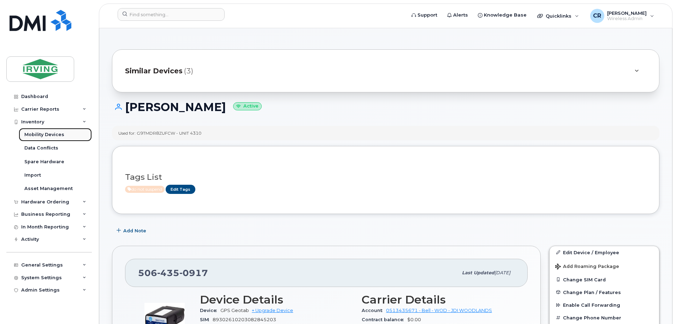
click at [34, 133] on div "Mobility Devices" at bounding box center [44, 135] width 40 height 6
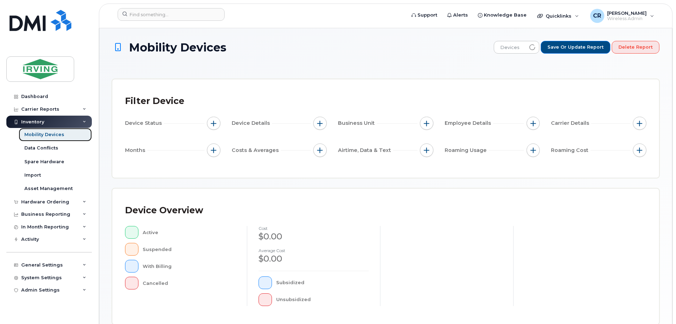
scroll to position [174, 0]
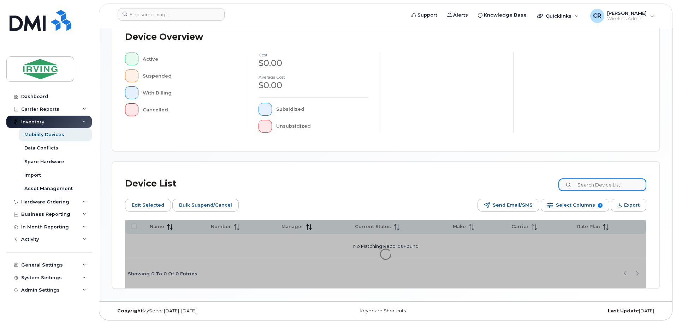
click at [602, 185] on input at bounding box center [602, 185] width 88 height 13
click at [593, 186] on input "506 4354769" at bounding box center [602, 185] width 88 height 13
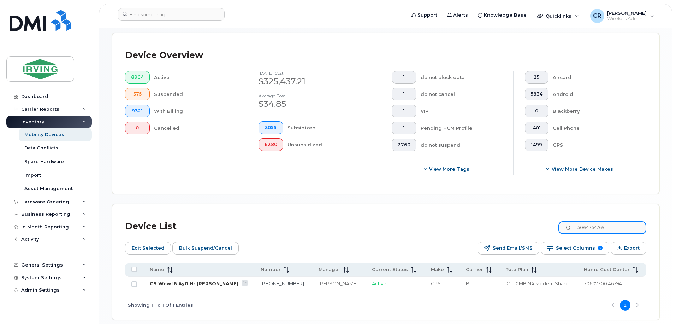
type input "5064354769"
click at [161, 281] on link "G9 Wnwf6 Ay0 Hr Daryl Alberts" at bounding box center [194, 284] width 89 height 6
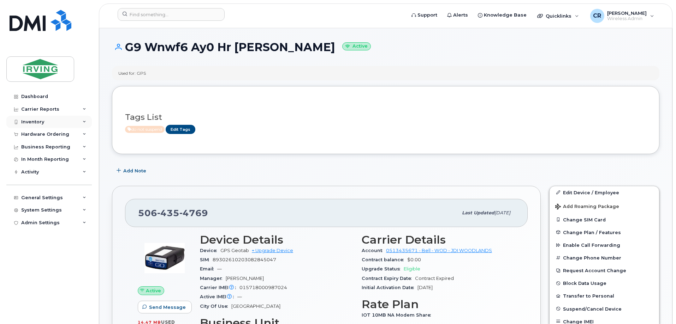
click at [31, 122] on div "Inventory" at bounding box center [32, 122] width 23 height 6
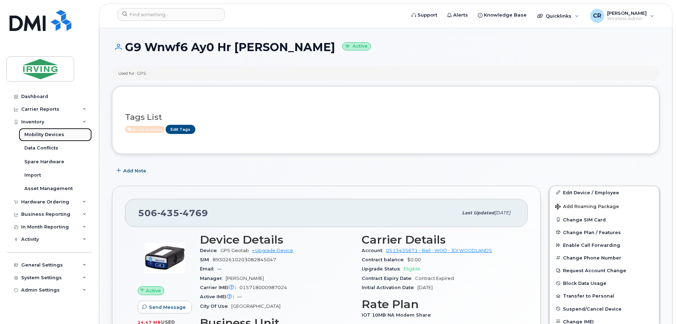
click at [34, 133] on div "Mobility Devices" at bounding box center [44, 135] width 40 height 6
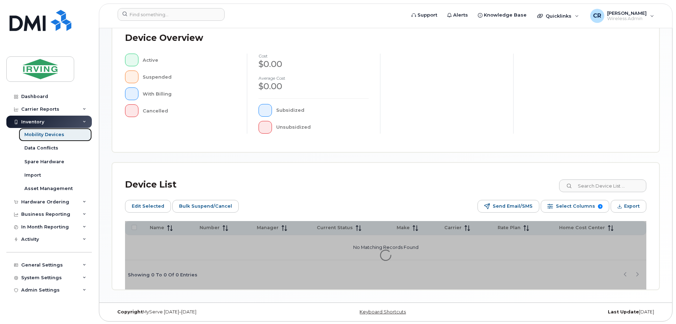
scroll to position [174, 0]
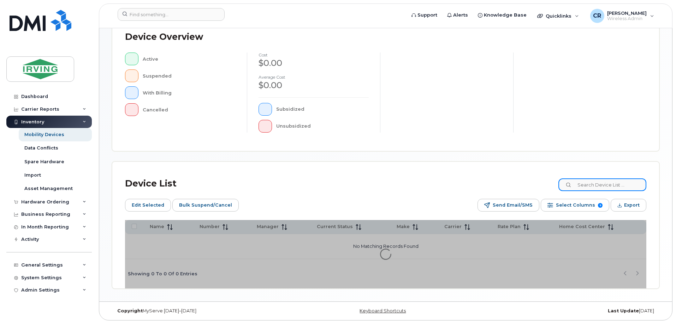
click at [596, 186] on input at bounding box center [602, 185] width 88 height 13
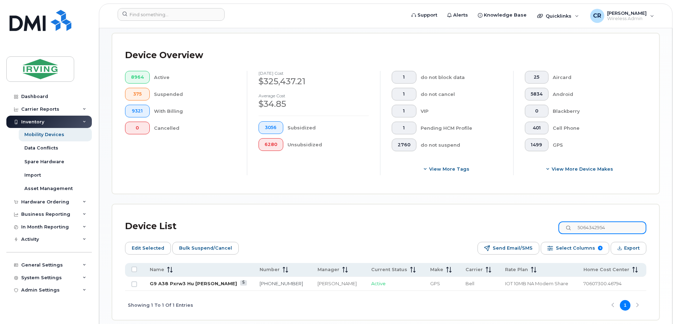
type input "5064342954"
click at [211, 281] on link "G9 A38 Pxrw3 Hu [PERSON_NAME]" at bounding box center [193, 284] width 87 height 6
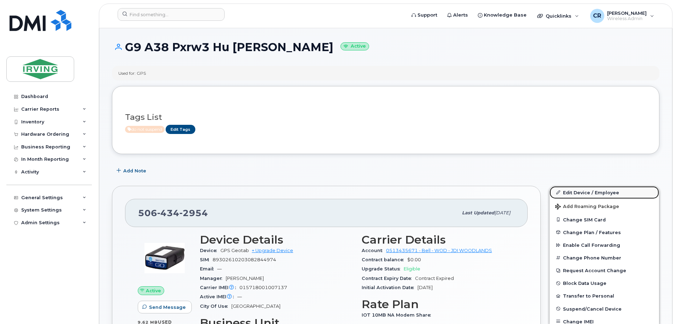
click at [581, 192] on link "Edit Device / Employee" at bounding box center [603, 192] width 109 height 13
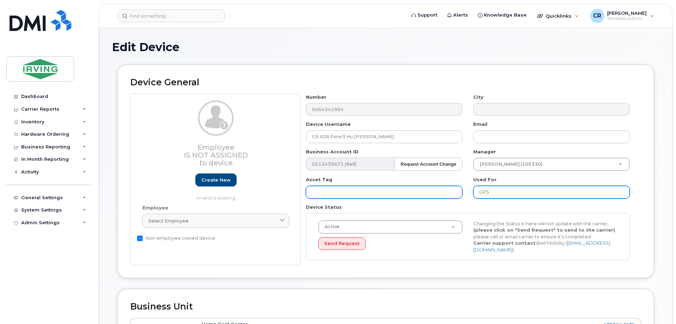
drag, startPoint x: 494, startPoint y: 193, endPoint x: 451, endPoint y: 190, distance: 43.1
click at [452, 191] on div "Number 5064342954 City Device Username G9 A38 Pxrw3 Hu Daryl Alberts Email Busi…" at bounding box center [467, 180] width 335 height 172
paste input "9A38PXRW3HU"
type input "G9A38PXRW3HU"
click at [497, 192] on input "text" at bounding box center [551, 192] width 156 height 13
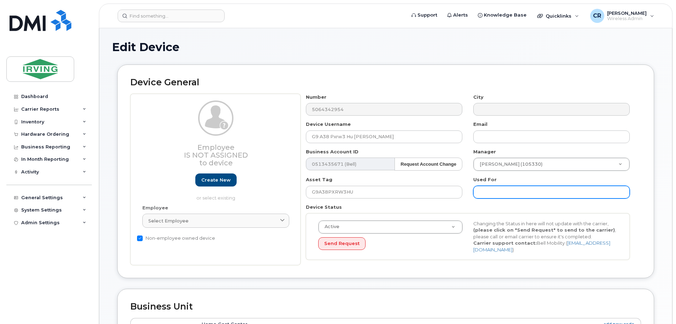
paste input "G9A38PXRW3HU"
type input "G9A38PXRW3HU - UNIT 4130"
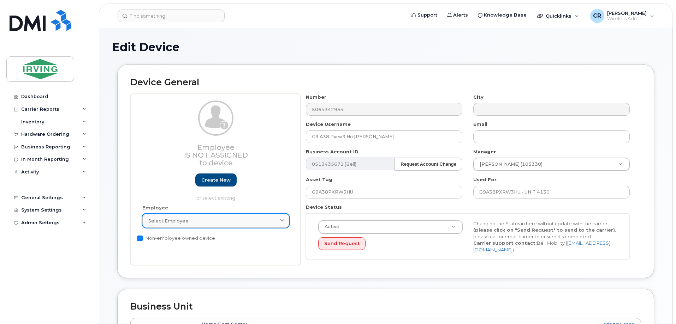
click at [188, 218] on div "Select employee" at bounding box center [215, 221] width 135 height 7
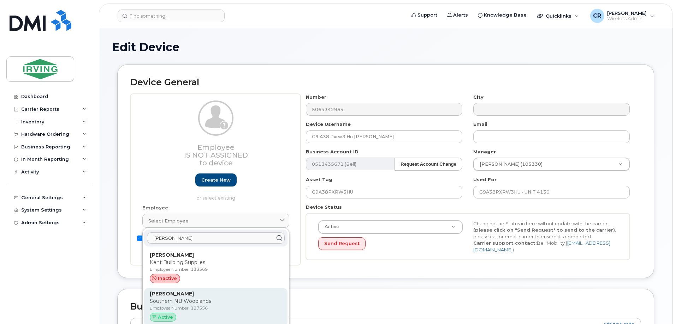
type input "CODY WEST"
click at [159, 302] on p "Southern NB Woodlands" at bounding box center [216, 301] width 132 height 7
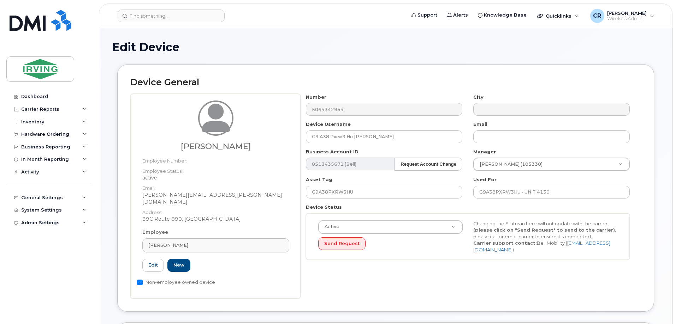
type input "127556"
type input "[PERSON_NAME]"
type input "[PERSON_NAME][EMAIL_ADDRESS][PERSON_NAME][DOMAIN_NAME]"
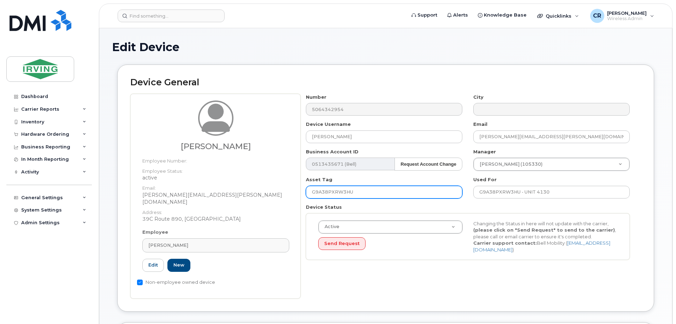
drag, startPoint x: 361, startPoint y: 192, endPoint x: 255, endPoint y: 193, distance: 105.5
click at [255, 193] on div "Cody Weston Employee Number: Employee Status: active Email: weston.cody@jdirvin…" at bounding box center [385, 196] width 510 height 205
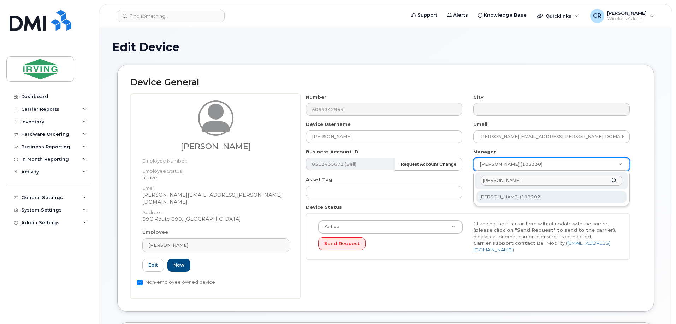
type input "DANIEL COUT"
type input "1457405"
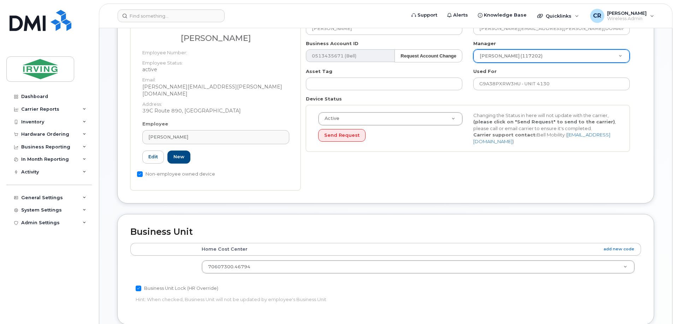
scroll to position [141, 0]
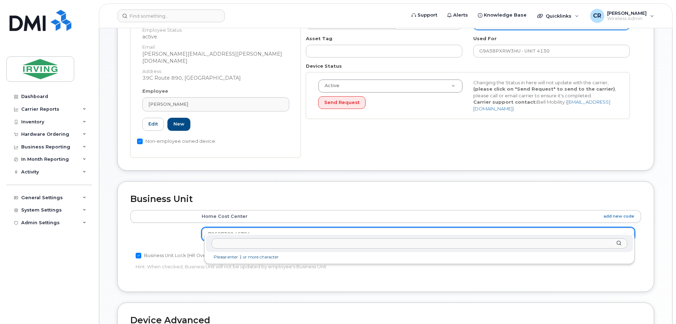
type input "G9A38PXRW3HU"
drag, startPoint x: 268, startPoint y: 244, endPoint x: 162, endPoint y: 242, distance: 106.3
click at [162, 242] on body "Support Alerts Knowledge Base Quicklinks Suspend / Cancel Device Change SIM Car…" at bounding box center [338, 186] width 676 height 655
click at [236, 247] on input "text" at bounding box center [418, 244] width 415 height 10
paste input "85104910.46794"
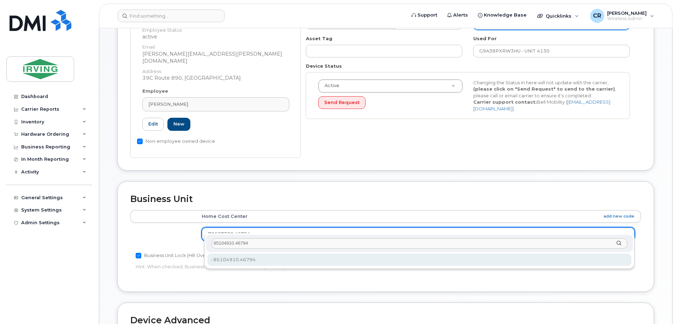
type input "85104910.46794"
type input "4316639"
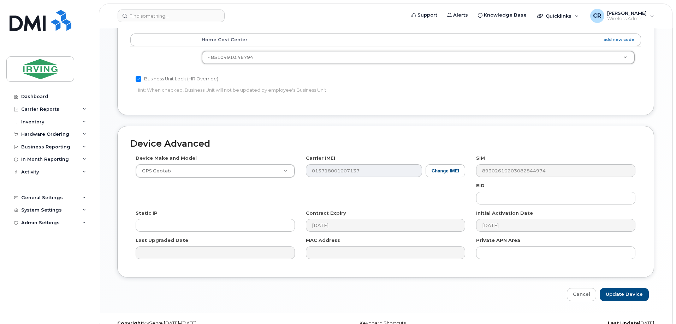
scroll to position [323, 0]
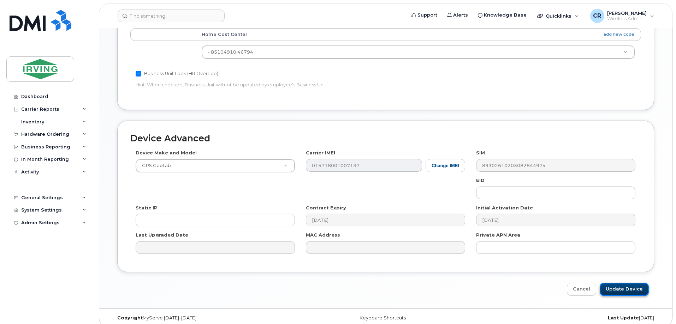
click at [631, 283] on input "Update Device" at bounding box center [623, 289] width 49 height 13
type input "Saving..."
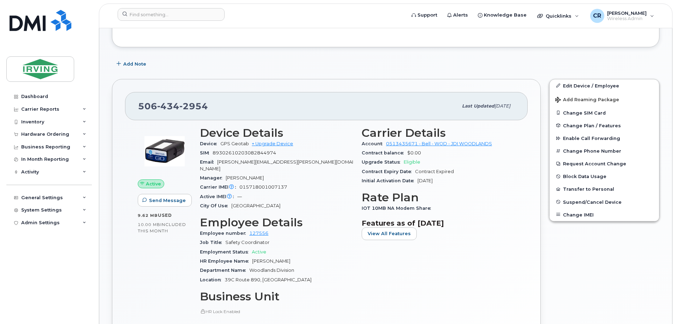
scroll to position [176, 0]
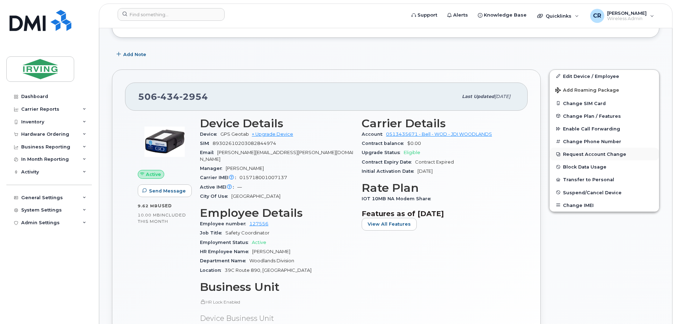
click at [604, 156] on button "Request Account Change" at bounding box center [603, 154] width 109 height 13
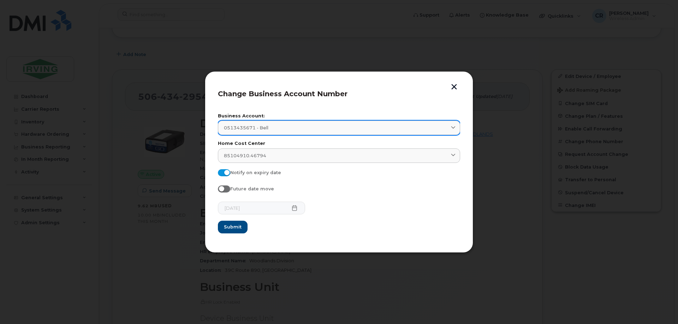
click at [275, 126] on div "0513435671 - Bell" at bounding box center [339, 128] width 230 height 7
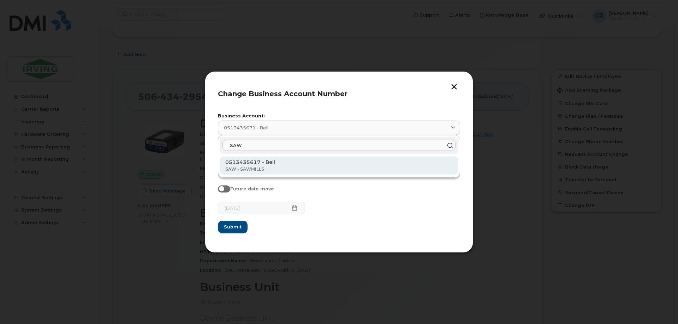
type input "SAW"
click at [255, 166] on p "0513435617 - Bell" at bounding box center [338, 169] width 227 height 6
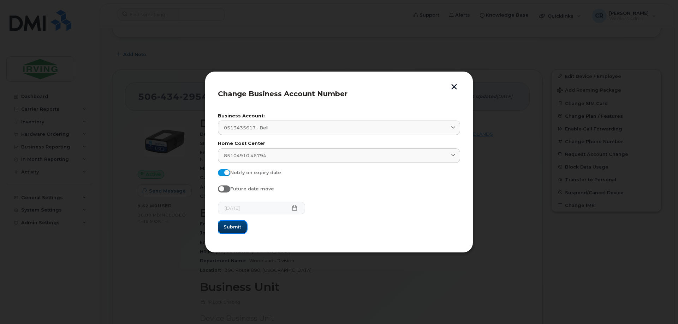
click at [226, 225] on span "Submit" at bounding box center [232, 227] width 18 height 7
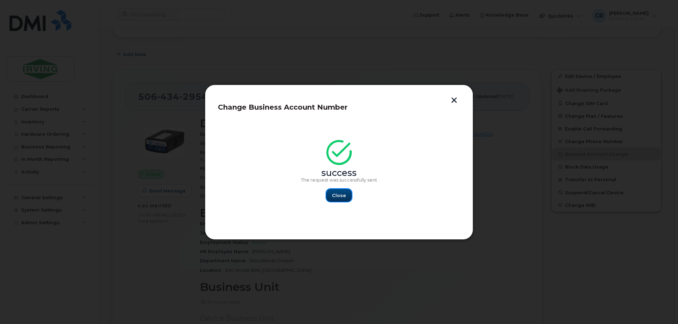
click at [341, 194] on span "Close" at bounding box center [339, 195] width 14 height 7
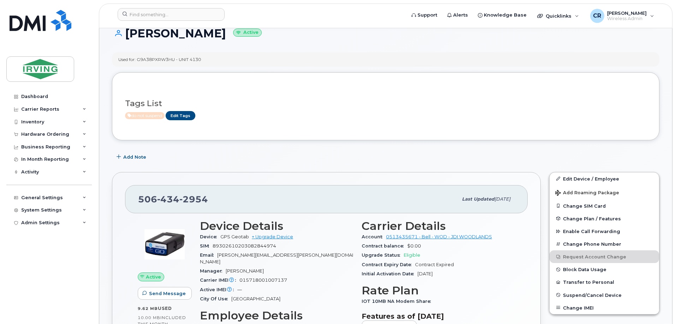
scroll to position [71, 0]
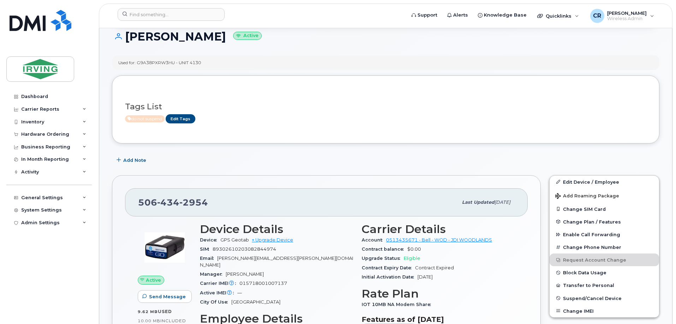
drag, startPoint x: 205, startPoint y: 66, endPoint x: 139, endPoint y: 63, distance: 66.4
click at [139, 63] on div "Used for: G9A38PXRW3HU - UNIT 4130" at bounding box center [385, 62] width 547 height 14
copy div "G9A38PXRW3HU - UNIT 4130"
click at [34, 120] on div "Inventory" at bounding box center [32, 122] width 23 height 6
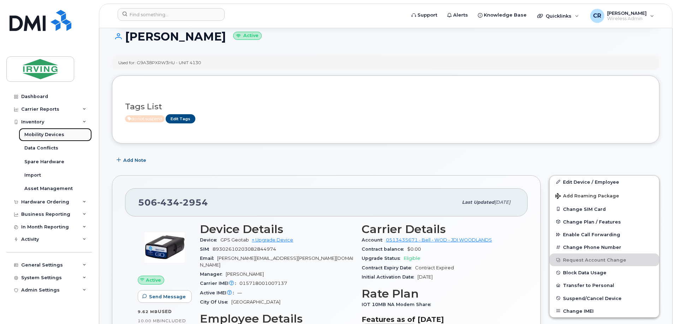
click at [40, 134] on div "Mobility Devices" at bounding box center [44, 135] width 40 height 6
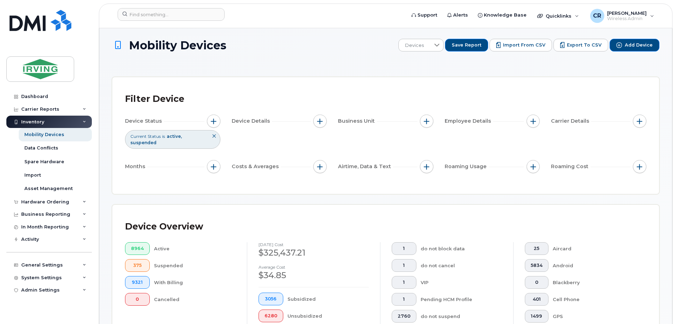
scroll to position [176, 0]
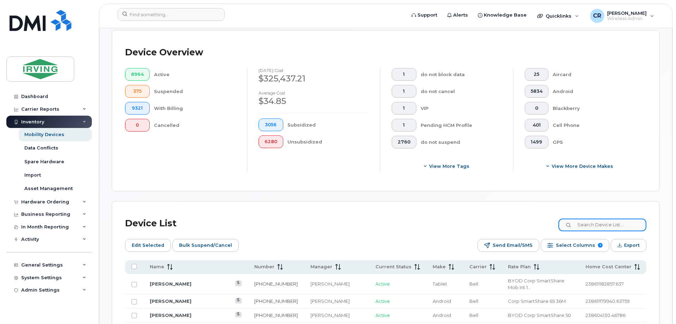
click at [587, 221] on input at bounding box center [602, 225] width 88 height 13
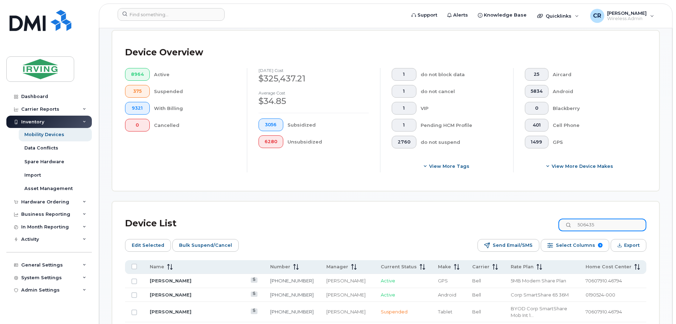
click at [622, 222] on input "506435" at bounding box center [602, 225] width 88 height 13
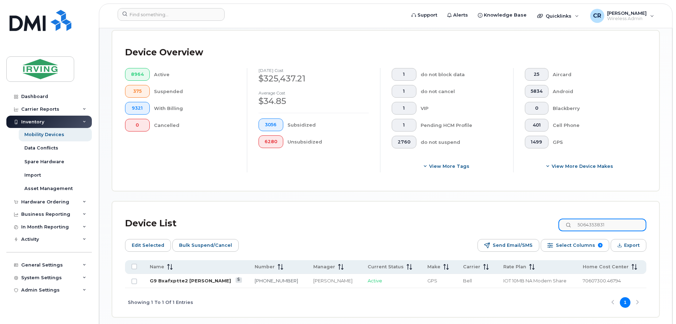
type input "5064353831"
click at [184, 278] on link "G9 Bxafxptte2 [PERSON_NAME]" at bounding box center [190, 281] width 81 height 6
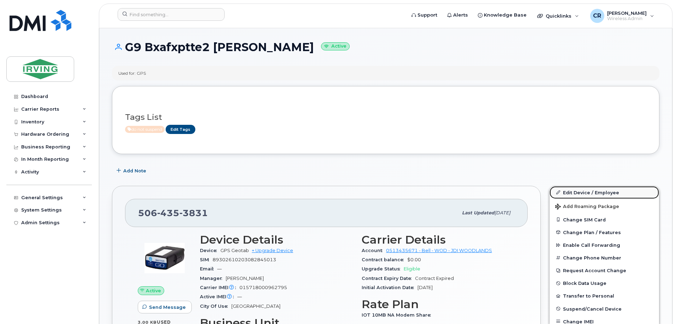
click at [578, 193] on link "Edit Device / Employee" at bounding box center [603, 192] width 109 height 13
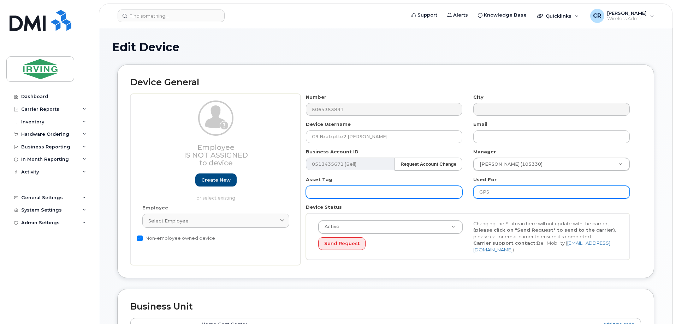
drag, startPoint x: 512, startPoint y: 192, endPoint x: 409, endPoint y: 192, distance: 103.1
click at [409, 192] on div "Number 5064353831 City Device Username G9 Bxafxptte2 Daryl Alberts Email Busine…" at bounding box center [467, 180] width 335 height 172
paste input "9BXAFXPTTE2"
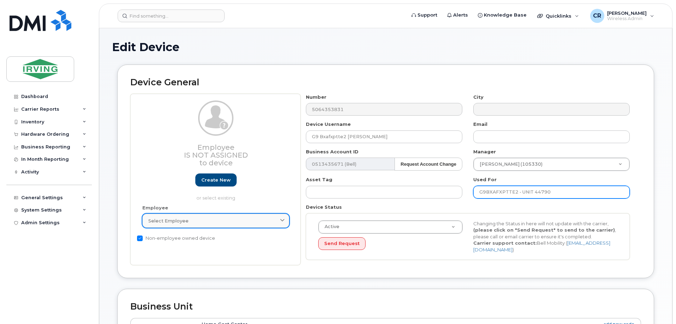
type input "G9BXAFXPTTE2 - UNIT 44790"
click at [153, 220] on span "Select employee" at bounding box center [168, 221] width 40 height 7
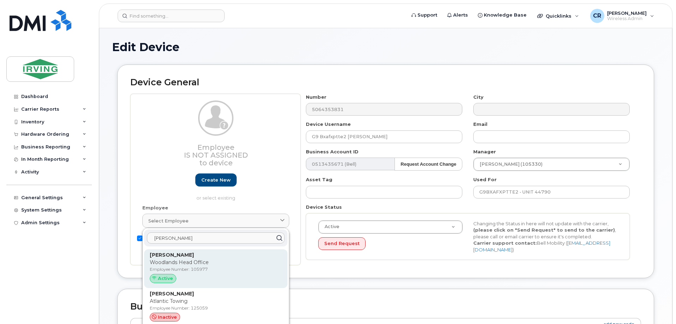
type input "ROBERT ANDERSON"
click at [181, 267] on p "Employee Number: 105977" at bounding box center [216, 269] width 132 height 6
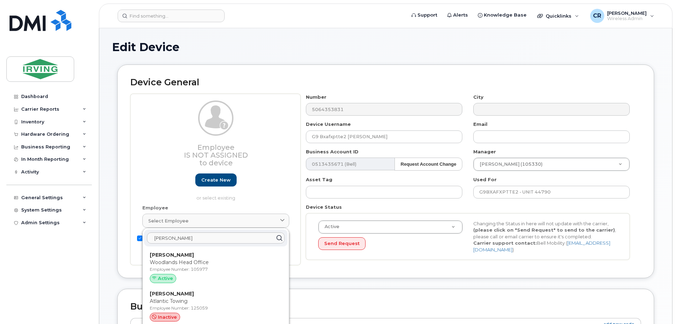
type input "105977"
type input "[PERSON_NAME]"
type input "[PERSON_NAME][EMAIL_ADDRESS][PERSON_NAME][DOMAIN_NAME]"
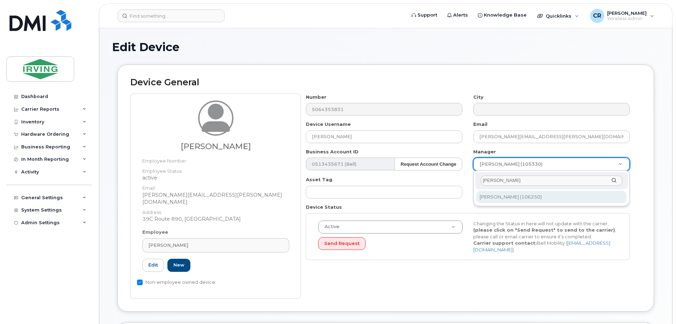
type input "KEVIN LARL"
type input "1446532"
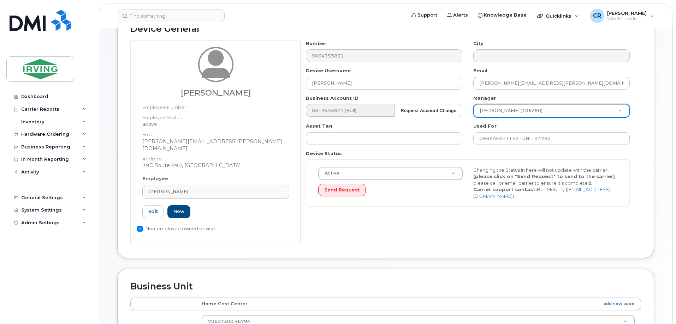
scroll to position [141, 0]
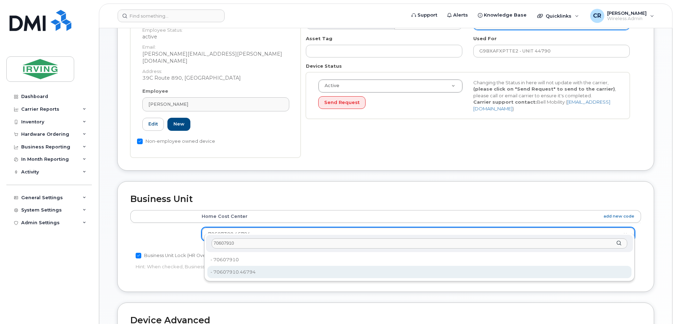
type input "70607910"
type input "4316628"
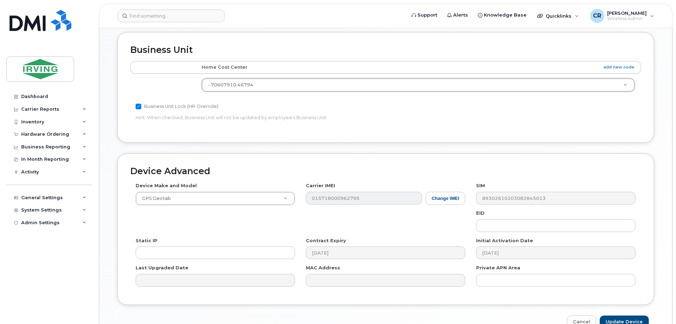
scroll to position [318, 0]
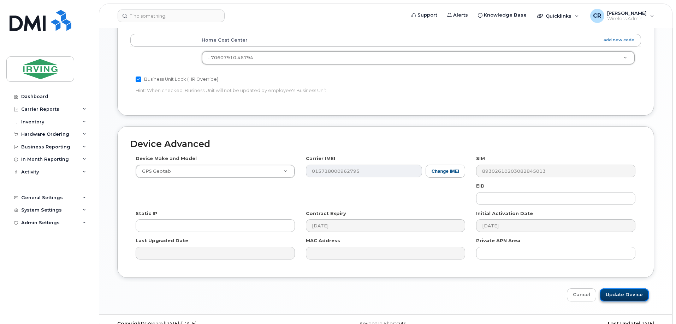
click at [624, 289] on input "Update Device" at bounding box center [623, 295] width 49 height 13
type input "Saving..."
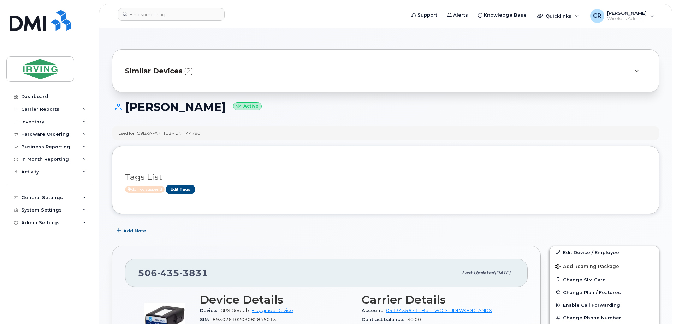
drag, startPoint x: 203, startPoint y: 133, endPoint x: 139, endPoint y: 133, distance: 64.6
click at [139, 133] on div "Used for: G9BXAFXPTTE2 - UNIT 44790" at bounding box center [385, 133] width 547 height 14
copy div "G9BXAFXPTTE2 - UNIT 44790"
click at [37, 123] on div "Inventory" at bounding box center [32, 122] width 23 height 6
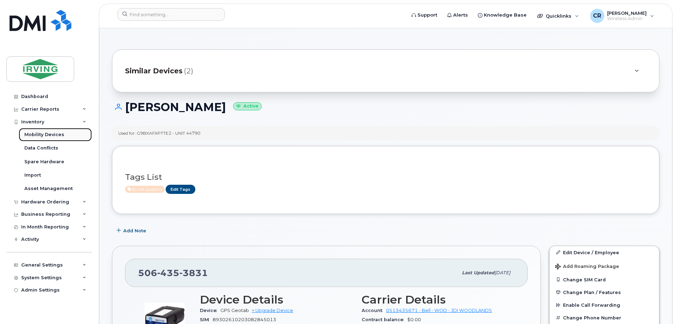
click at [38, 134] on div "Mobility Devices" at bounding box center [44, 135] width 40 height 6
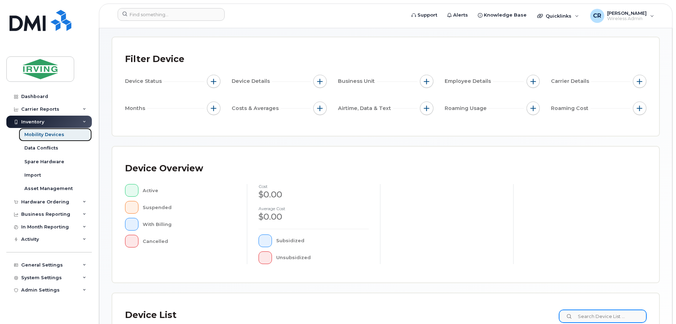
scroll to position [141, 0]
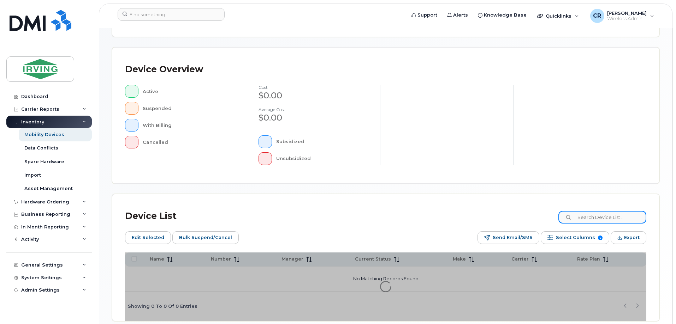
click at [599, 215] on input at bounding box center [602, 217] width 88 height 13
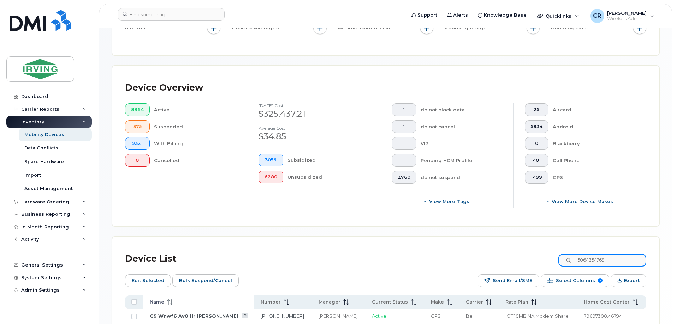
scroll to position [154, 0]
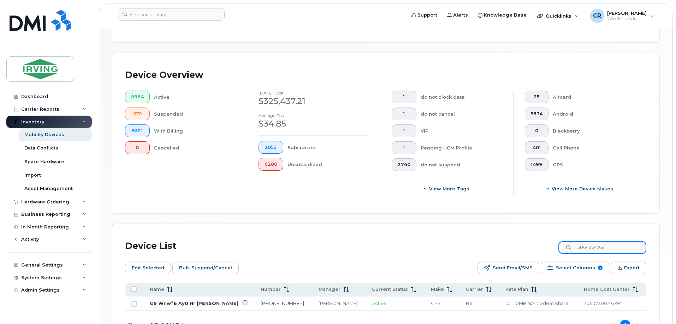
type input "5064354769"
click at [172, 301] on link "G9 Wnwf6 Ay0 Hr [PERSON_NAME]" at bounding box center [194, 304] width 89 height 6
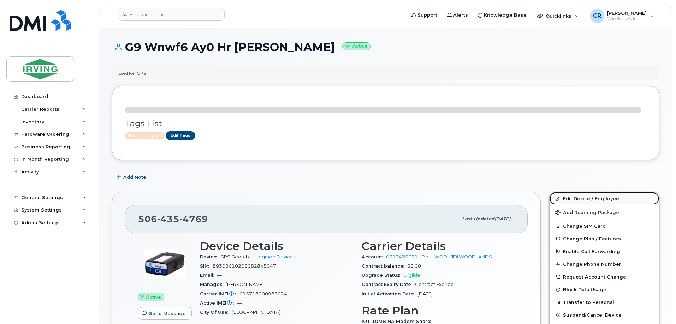
click at [593, 199] on link "Edit Device / Employee" at bounding box center [603, 198] width 109 height 13
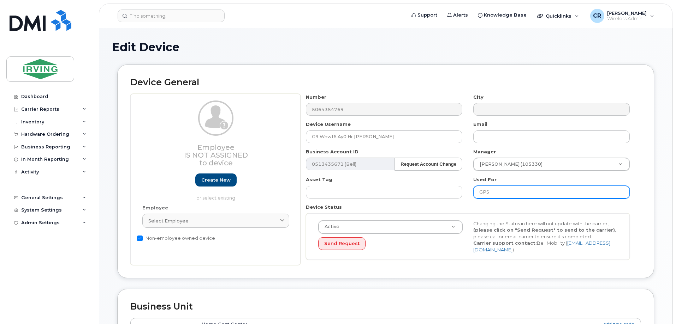
drag, startPoint x: 512, startPoint y: 191, endPoint x: 473, endPoint y: 191, distance: 39.9
click at [473, 191] on div "Used For GPS" at bounding box center [551, 187] width 167 height 22
type input "G9WNWF6AYOHR - UNIT 9455 - [PERSON_NAME]"
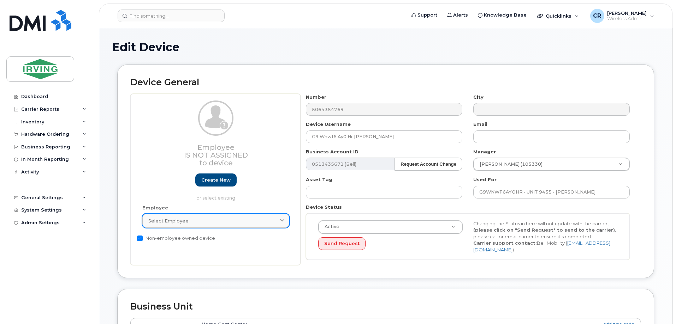
click at [199, 223] on div "Select employee" at bounding box center [215, 221] width 135 height 7
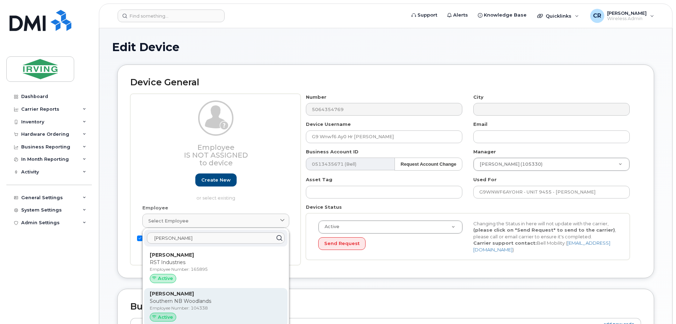
type input "[PERSON_NAME]"
click at [181, 296] on strong "[PERSON_NAME]" at bounding box center [172, 294] width 44 height 6
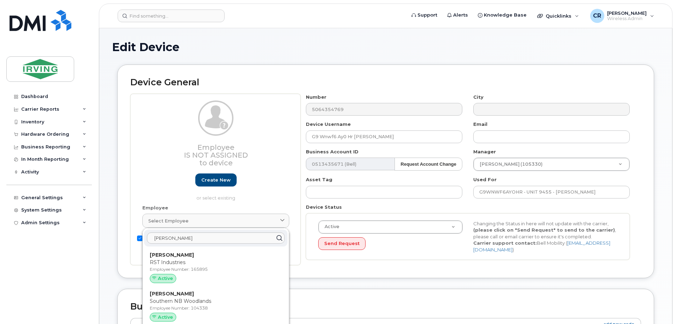
type input "104338"
type input "[PERSON_NAME]"
type input "[PERSON_NAME][EMAIL_ADDRESS][PERSON_NAME][DOMAIN_NAME]"
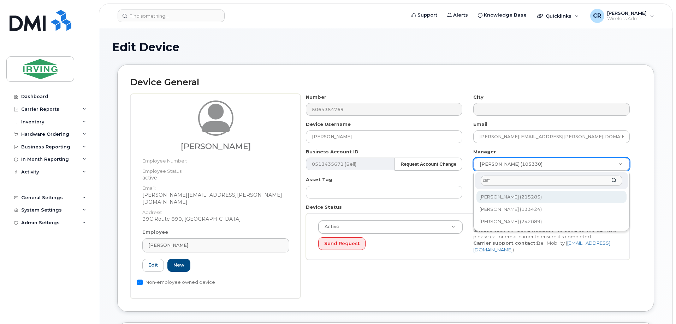
type input "cliff"
type input "1587397"
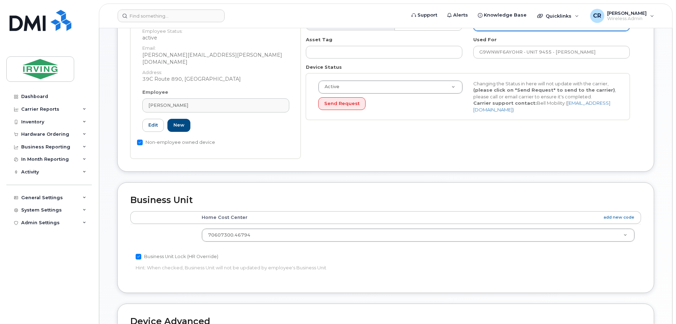
scroll to position [141, 0]
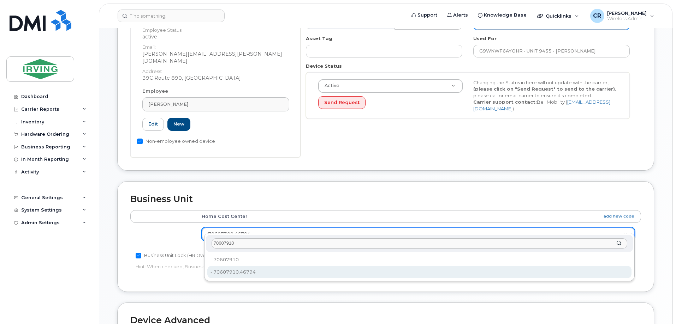
type input "70607910"
type input "4316628"
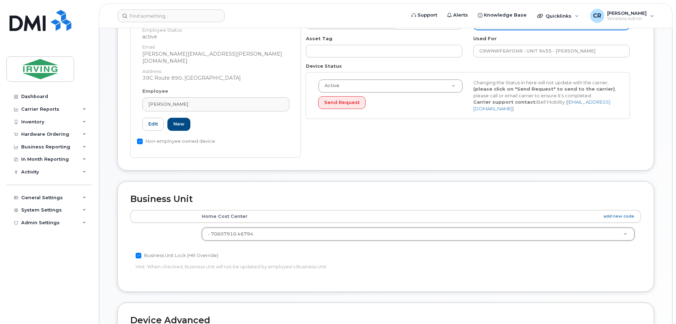
scroll to position [323, 0]
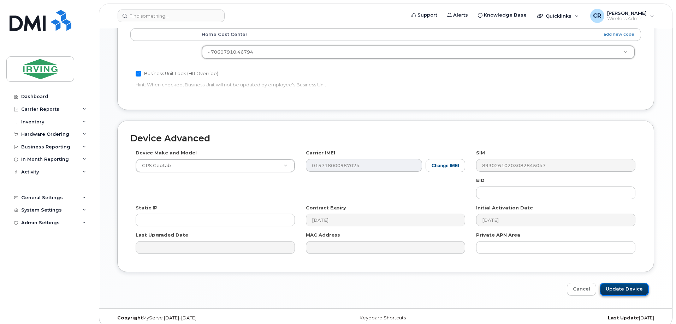
click at [627, 283] on input "Update Device" at bounding box center [623, 289] width 49 height 13
type input "Saving..."
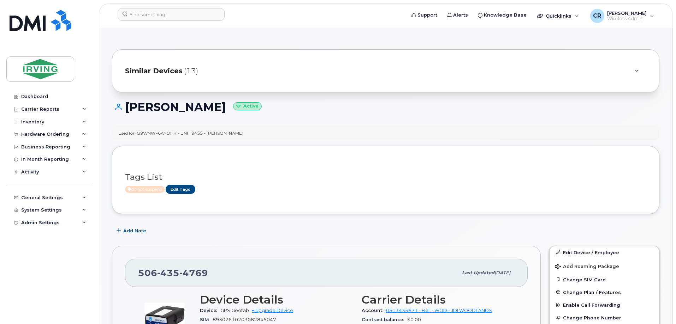
drag, startPoint x: 271, startPoint y: 133, endPoint x: 138, endPoint y: 132, distance: 132.4
click at [138, 132] on div "Used for: G9WNWF6AYOHR - UNIT 9455 - [PERSON_NAME]" at bounding box center [180, 133] width 125 height 6
copy div "G9WNWF6AYOHR - UNIT 9455 - [PERSON_NAME]"
